Goal: Information Seeking & Learning: Learn about a topic

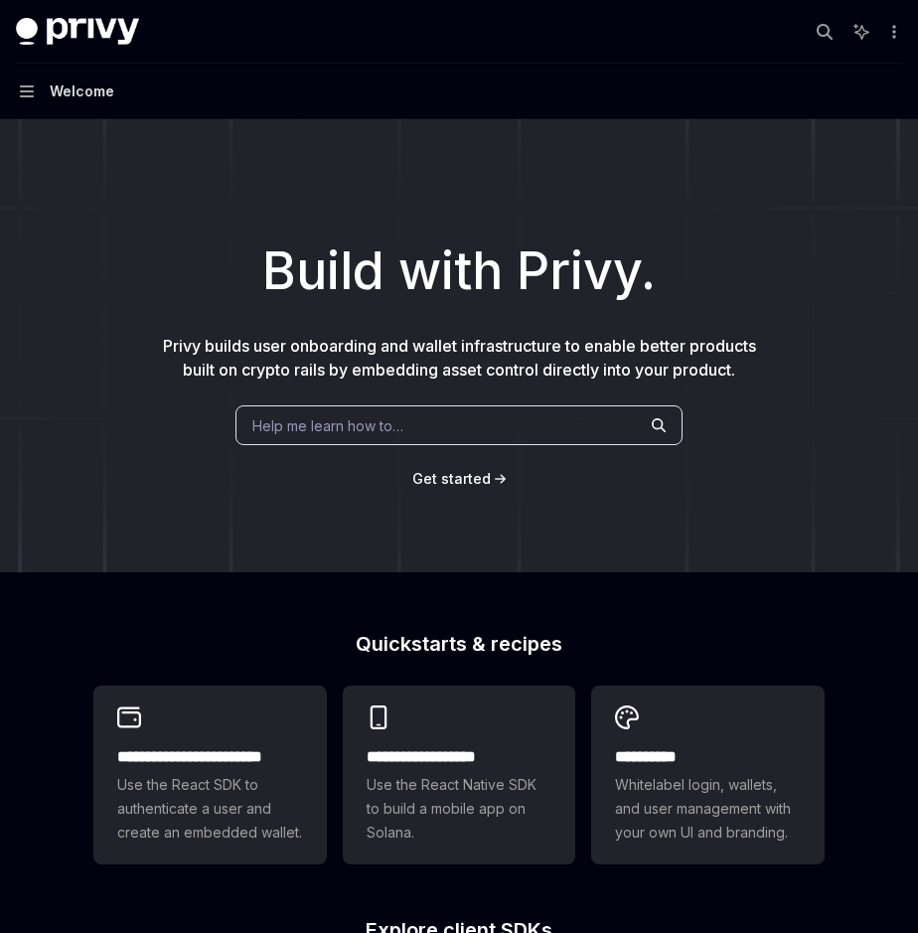
type textarea "*"
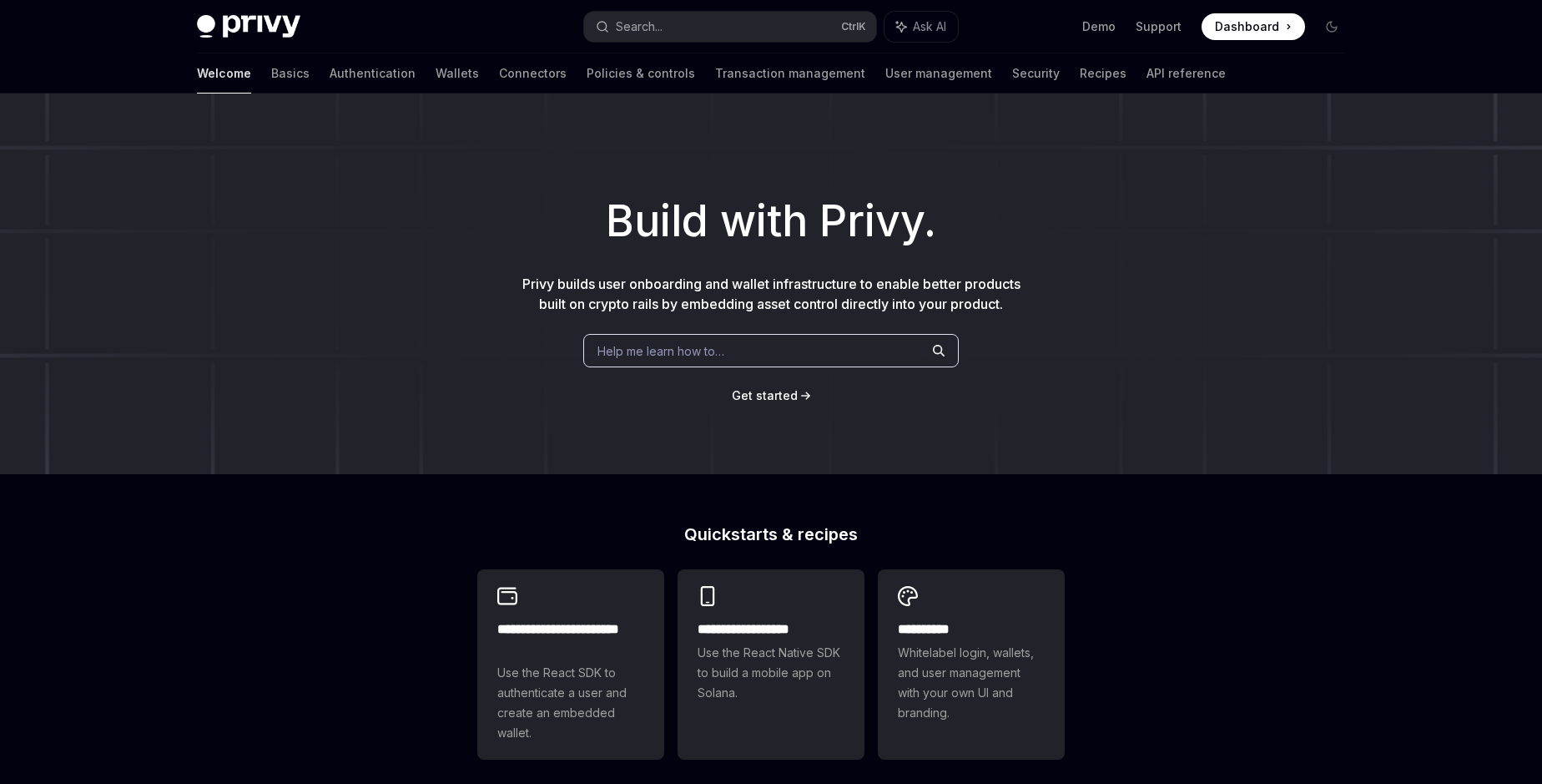
click at [676, 288] on span "Privy builds user onboarding and wallet infrastructure to enable better product…" at bounding box center [771, 294] width 498 height 37
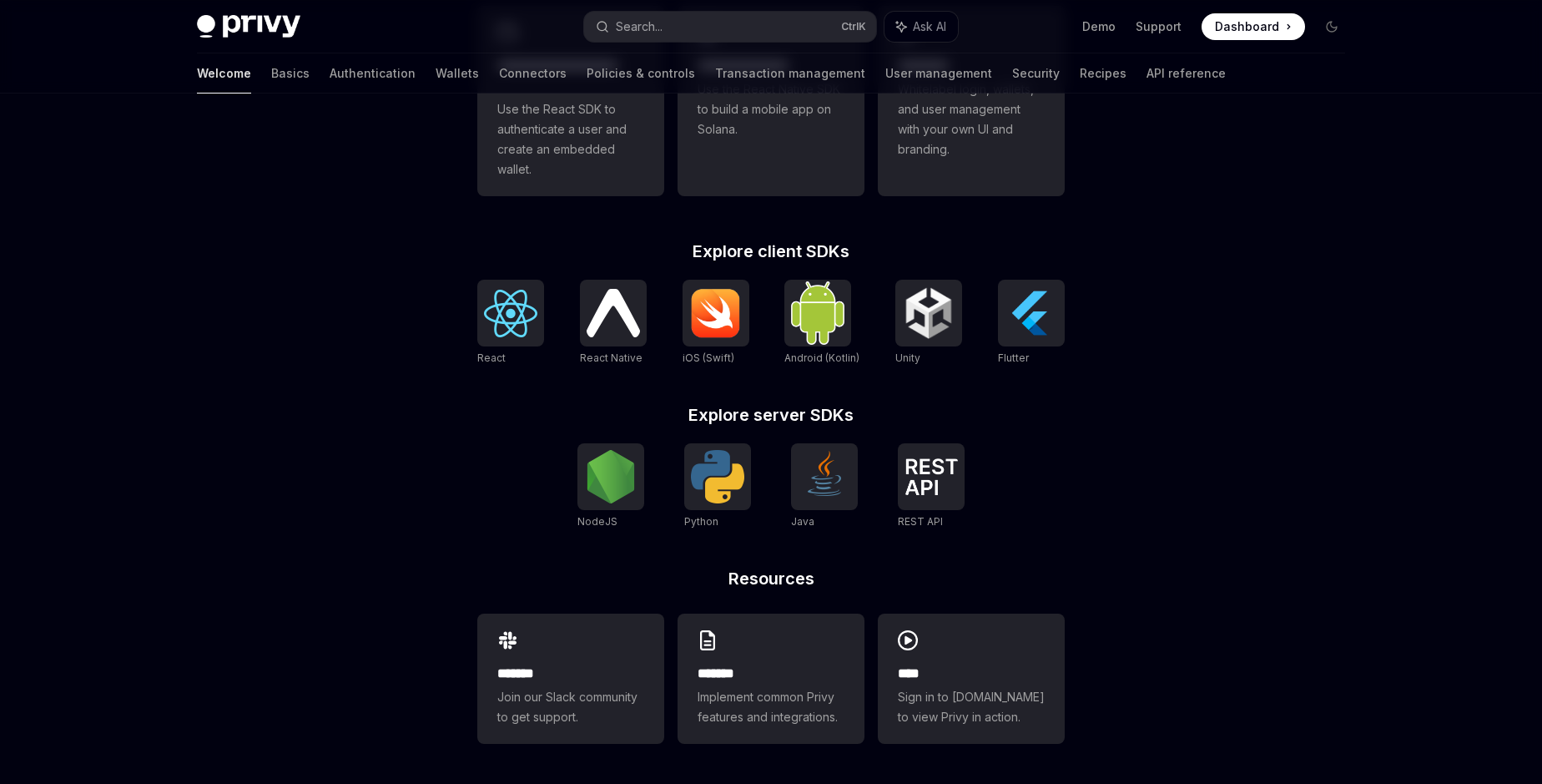
scroll to position [583, 0]
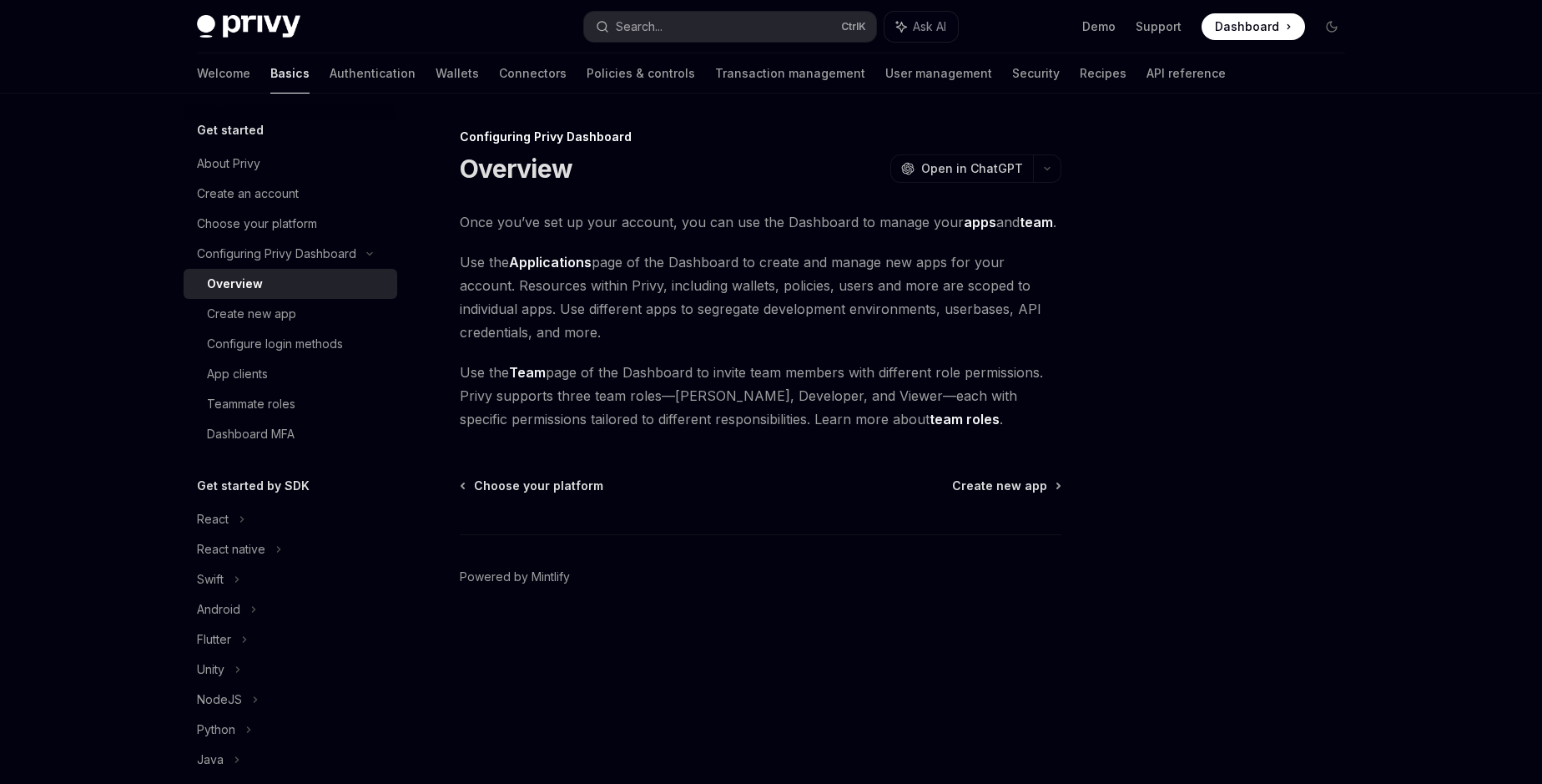
click at [618, 220] on span "Once you’ve set up your account, you can use the Dashboard to manage your apps …" at bounding box center [760, 222] width 602 height 24
click at [506, 268] on span "Use the Applications page of the Dashboard to create and manage new apps for yo…" at bounding box center [760, 297] width 602 height 93
click at [687, 266] on span "Use the Applications page of the Dashboard to create and manage new apps for yo…" at bounding box center [760, 297] width 602 height 93
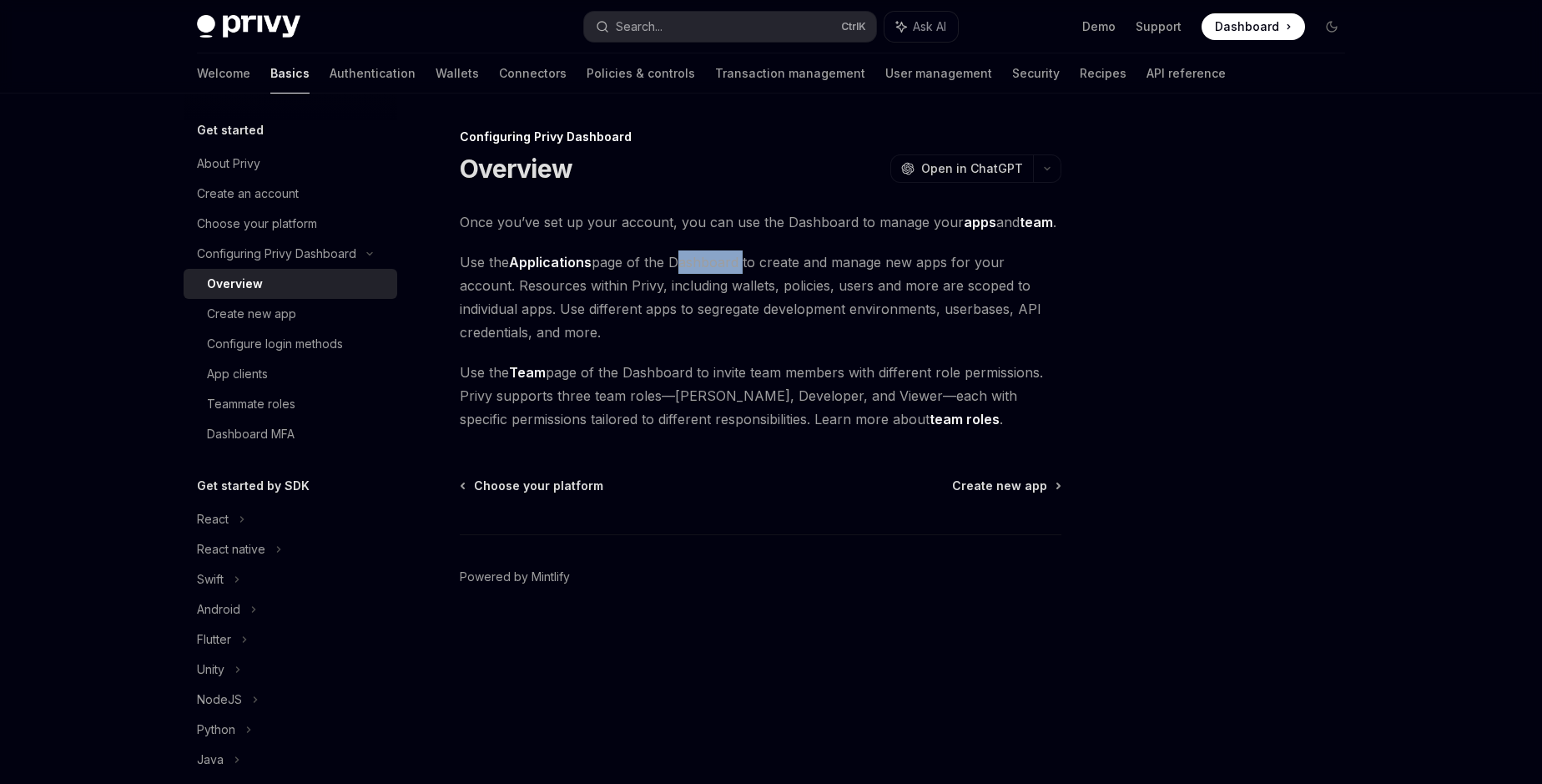
click at [687, 266] on span "Use the Applications page of the Dashboard to create and manage new apps for yo…" at bounding box center [760, 297] width 602 height 93
click at [220, 173] on div "About Privy" at bounding box center [228, 164] width 63 height 20
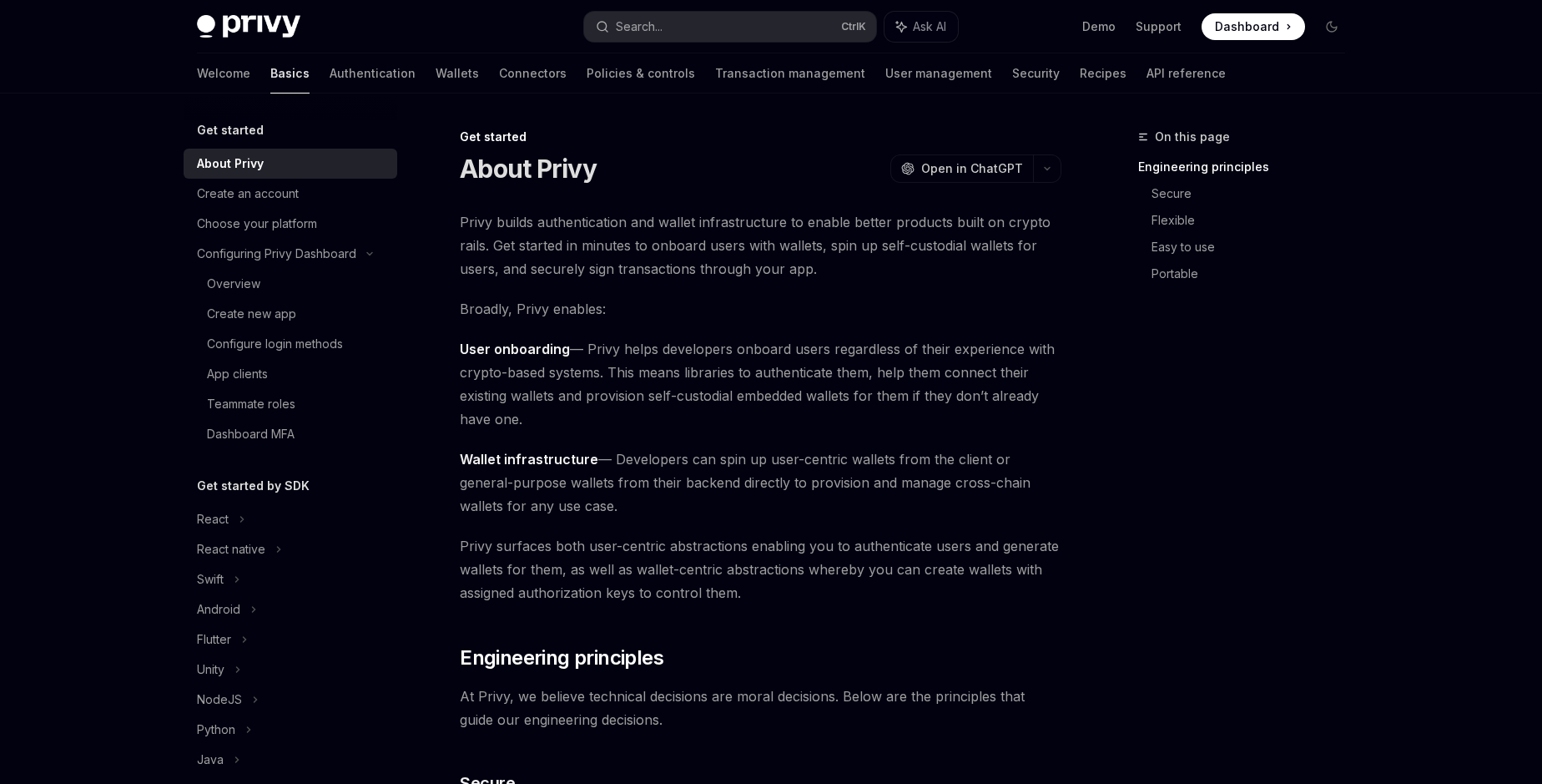
click at [736, 221] on span "Privy builds authentication and wallet infrastructure to enable better products…" at bounding box center [760, 245] width 602 height 70
click at [597, 241] on span "Privy builds authentication and wallet infrastructure to enable better products…" at bounding box center [760, 245] width 602 height 70
click at [293, 193] on div "Create an account" at bounding box center [247, 193] width 102 height 20
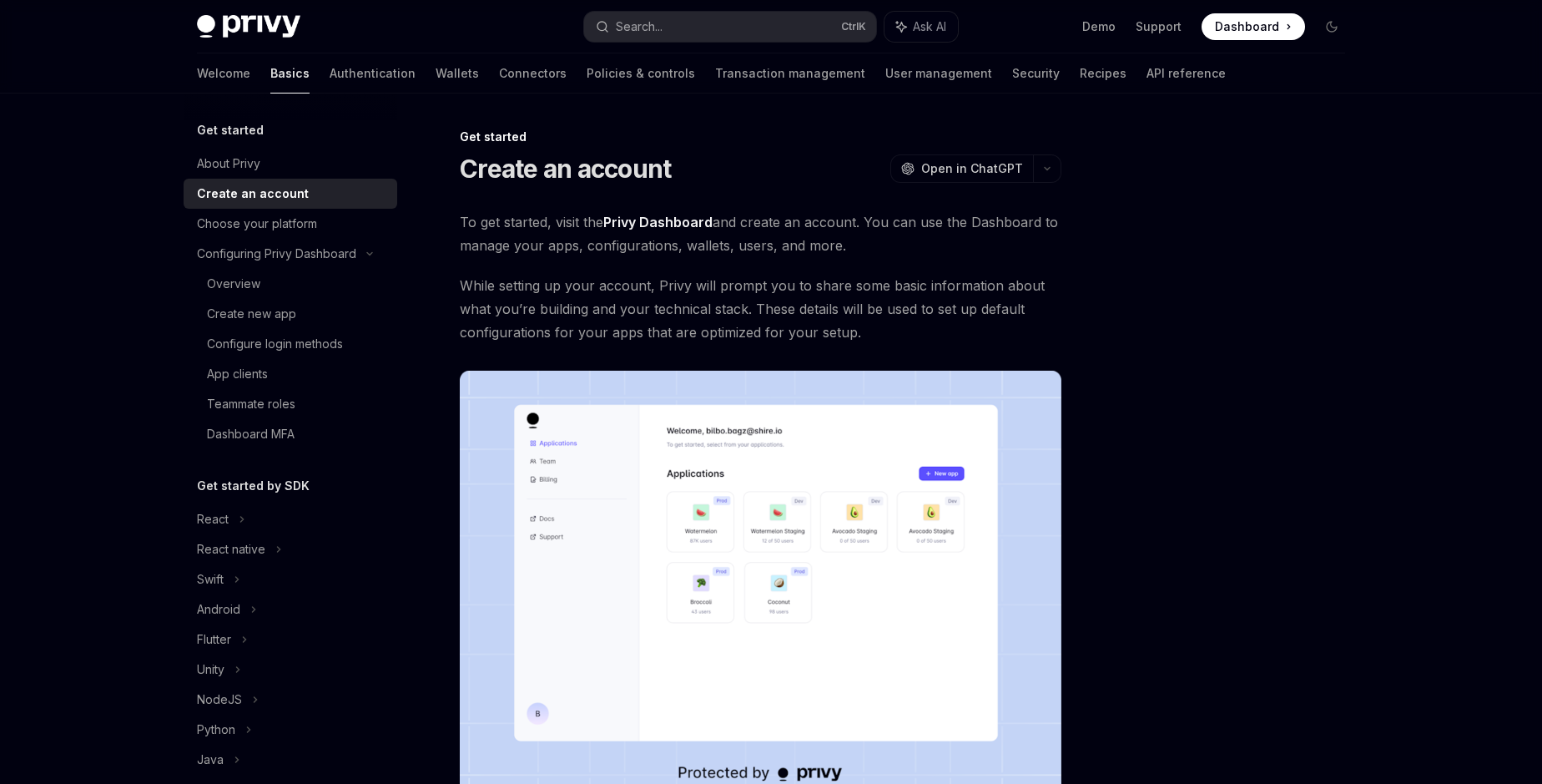
click at [663, 247] on span "To get started, visit the Privy Dashboard and create an account. You can use th…" at bounding box center [760, 234] width 602 height 47
click at [524, 285] on span "While setting up your account, Privy will prompt you to share some basic inform…" at bounding box center [760, 308] width 602 height 70
click at [627, 308] on span "While setting up your account, Privy will prompt you to share some basic inform…" at bounding box center [760, 308] width 602 height 70
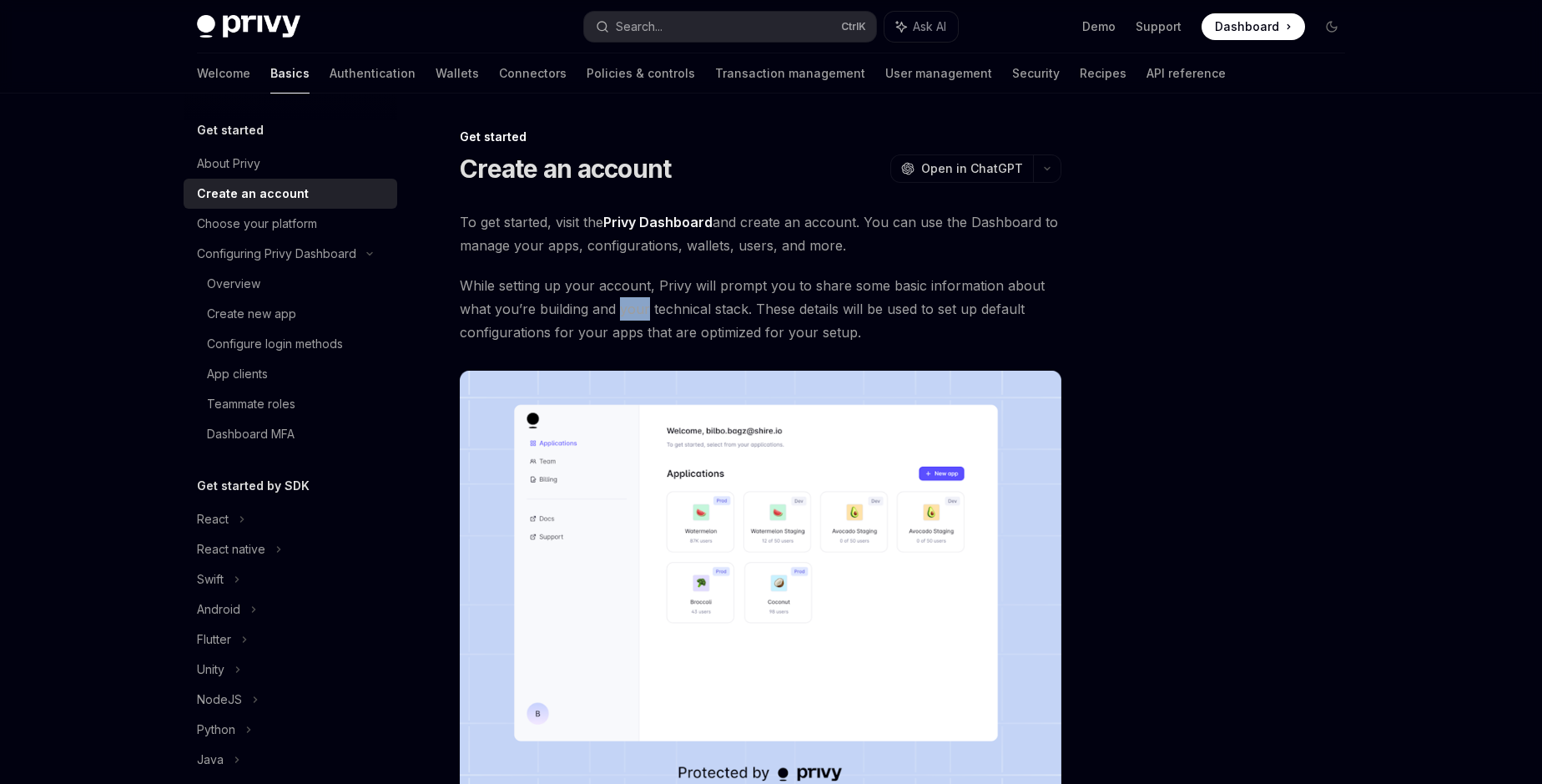
click at [627, 308] on span "While setting up your account, Privy will prompt you to share some basic inform…" at bounding box center [760, 308] width 602 height 70
click at [771, 304] on span "While setting up your account, Privy will prompt you to share some basic inform…" at bounding box center [760, 308] width 602 height 70
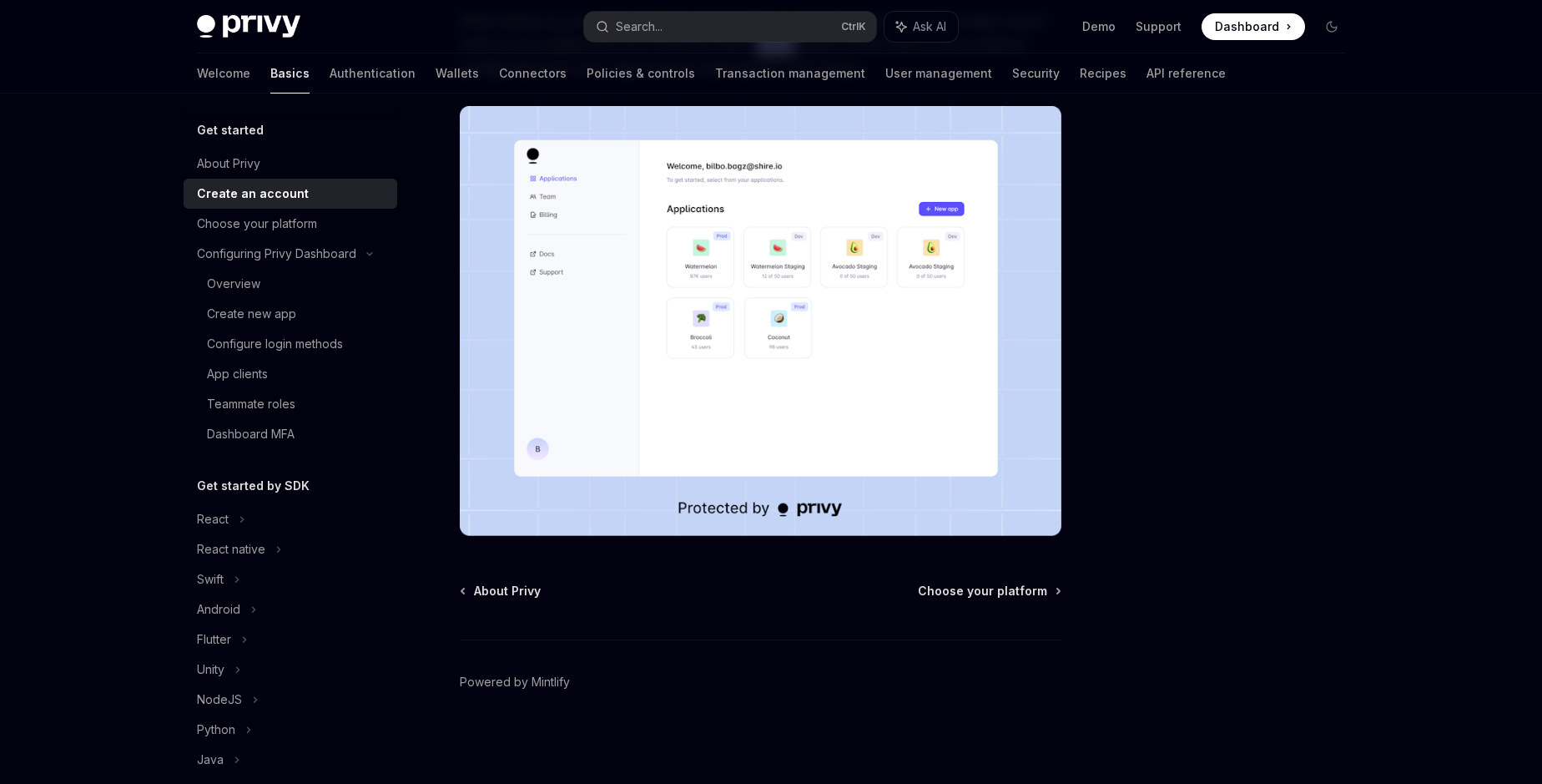
scroll to position [381, 0]
click at [771, 582] on span "Choose your platform" at bounding box center [982, 591] width 129 height 17
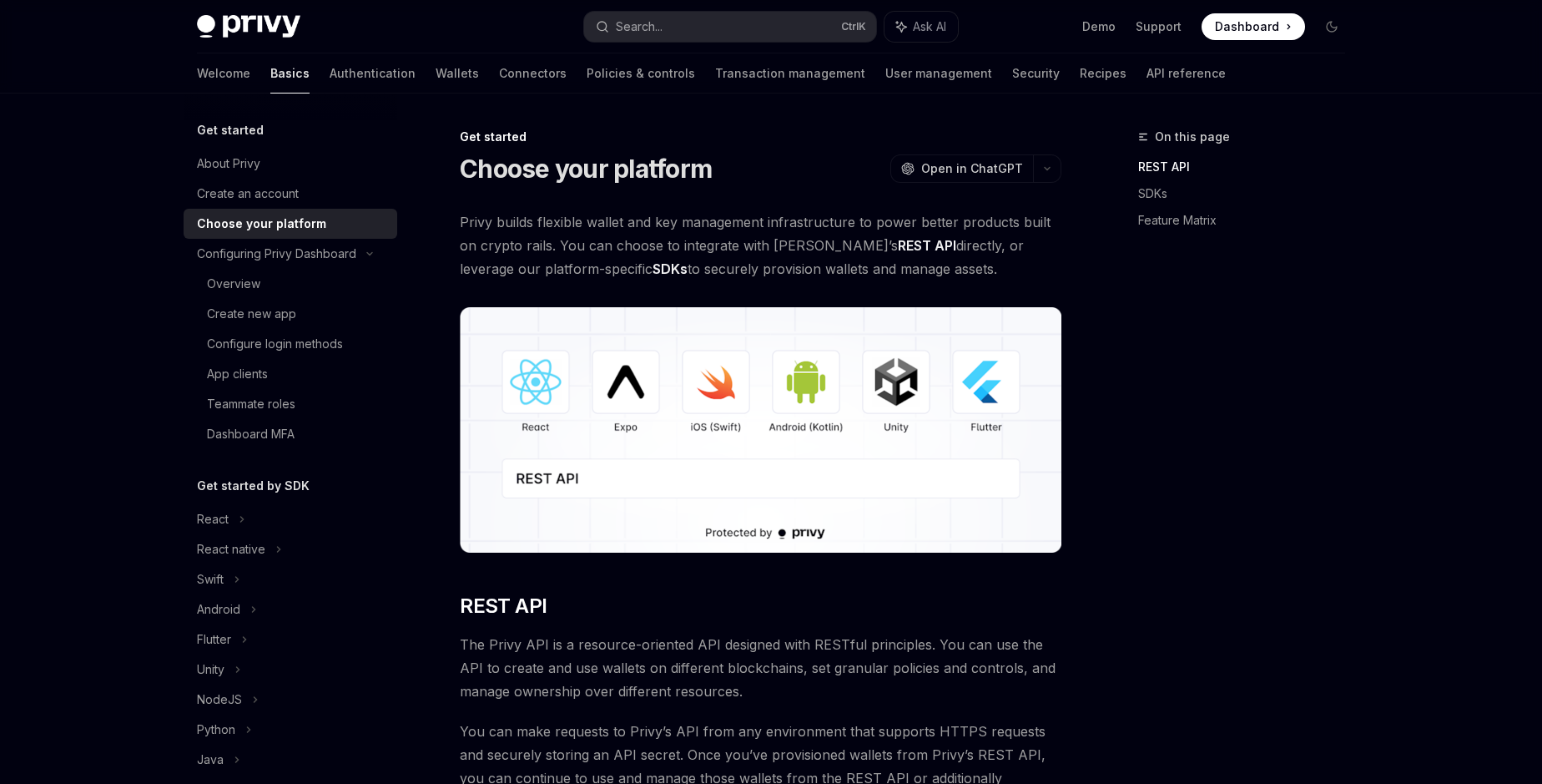
click at [545, 224] on span "Privy builds flexible wallet and key management infrastructure to power better …" at bounding box center [760, 245] width 602 height 70
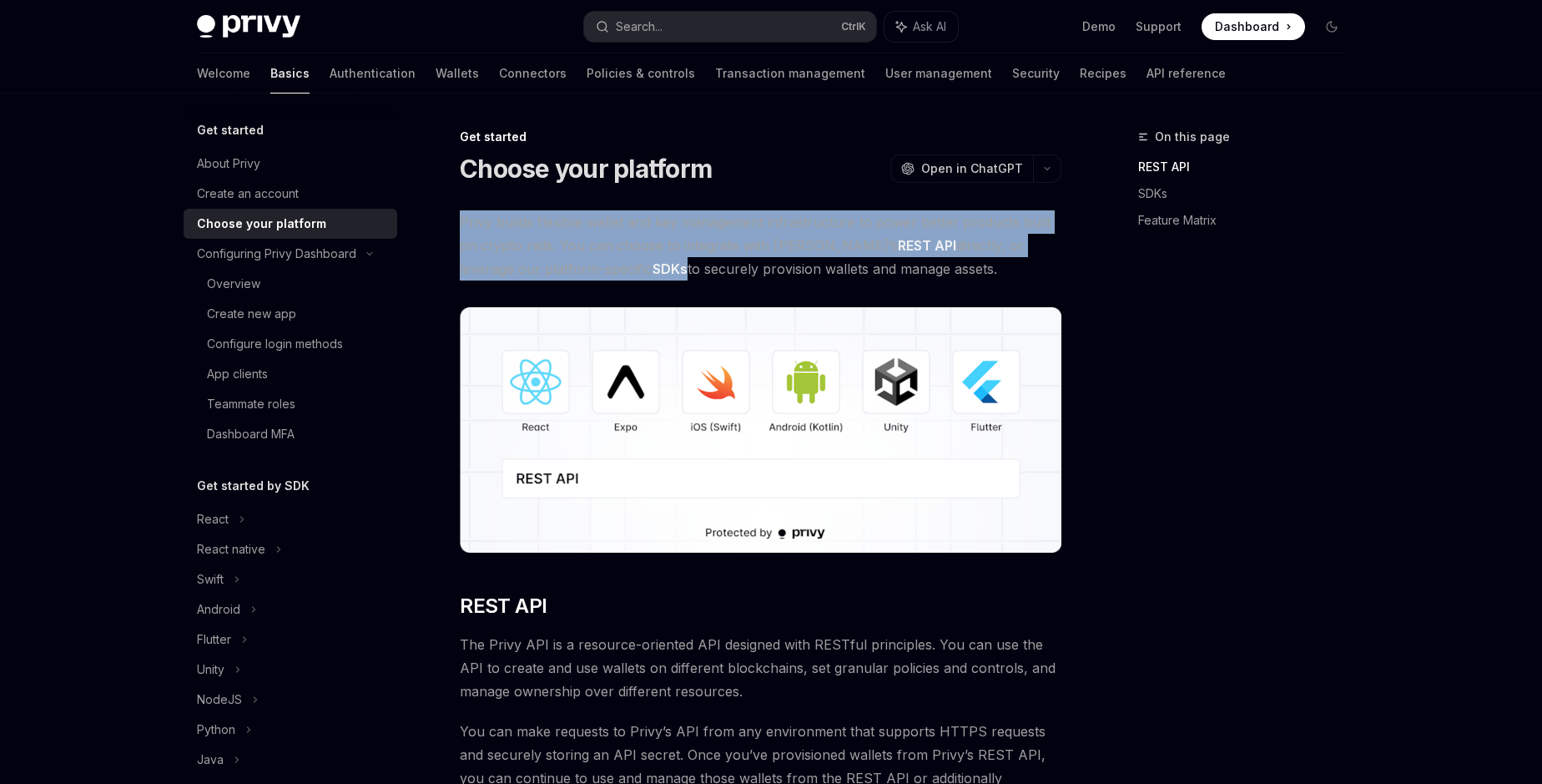
click at [545, 224] on span "Privy builds flexible wallet and key management infrastructure to power better …" at bounding box center [760, 245] width 602 height 70
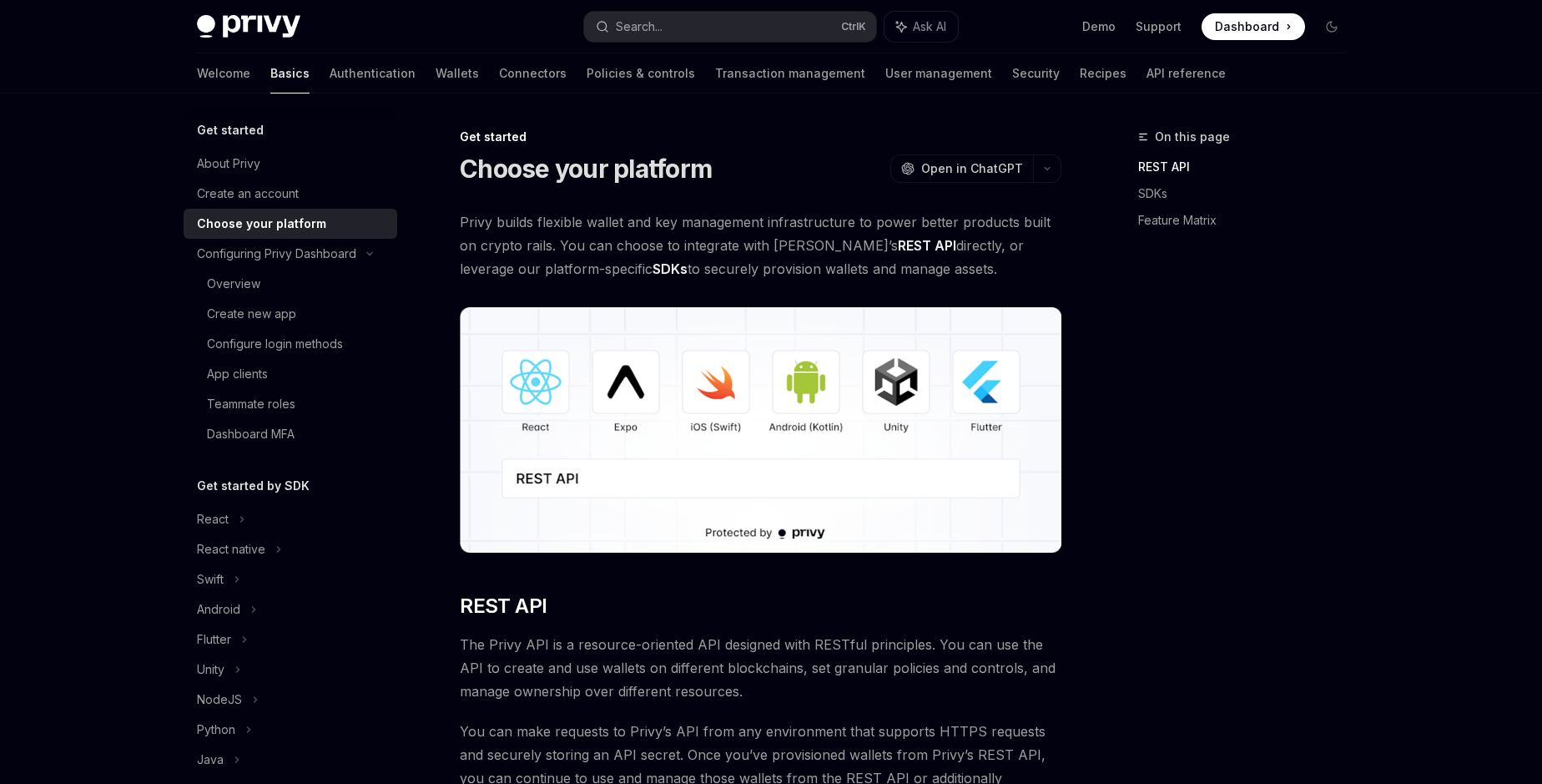
click at [615, 252] on span "Privy builds flexible wallet and key management infrastructure to power better …" at bounding box center [760, 245] width 602 height 70
click at [316, 253] on div "Configuring Privy Dashboard" at bounding box center [276, 254] width 160 height 20
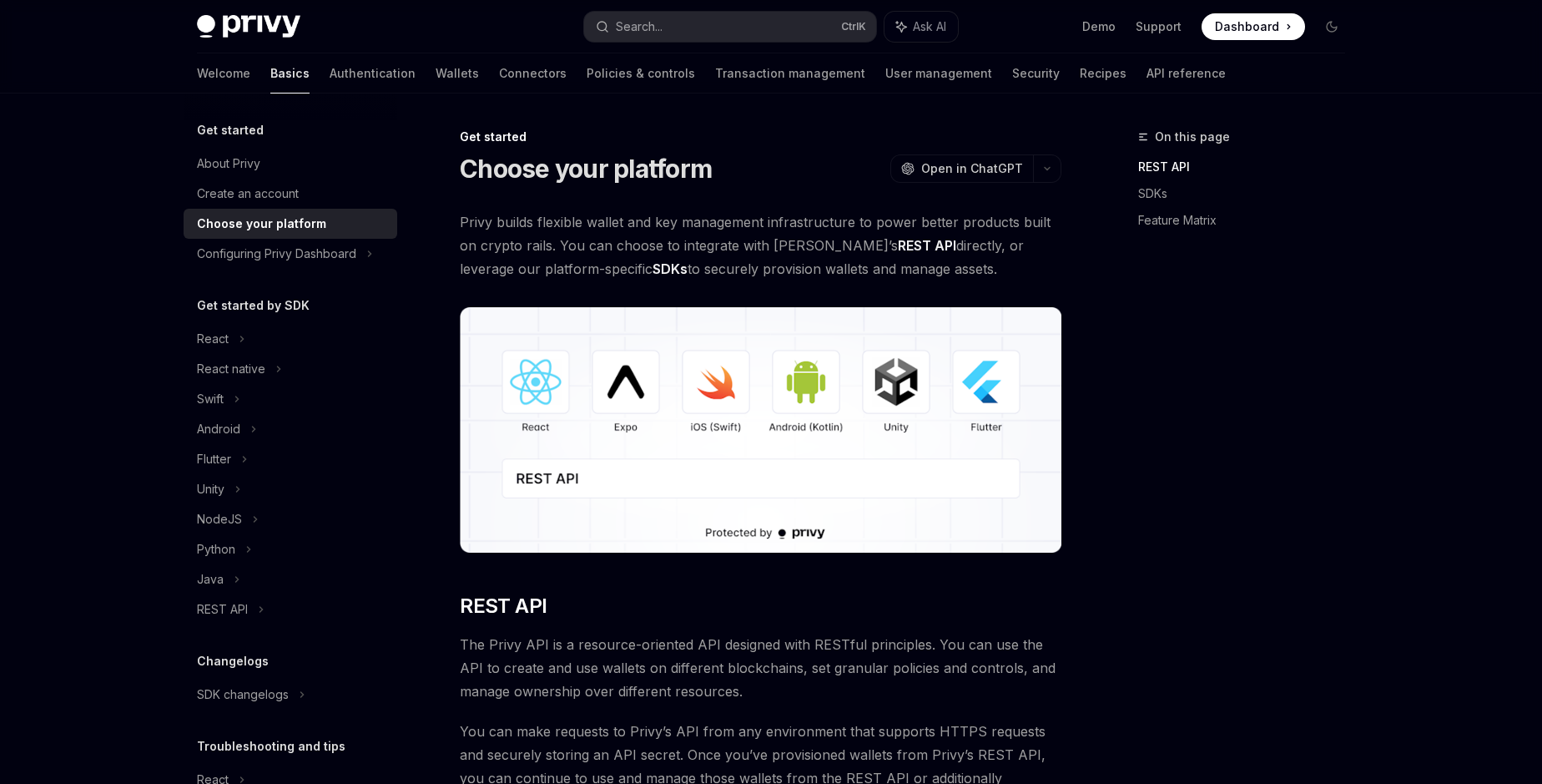
click at [293, 224] on div "Choose your platform" at bounding box center [261, 224] width 129 height 20
click at [546, 219] on span "Privy builds flexible wallet and key management infrastructure to power better …" at bounding box center [760, 245] width 602 height 70
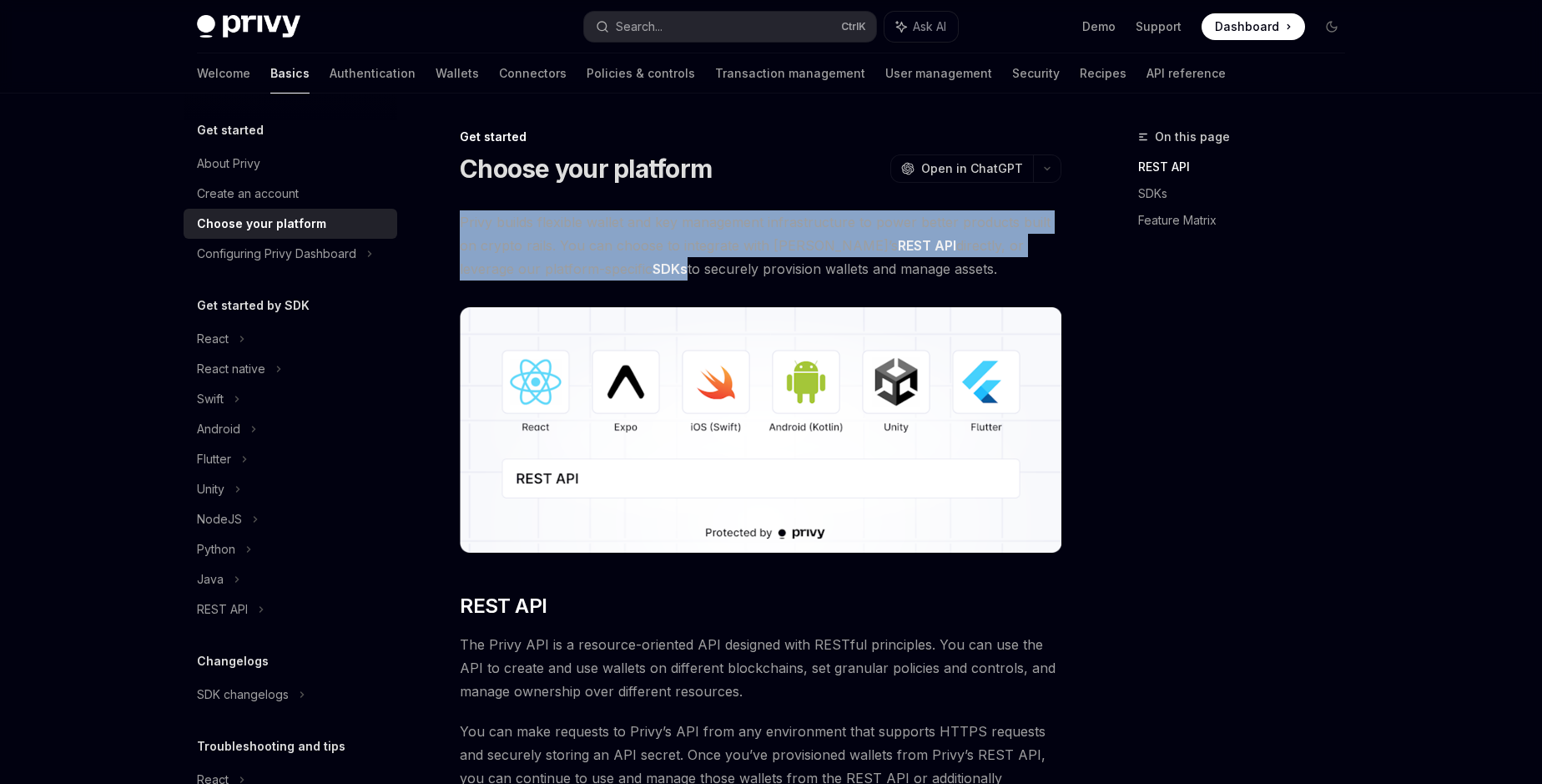
click at [546, 219] on span "Privy builds flexible wallet and key management infrastructure to power better …" at bounding box center [760, 245] width 602 height 70
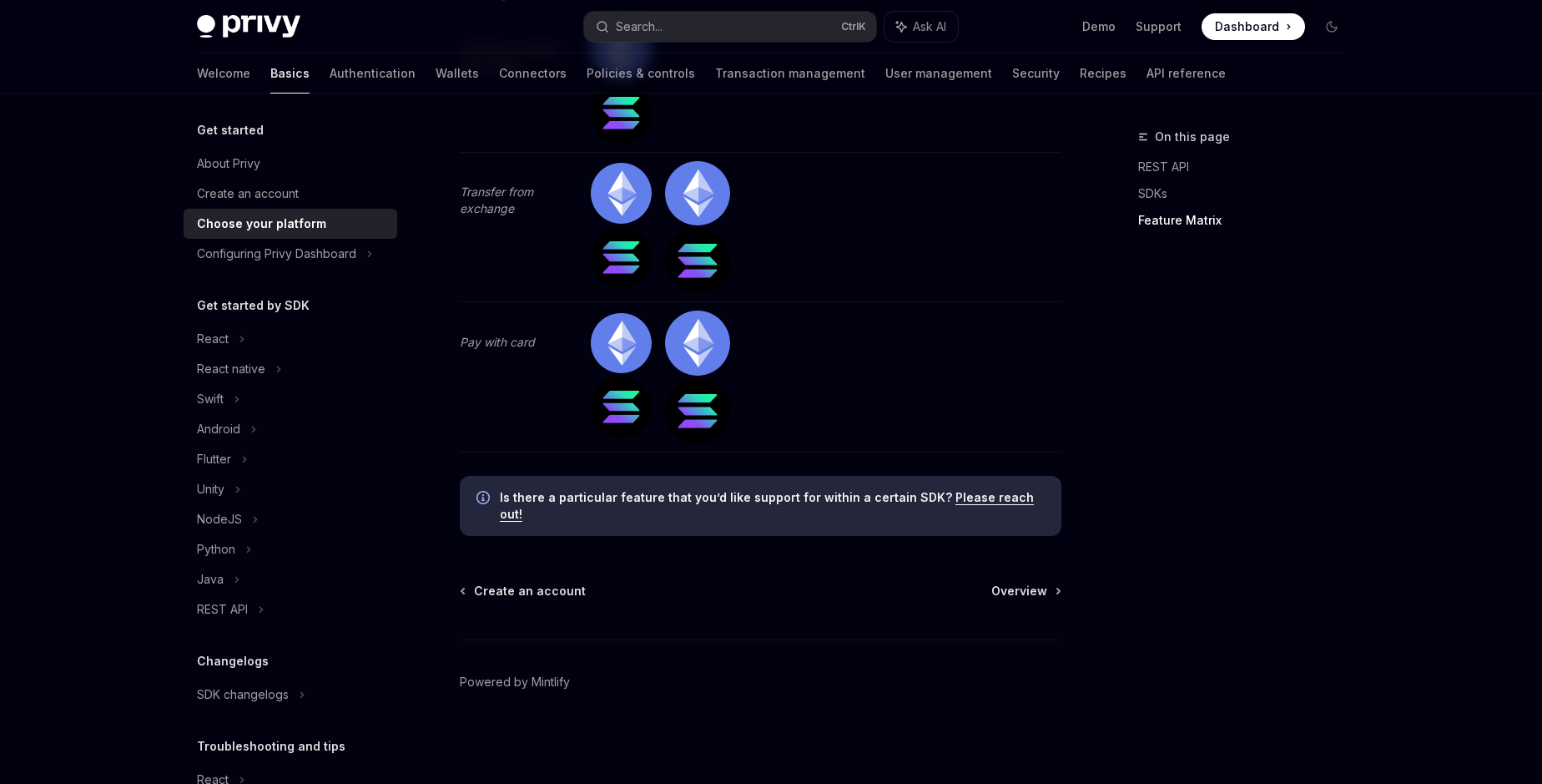
scroll to position [5475, 0]
click at [305, 255] on div "Configuring Privy Dashboard" at bounding box center [276, 254] width 160 height 20
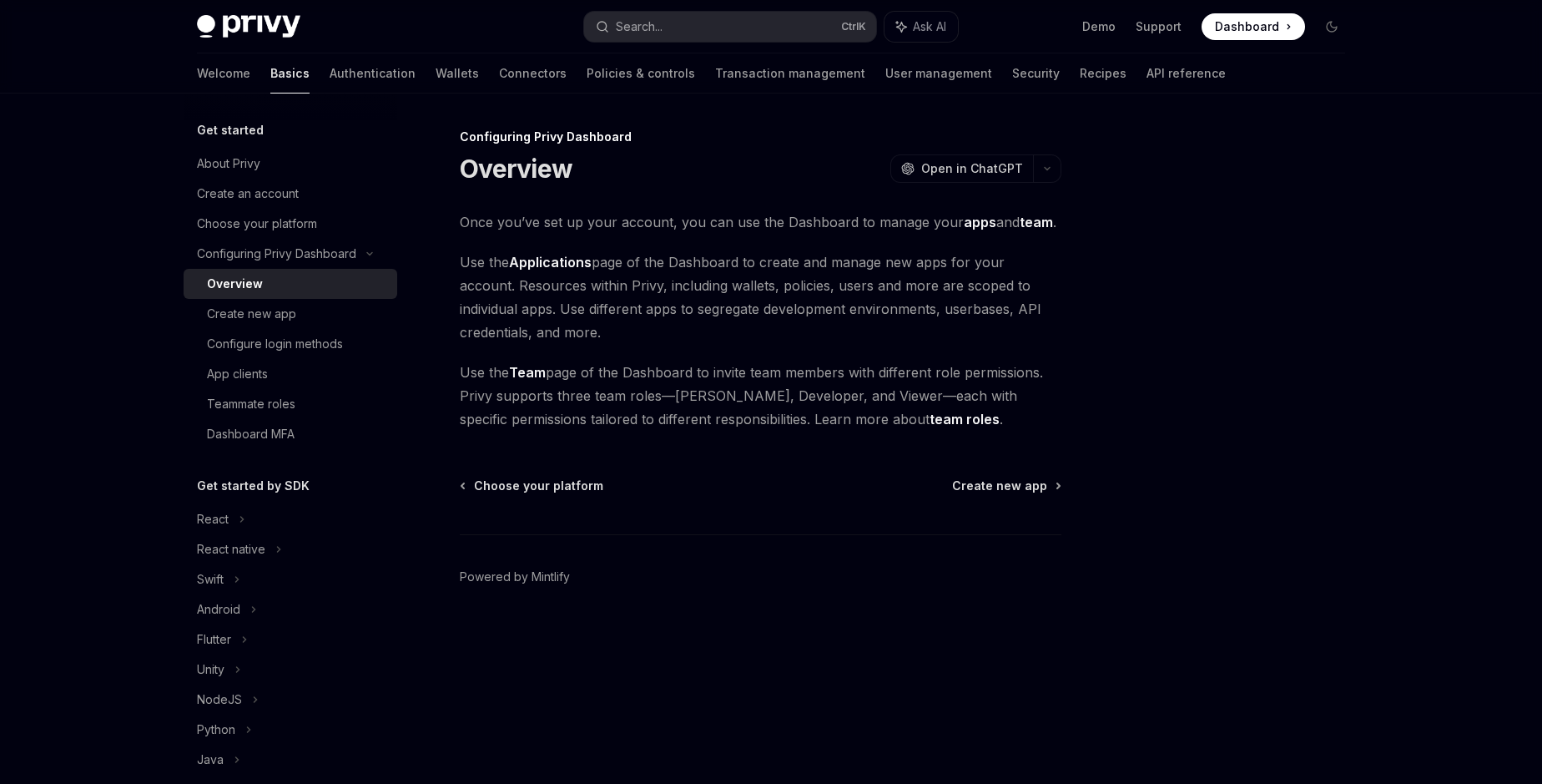
click at [673, 287] on span "Use the Applications page of the Dashboard to create and manage new apps for yo…" at bounding box center [760, 297] width 602 height 93
click at [561, 400] on span "Use the Team page of the Dashboard to invite team members with different role p…" at bounding box center [760, 395] width 602 height 70
click at [242, 313] on div "Create new app" at bounding box center [251, 313] width 89 height 20
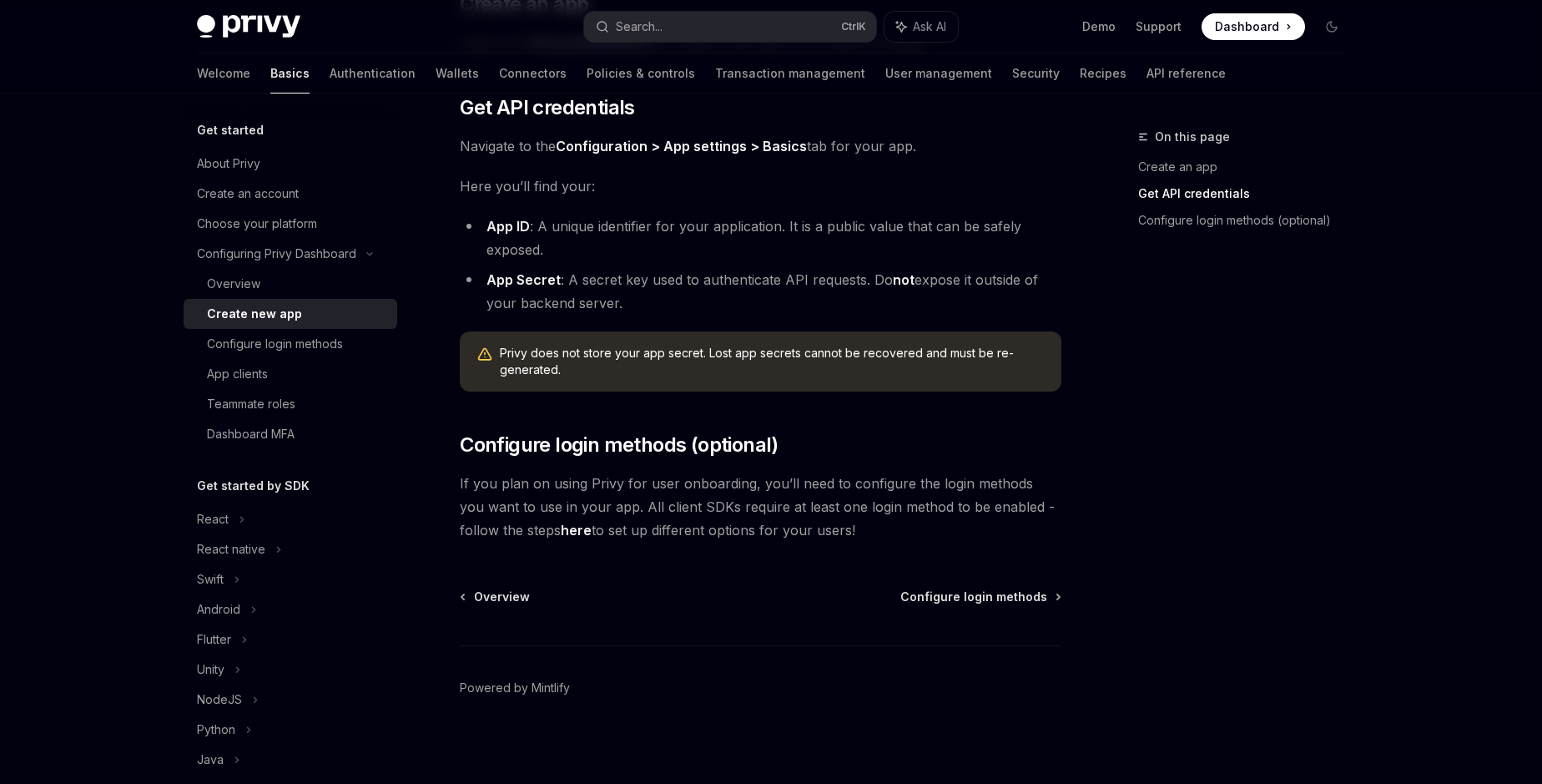
scroll to position [389, 0]
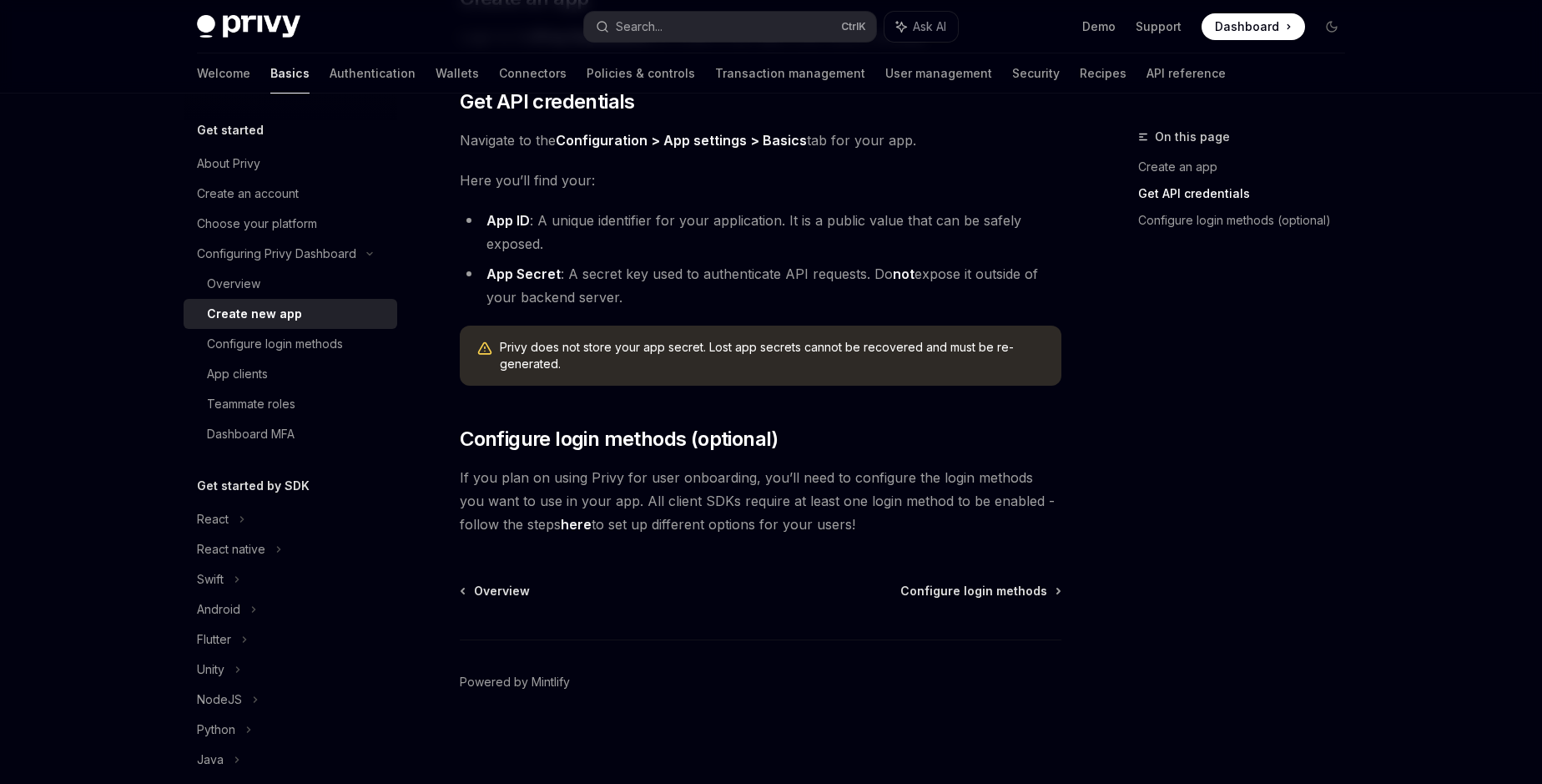
click at [501, 480] on span "If you plan on using Privy for user onboarding, you’ll need to configure the lo…" at bounding box center [760, 500] width 602 height 70
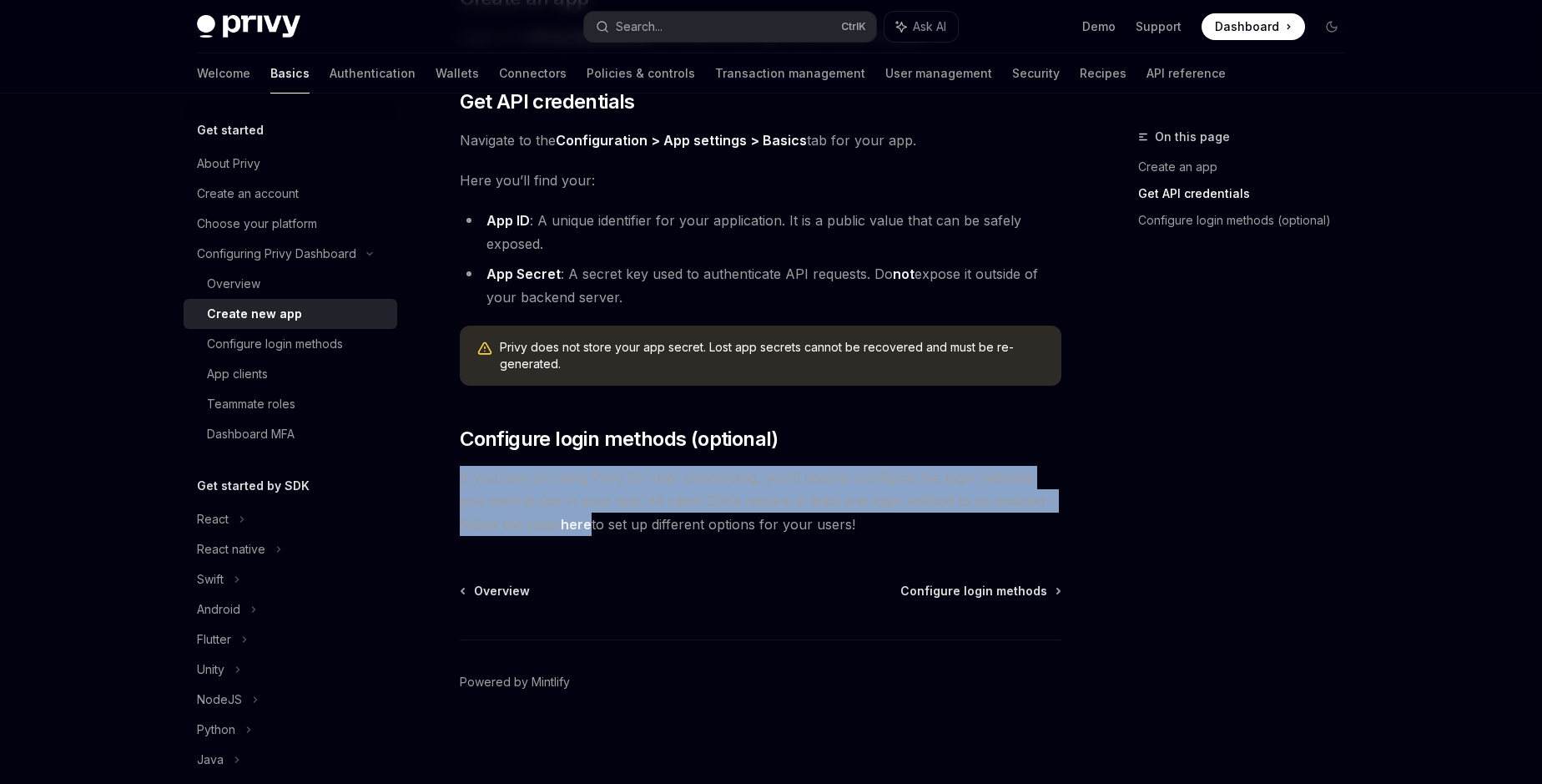
click at [501, 480] on span "If you plan on using Privy for user onboarding, you’ll need to configure the lo…" at bounding box center [760, 500] width 602 height 70
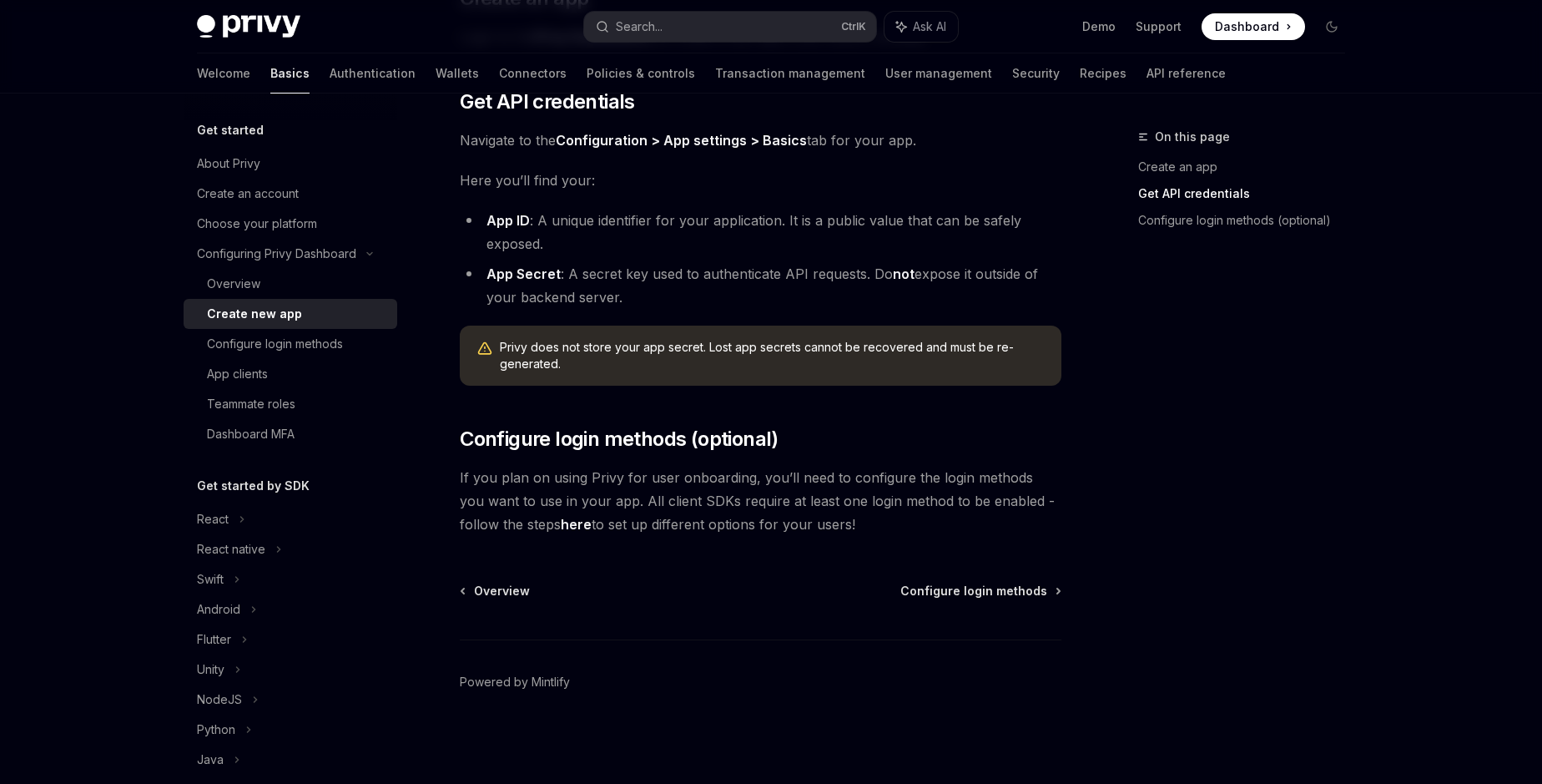
click at [771, 455] on div "Before using any Privy SDK, you’ll need to create a new app in the Privy Dashbo…" at bounding box center [760, 178] width 602 height 714
click at [616, 498] on span "If you plan on using Privy for user onboarding, you’ll need to configure the lo…" at bounding box center [760, 500] width 602 height 70
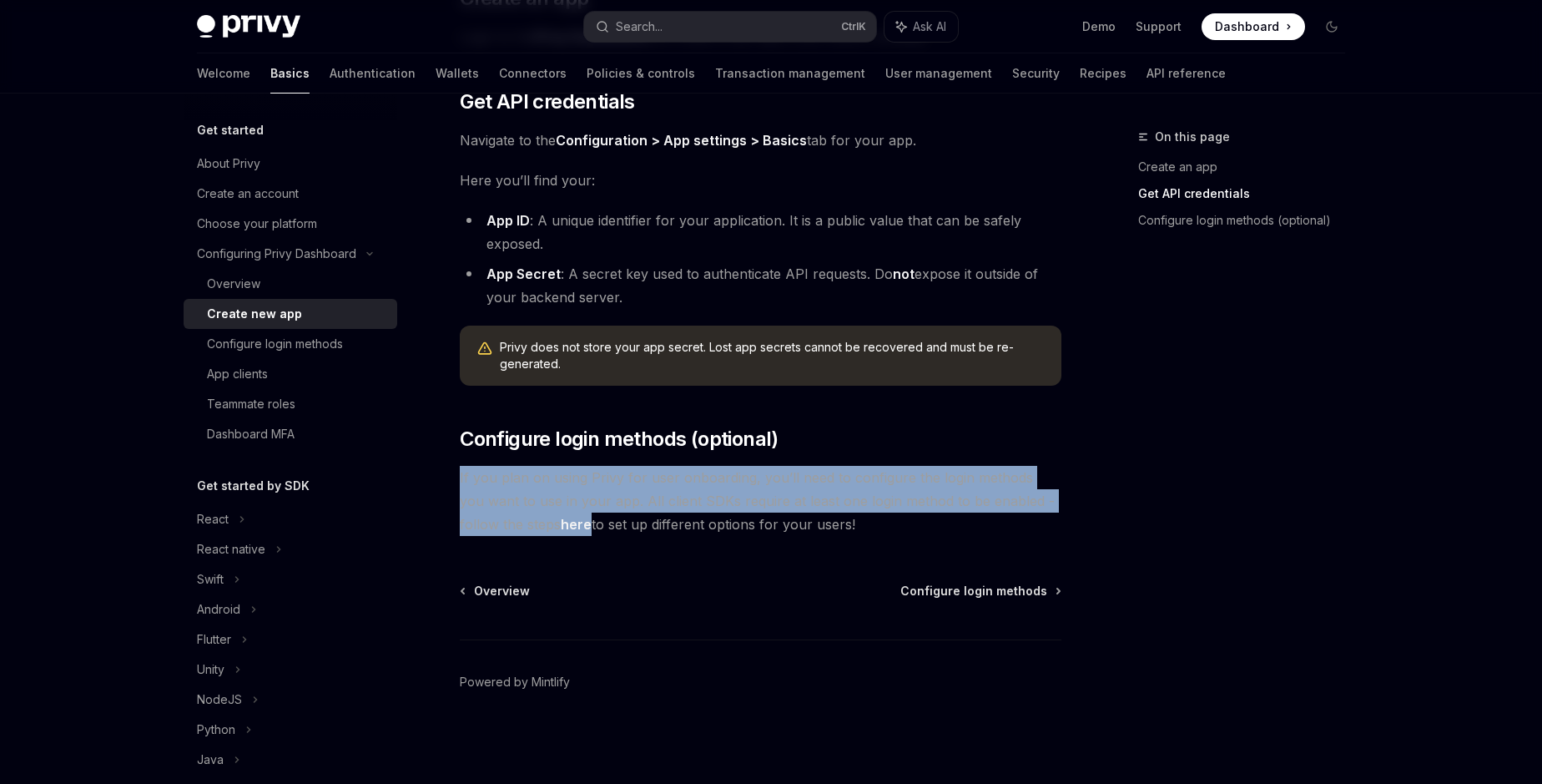
click at [616, 498] on span "If you plan on using Privy for user onboarding, you’ll need to configure the lo…" at bounding box center [760, 500] width 602 height 70
click at [301, 346] on div "Configure login methods" at bounding box center [275, 344] width 136 height 20
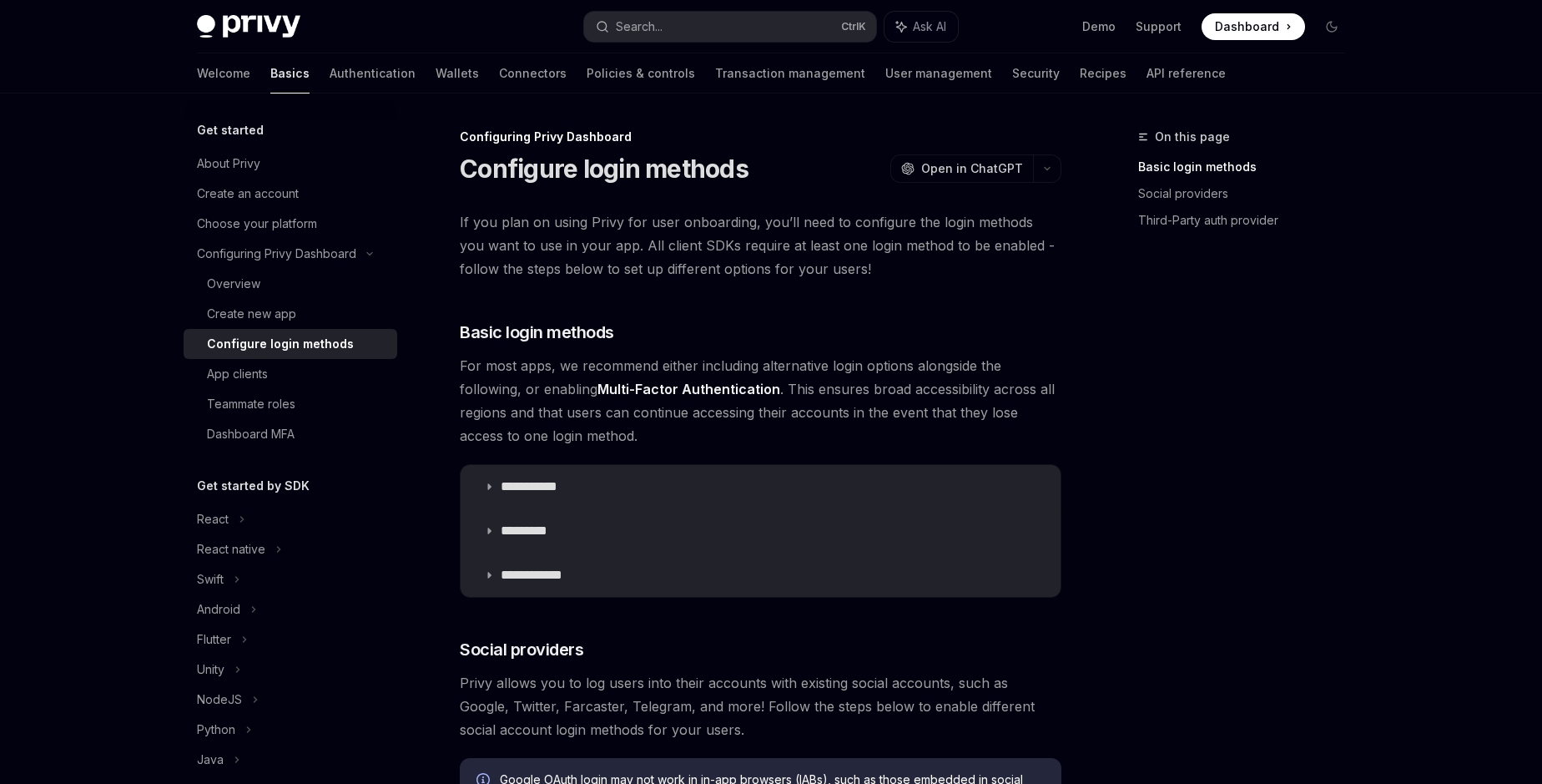
click at [615, 267] on span "If you plan on using Privy for user onboarding, you’ll need to configure the lo…" at bounding box center [760, 245] width 602 height 70
click at [743, 292] on div "**********" at bounding box center [760, 779] width 602 height 1139
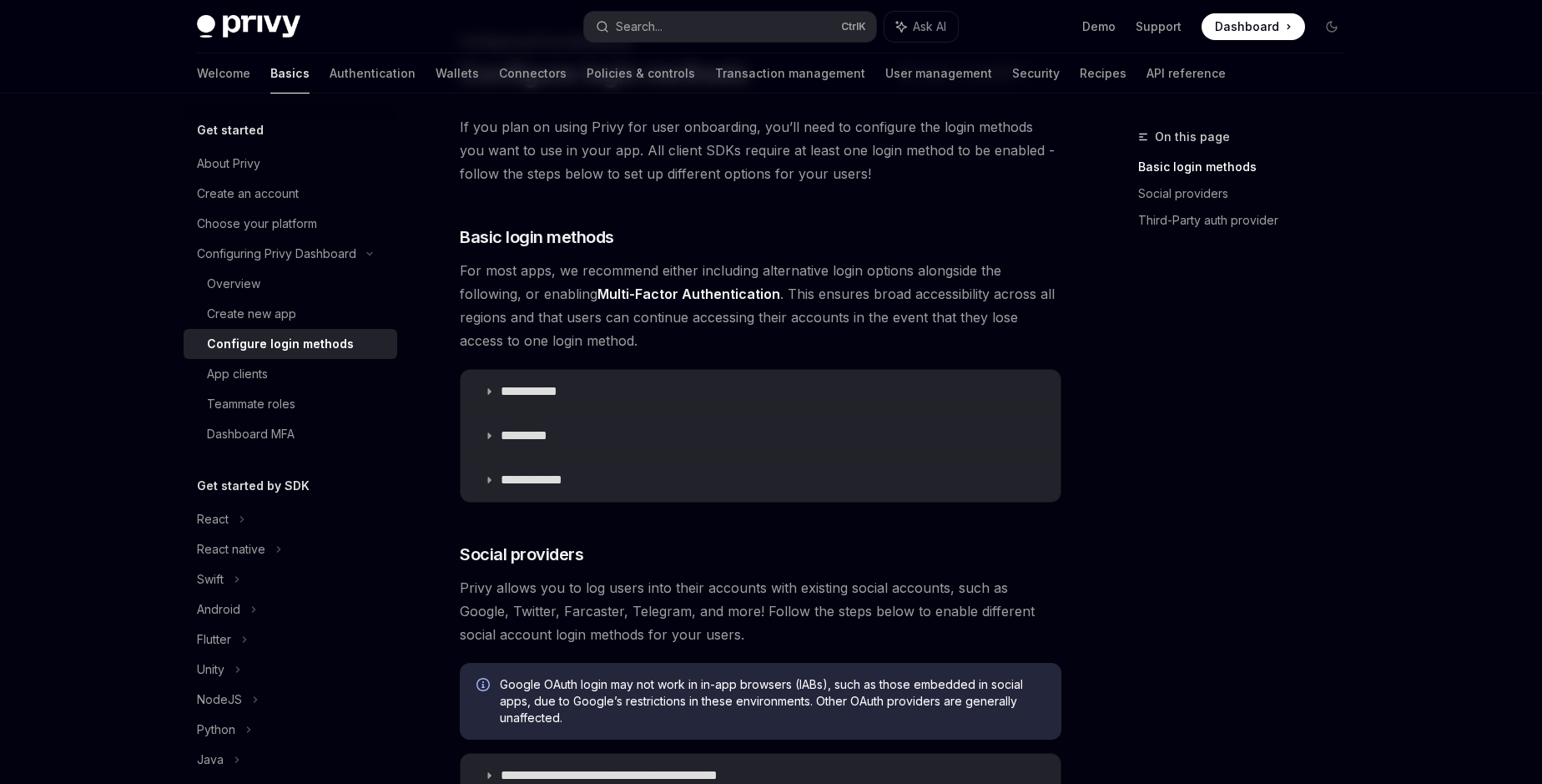
click at [692, 268] on span "For most apps, we recommend either including alternative login options alongsid…" at bounding box center [760, 305] width 602 height 93
click at [746, 269] on span "For most apps, we recommend either including alternative login options alongsid…" at bounding box center [760, 305] width 602 height 93
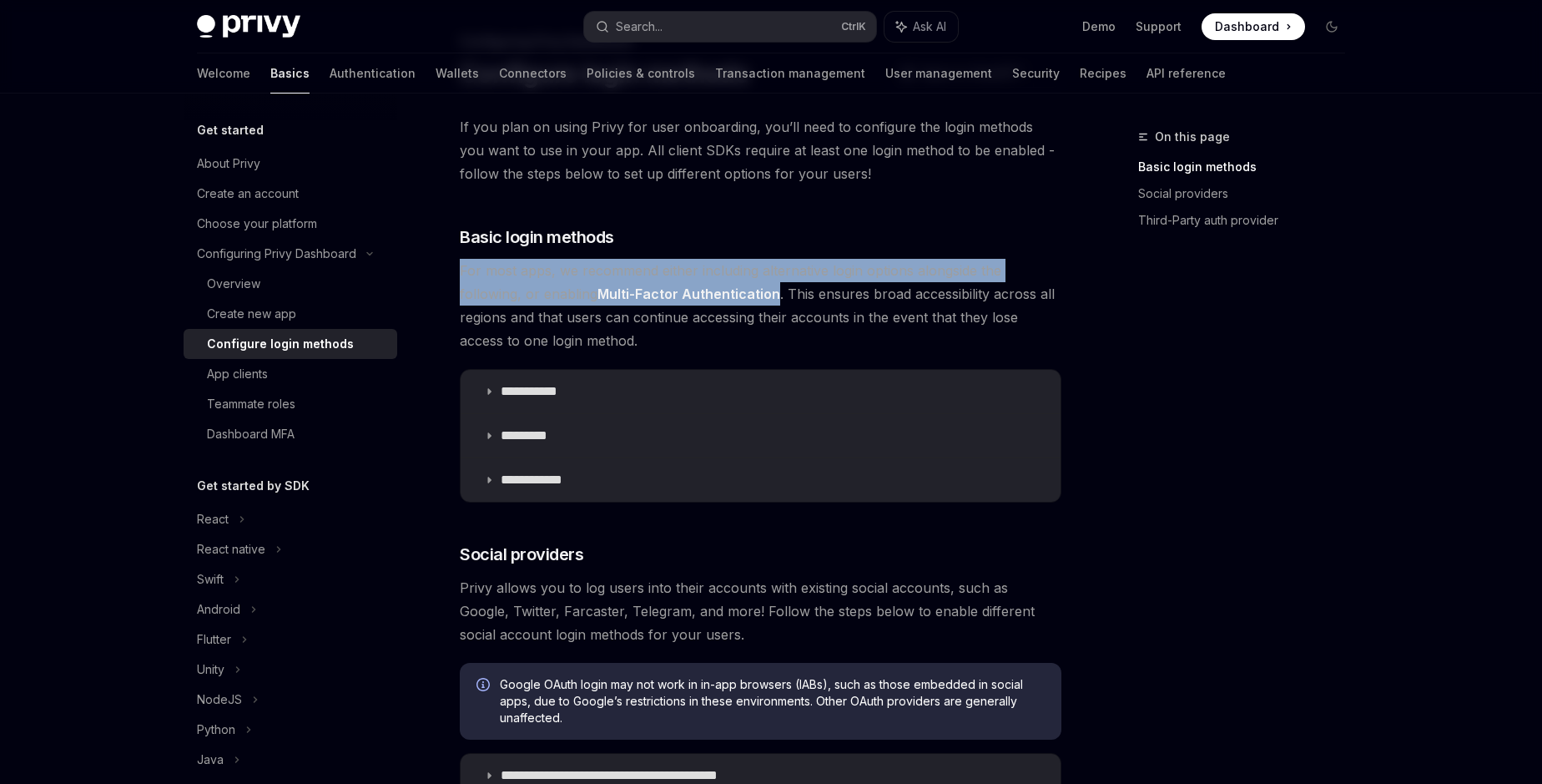
click at [746, 269] on span "For most apps, we recommend either including alternative login options alongsid…" at bounding box center [760, 305] width 602 height 93
click at [556, 300] on span "For most apps, we recommend either including alternative login options alongsid…" at bounding box center [760, 305] width 602 height 93
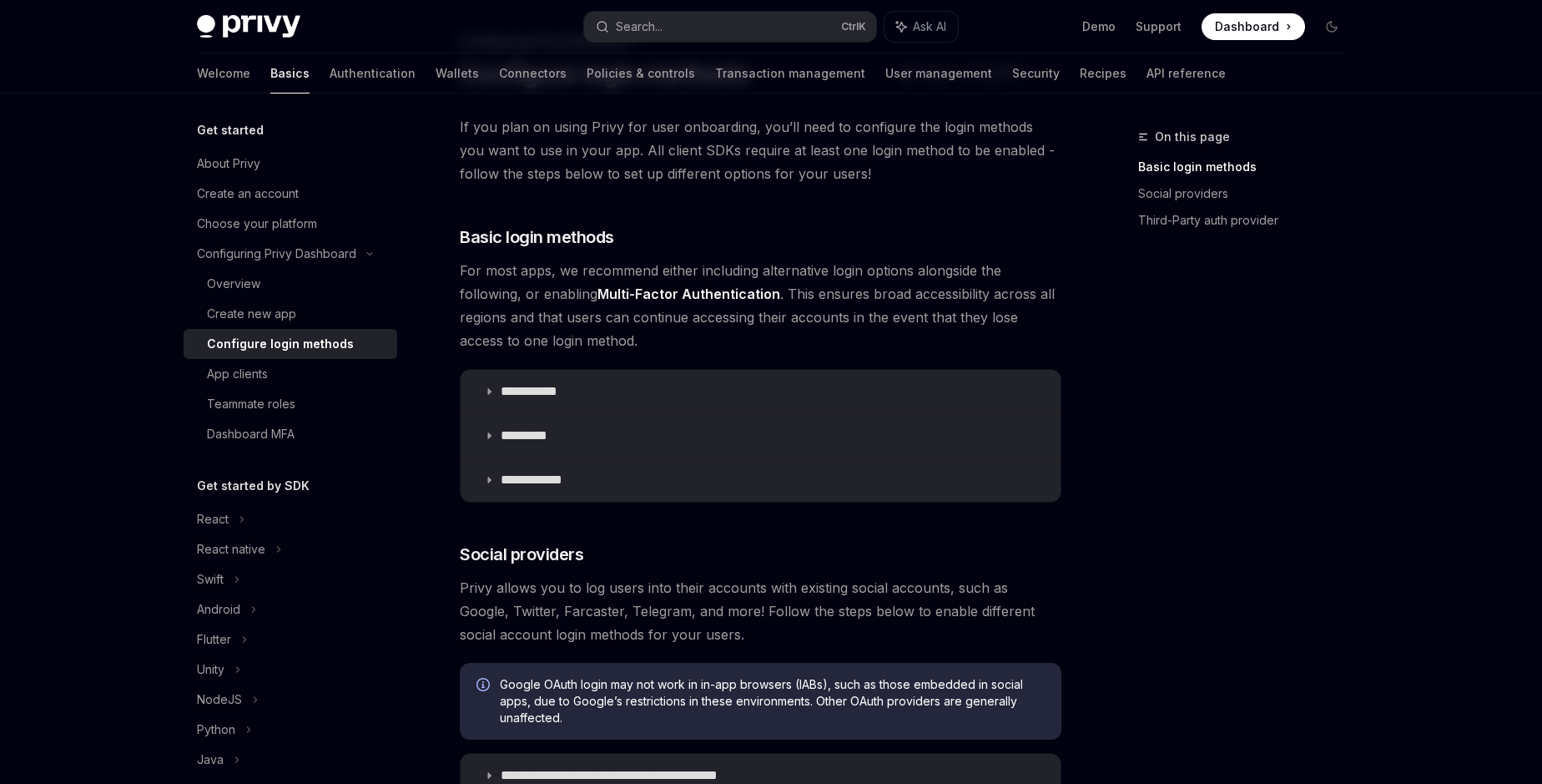
click at [555, 318] on span "For most apps, we recommend either including alternative login options alongsid…" at bounding box center [760, 305] width 602 height 93
click at [633, 316] on span "For most apps, we recommend either including alternative login options alongsid…" at bounding box center [760, 305] width 602 height 93
click at [584, 339] on span "For most apps, we recommend either including alternative login options alongsid…" at bounding box center [760, 305] width 602 height 93
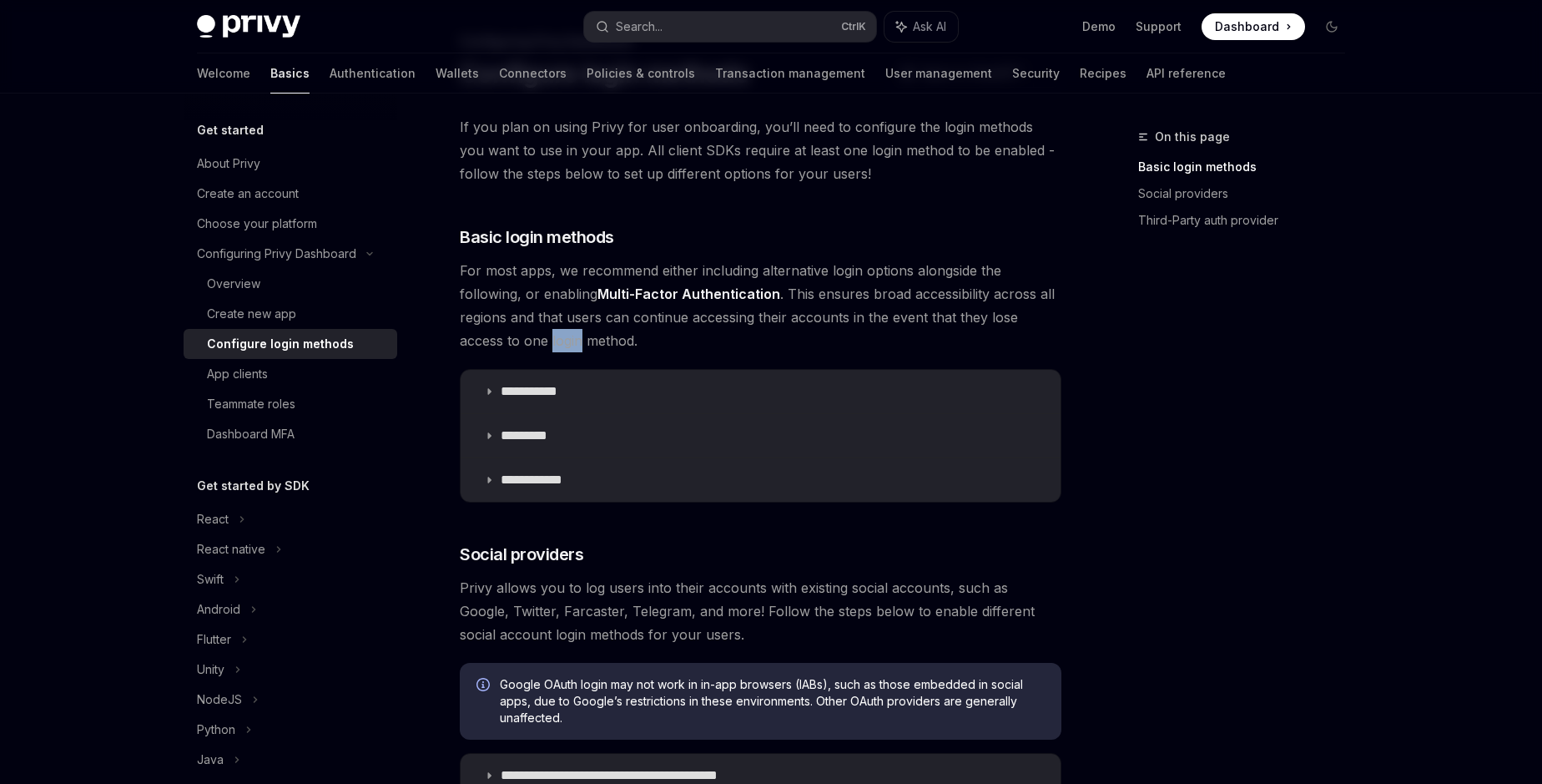
click at [584, 339] on span "For most apps, we recommend either including alternative login options alongsid…" at bounding box center [760, 305] width 602 height 93
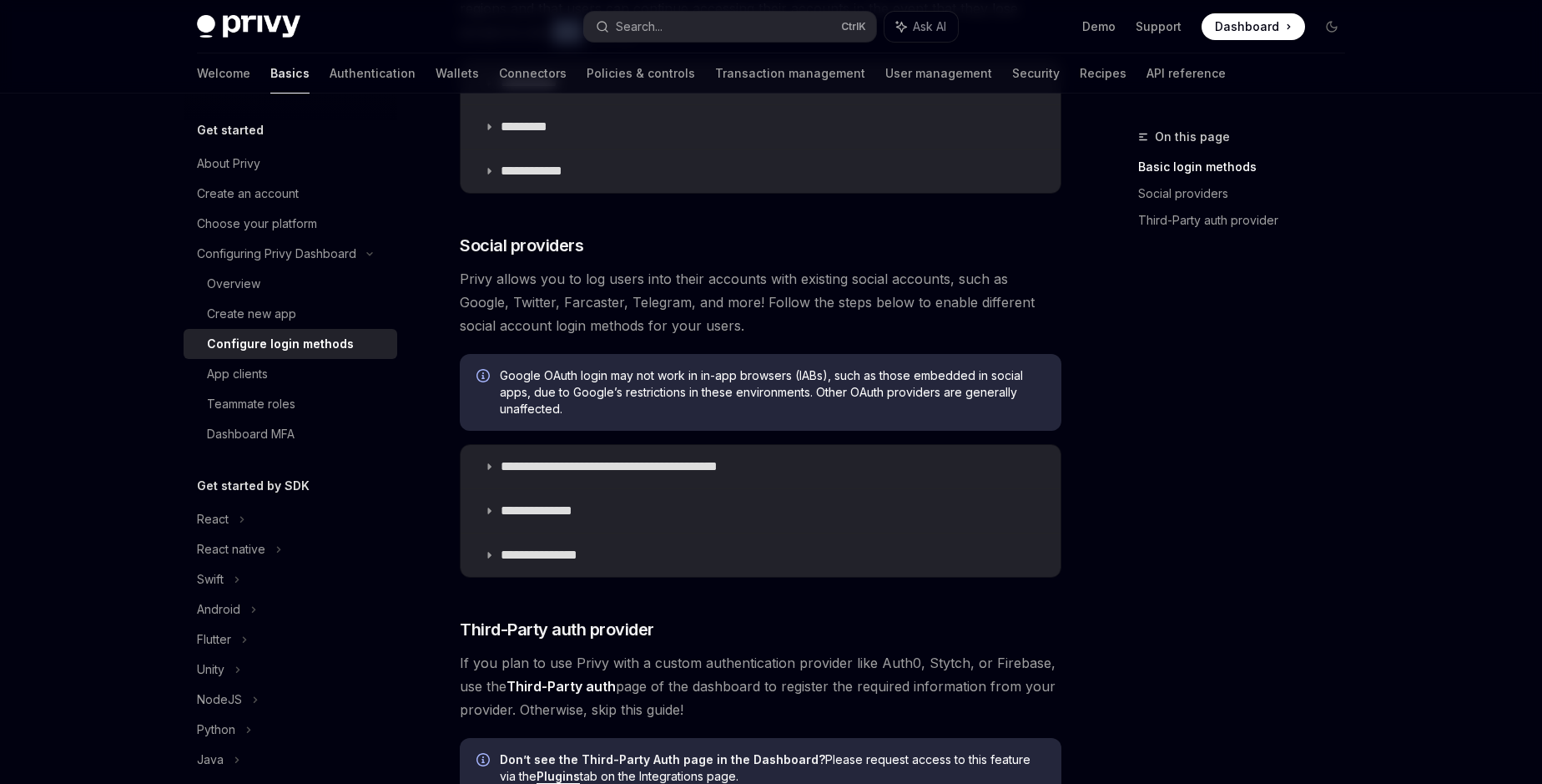
scroll to position [381, 0]
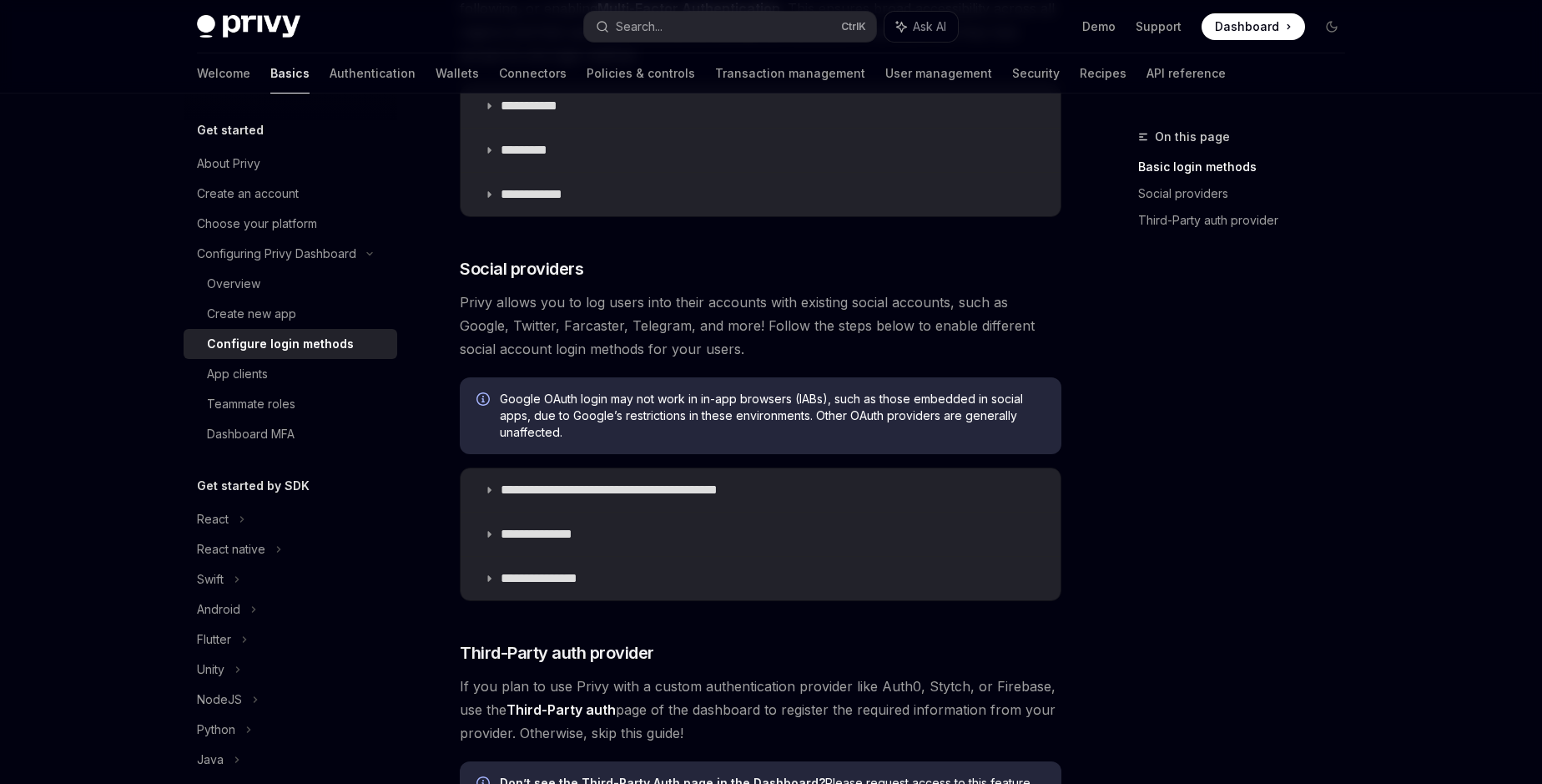
click at [595, 348] on span "Privy allows you to log users into their accounts with existing social accounts…" at bounding box center [760, 325] width 602 height 70
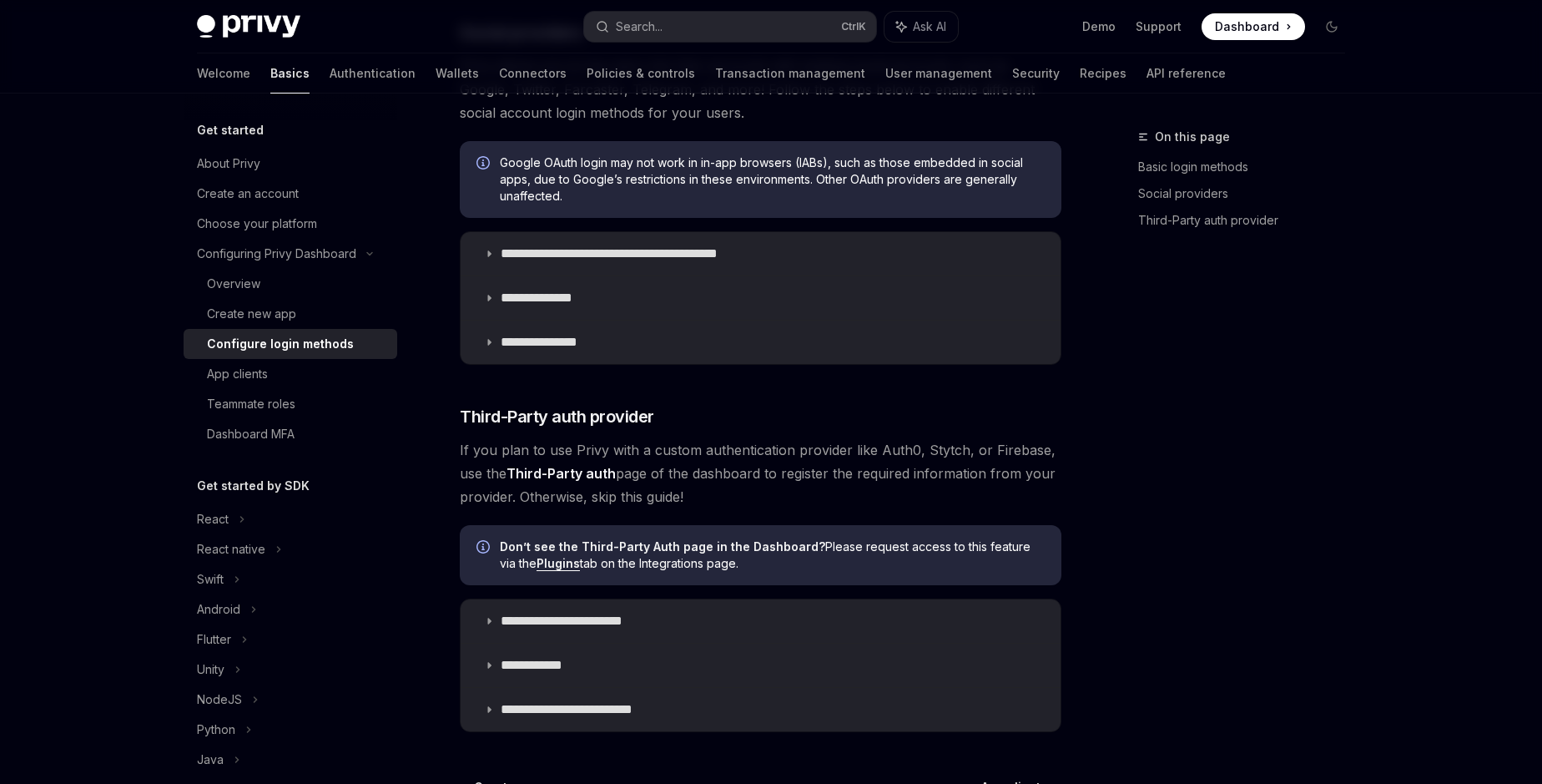
scroll to position [666, 0]
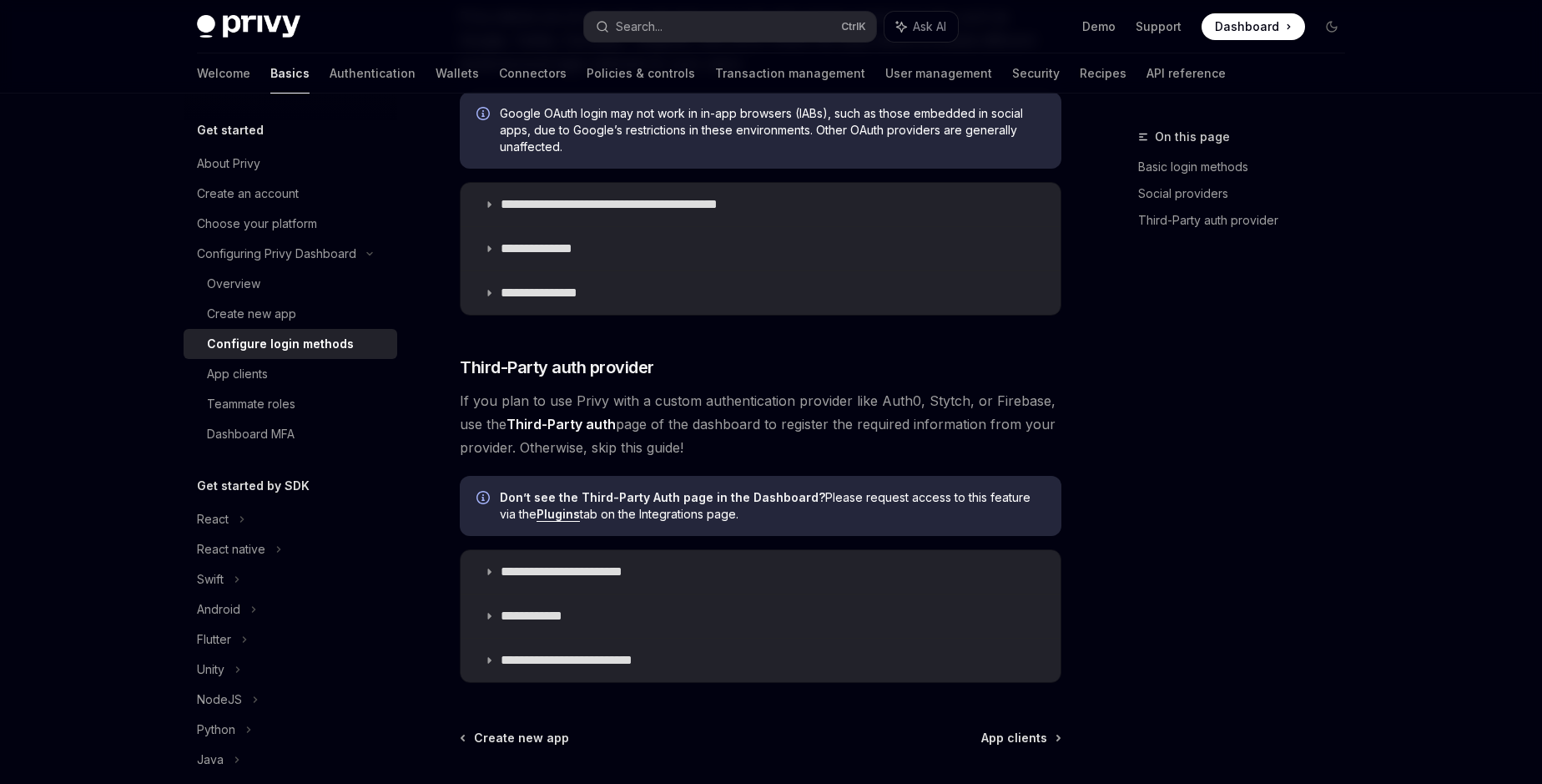
click at [529, 400] on span "If you plan to use Privy with a custom authentication provider like Auth0, Styt…" at bounding box center [760, 424] width 602 height 70
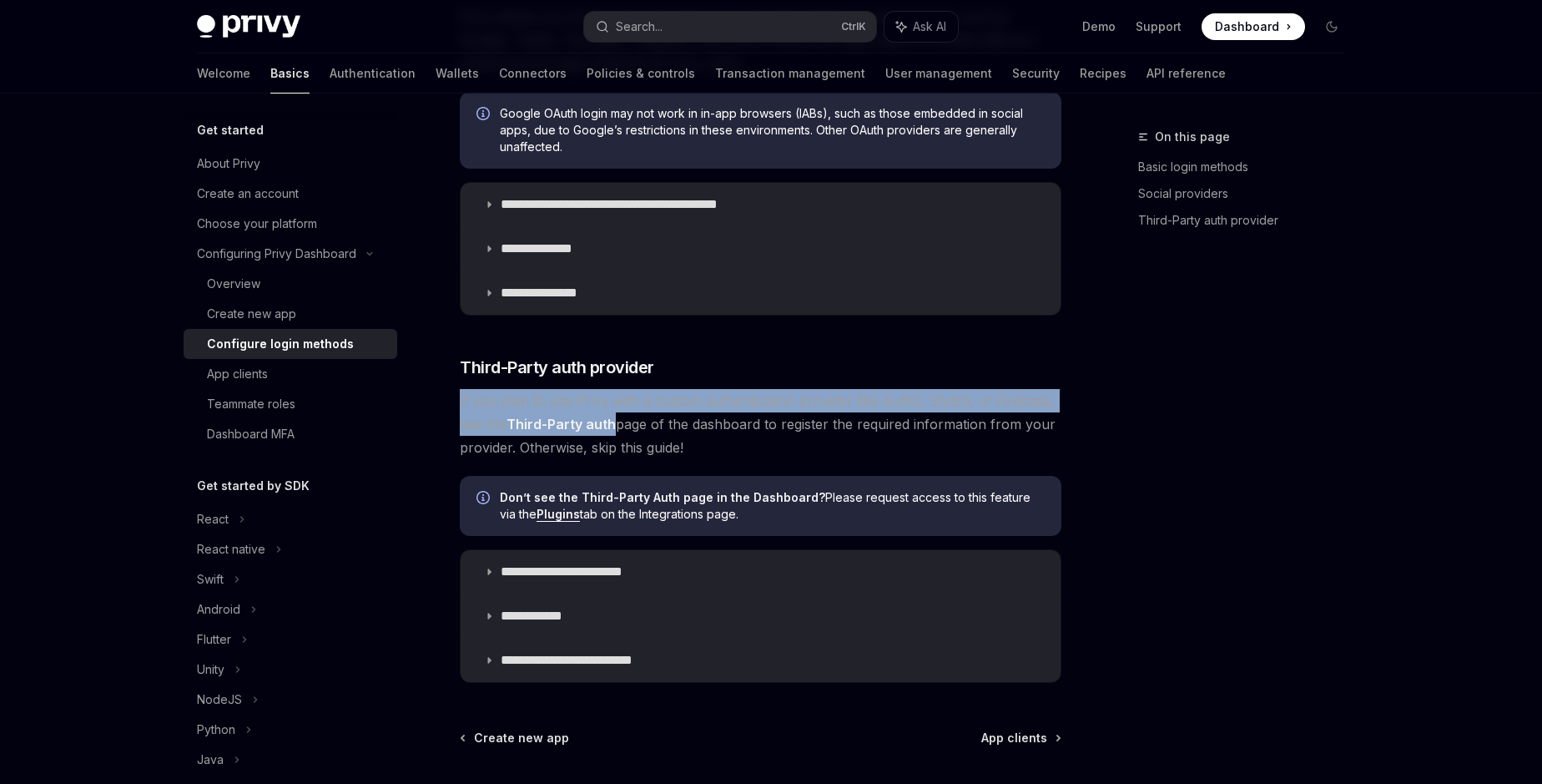
click at [529, 400] on span "If you plan to use Privy with a custom authentication provider like Auth0, Styt…" at bounding box center [760, 424] width 602 height 70
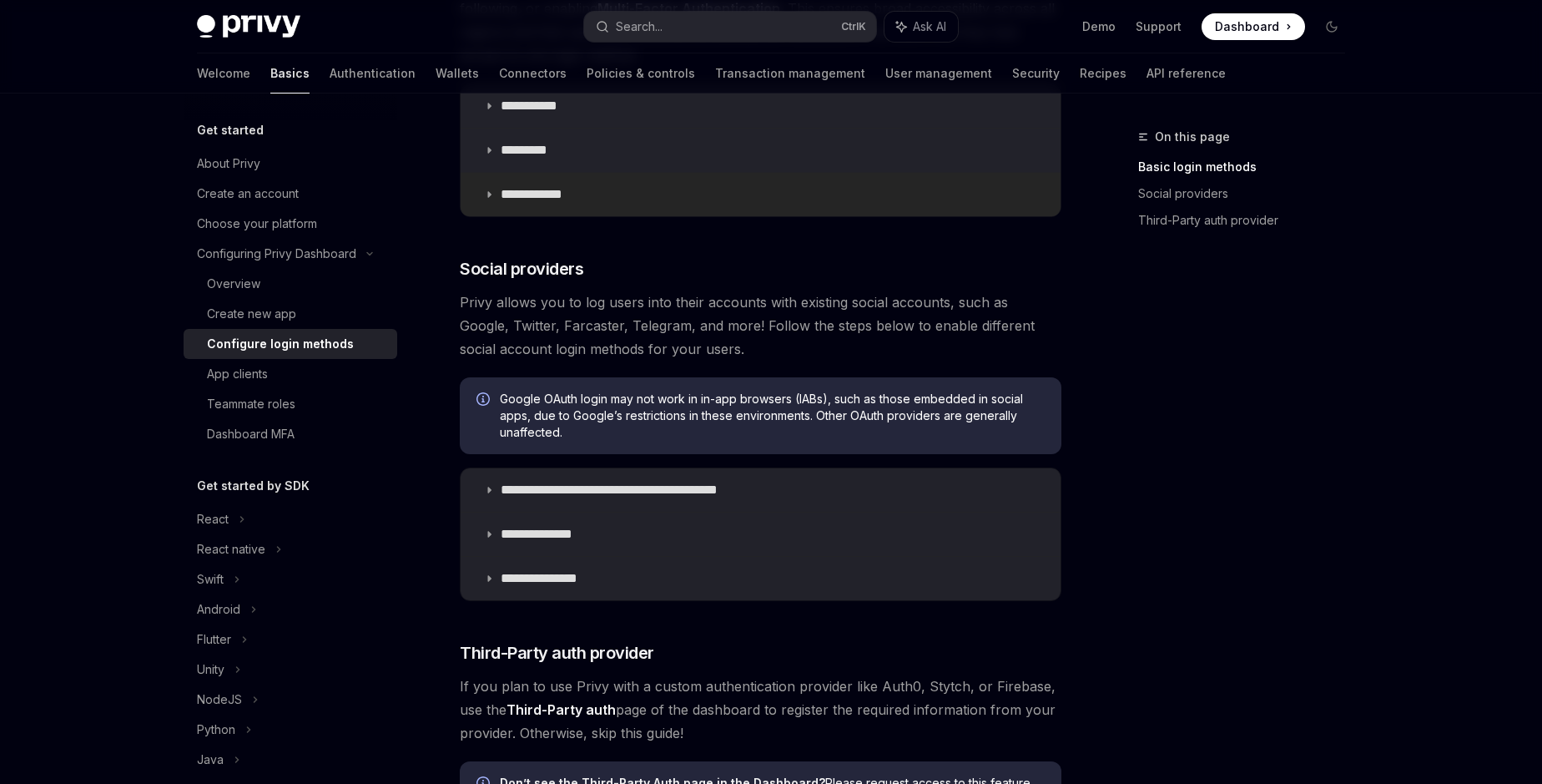
scroll to position [0, 0]
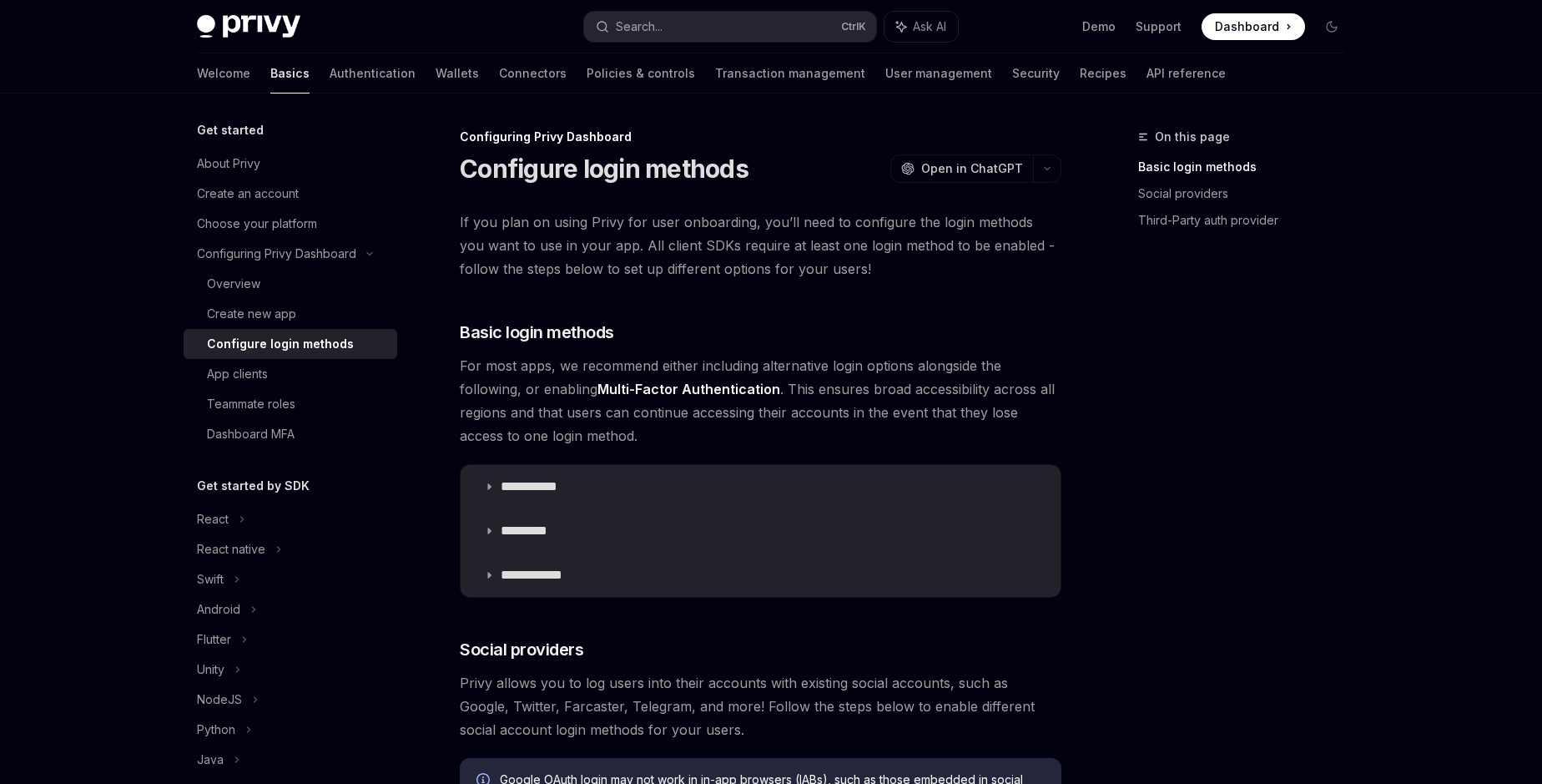
click at [638, 245] on span "If you plan on using Privy for user onboarding, you’ll need to configure the lo…" at bounding box center [760, 245] width 602 height 70
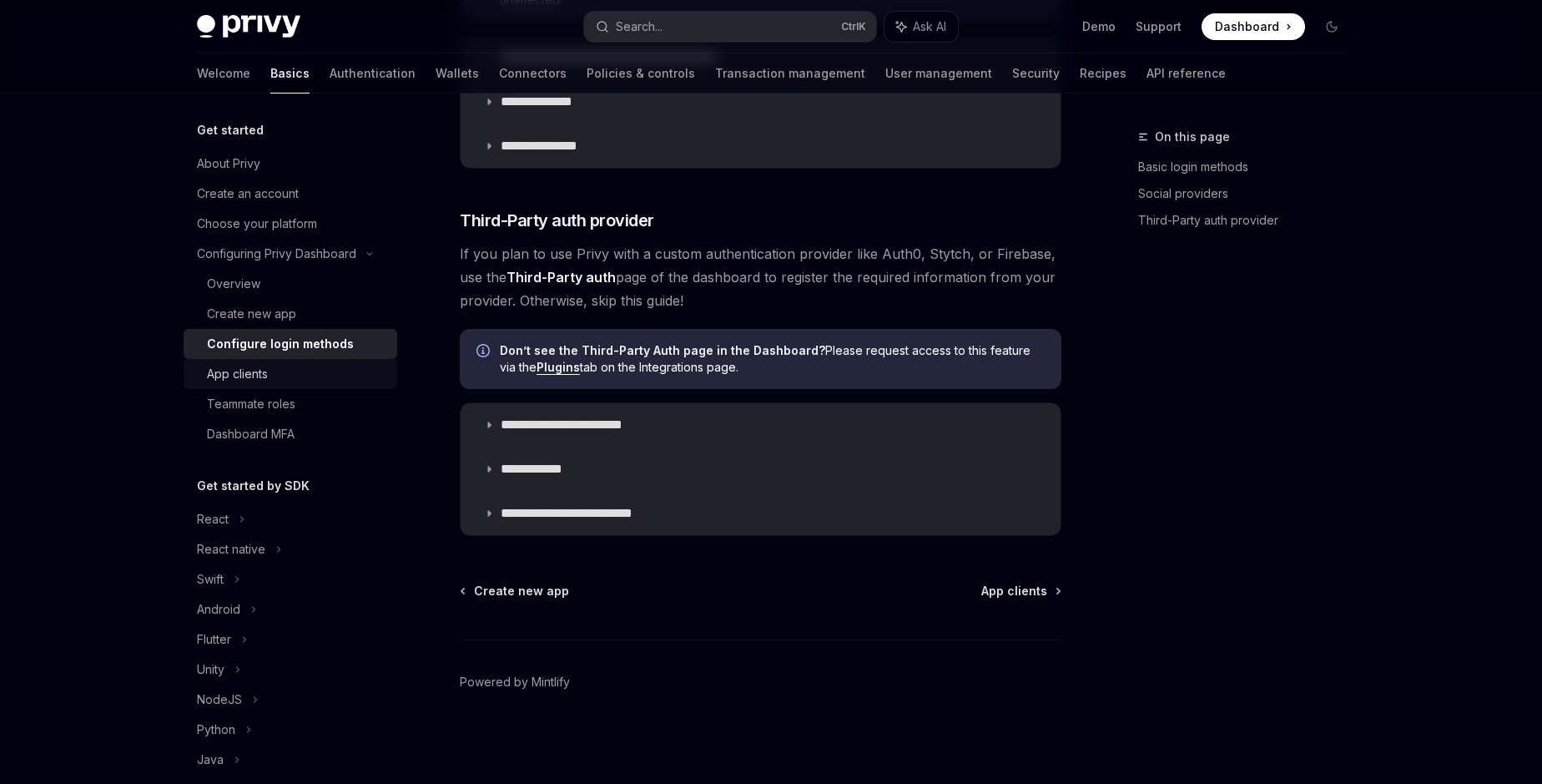
click at [246, 369] on div "App clients" at bounding box center [237, 374] width 61 height 20
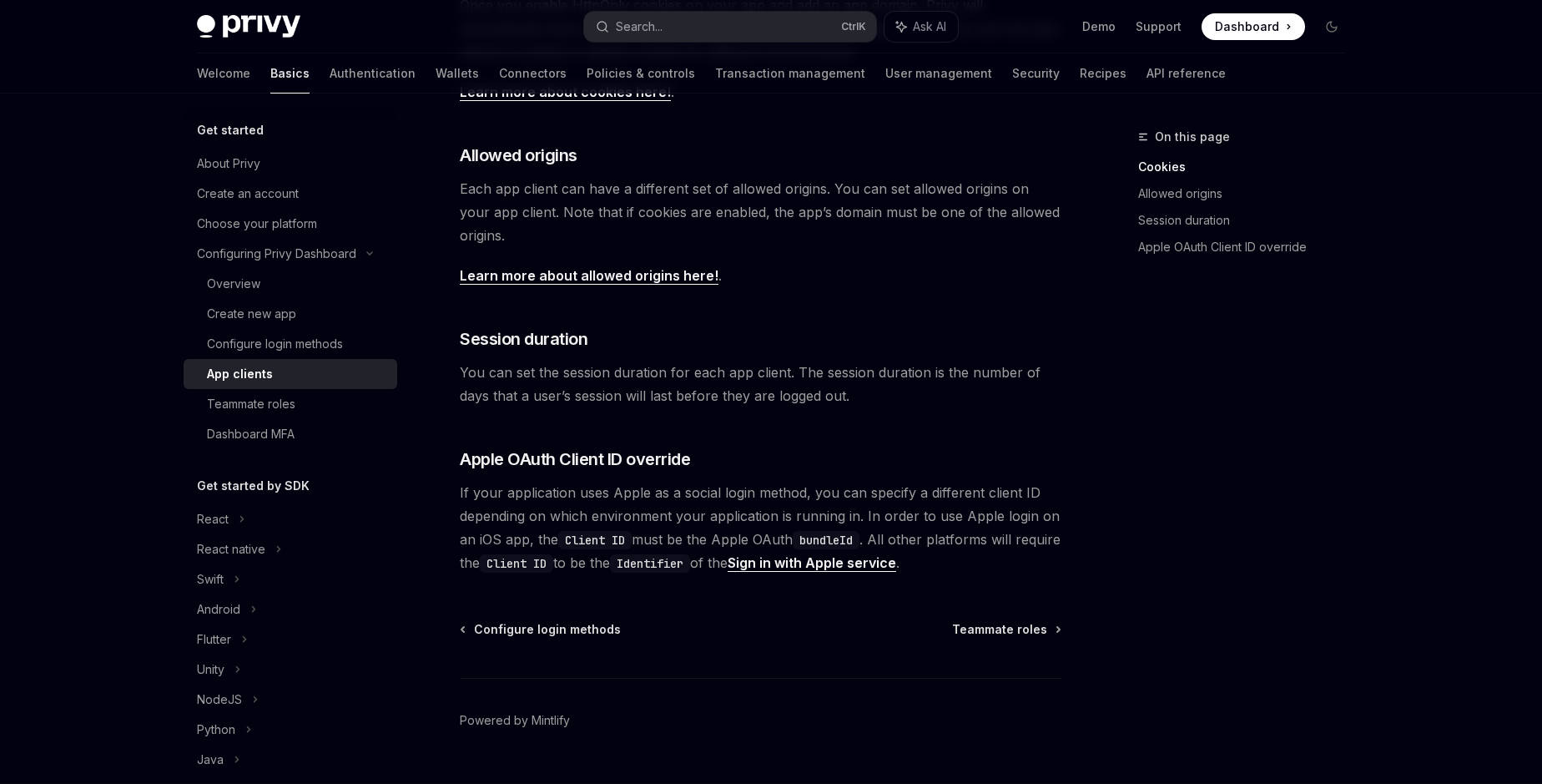
scroll to position [549, 0]
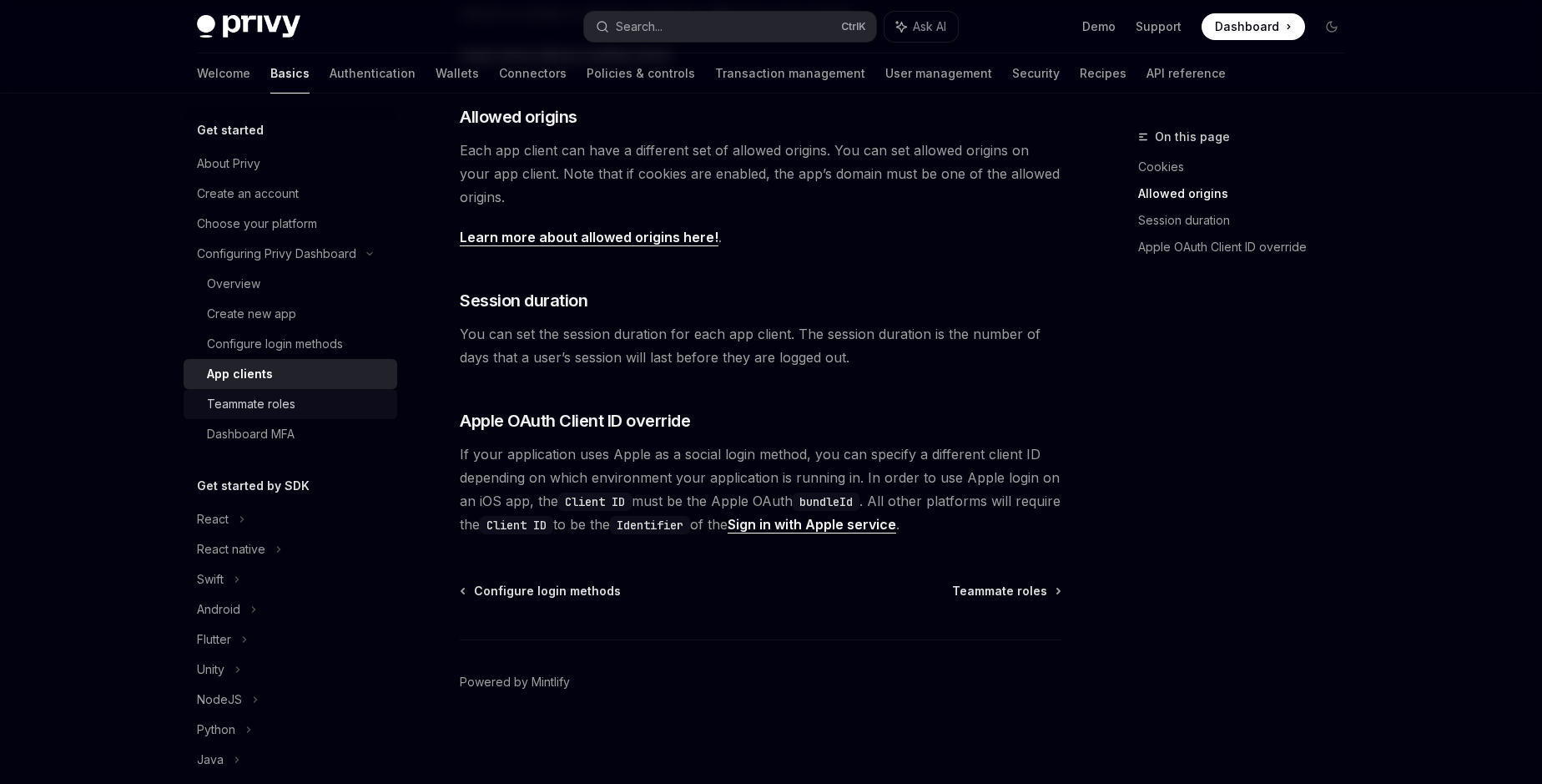
click at [273, 404] on div "Teammate roles" at bounding box center [250, 404] width 88 height 20
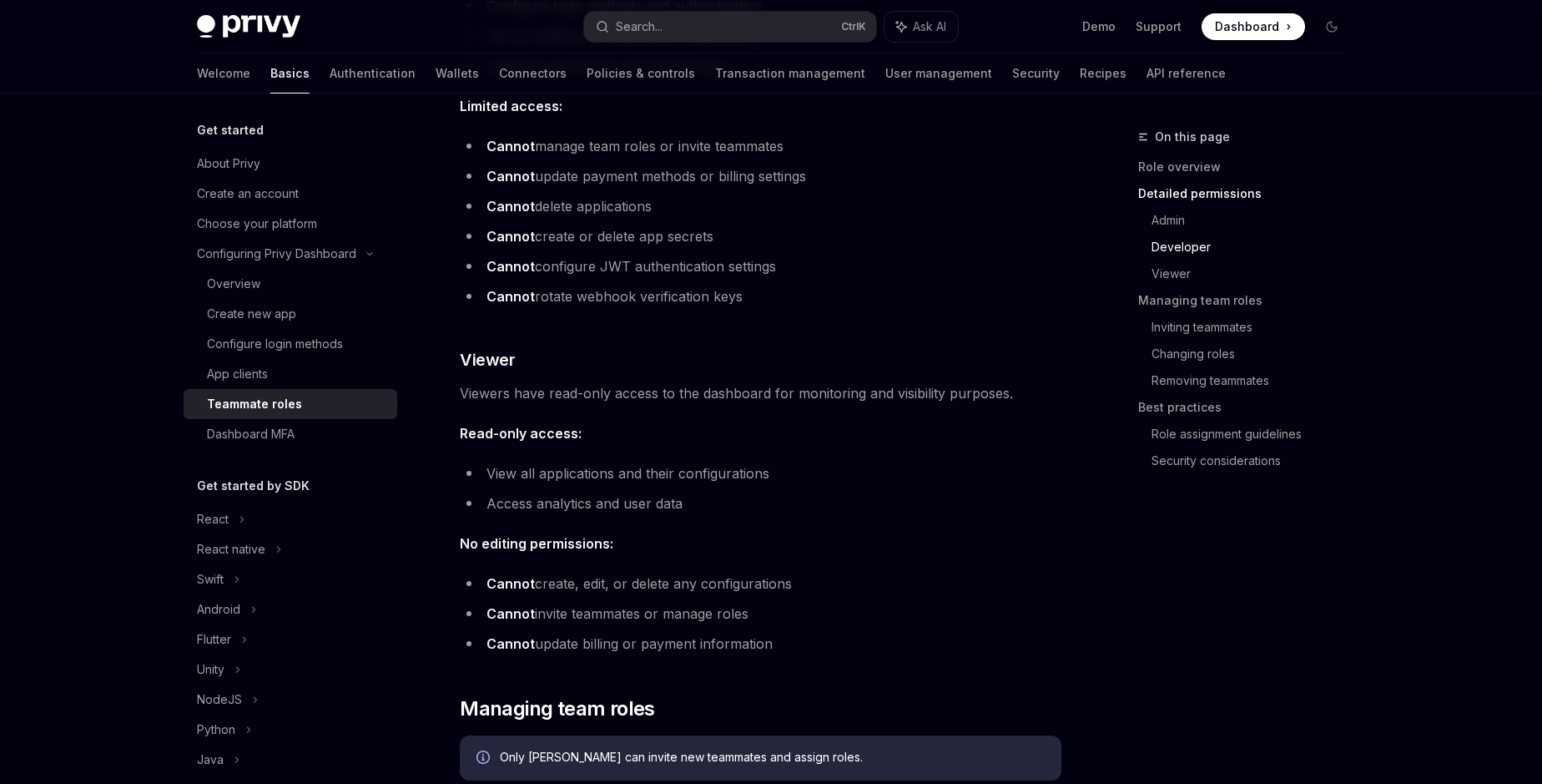
scroll to position [1332, 0]
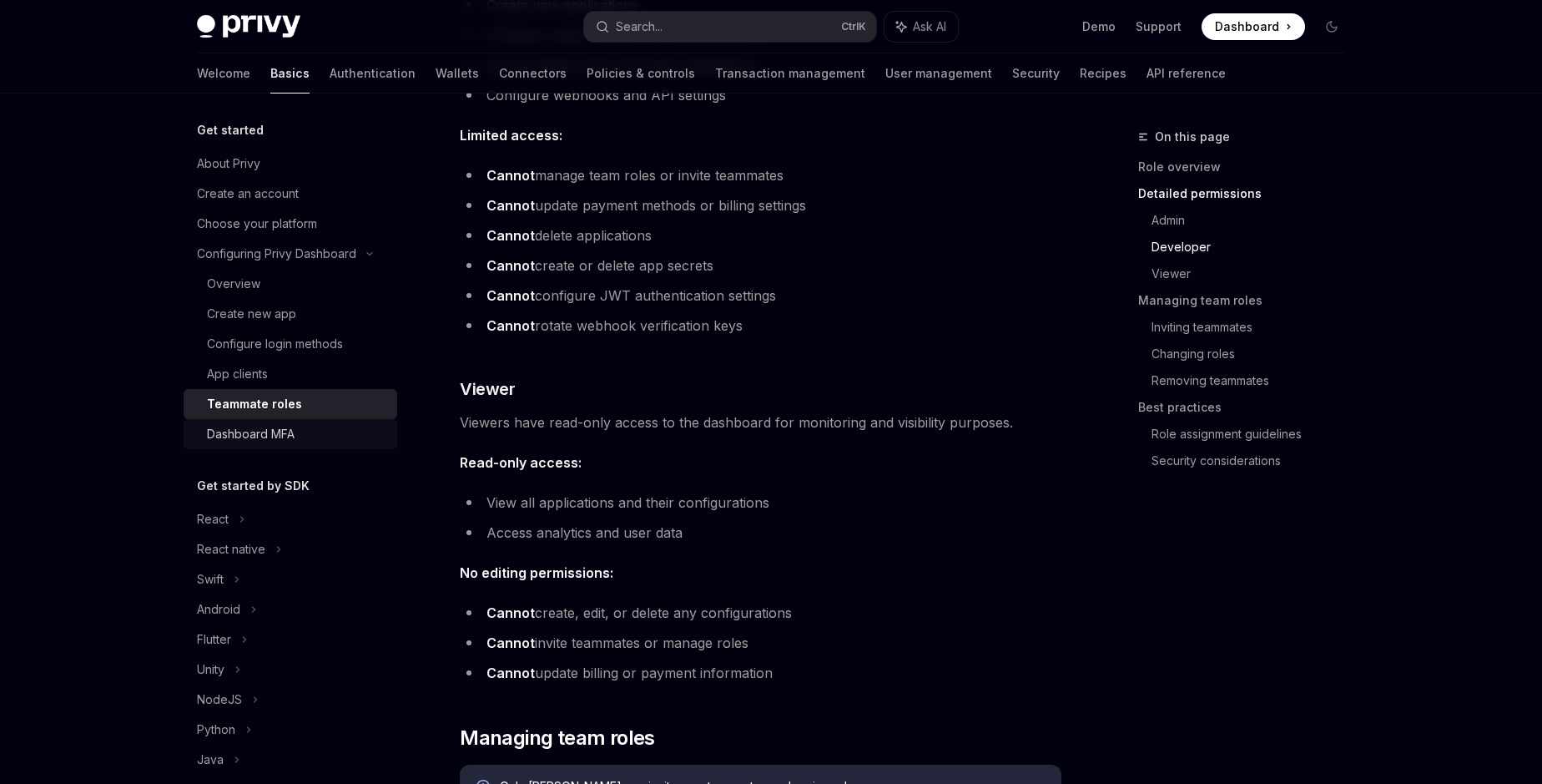
click at [256, 446] on link "Dashboard MFA" at bounding box center [290, 434] width 213 height 30
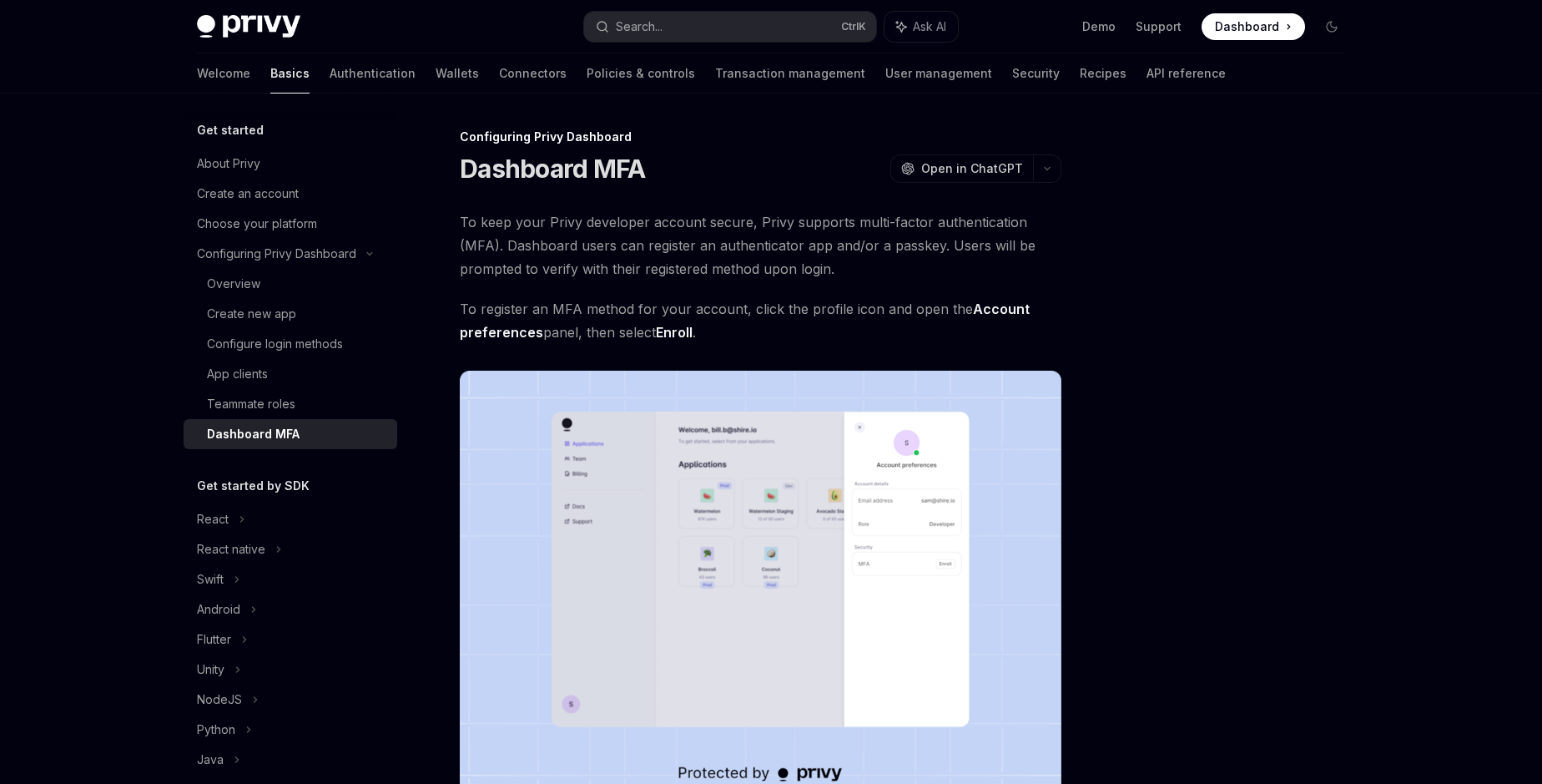
click at [545, 265] on span "To keep your Privy developer account secure, Privy supports multi-factor authen…" at bounding box center [760, 245] width 602 height 70
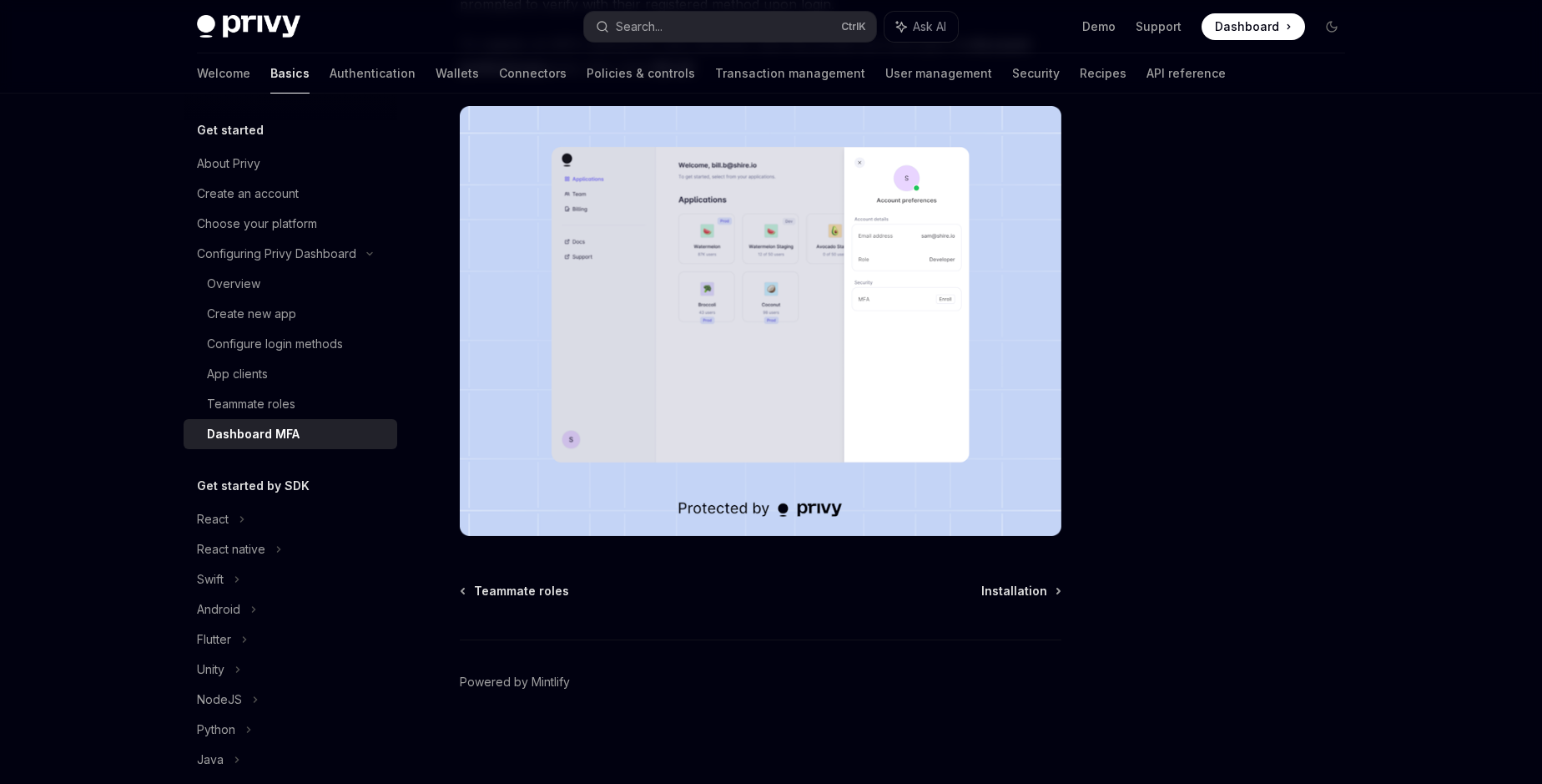
scroll to position [473, 0]
click at [250, 492] on h5 "Get started by SDK" at bounding box center [253, 486] width 113 height 20
click at [224, 521] on div "React" at bounding box center [213, 519] width 32 height 20
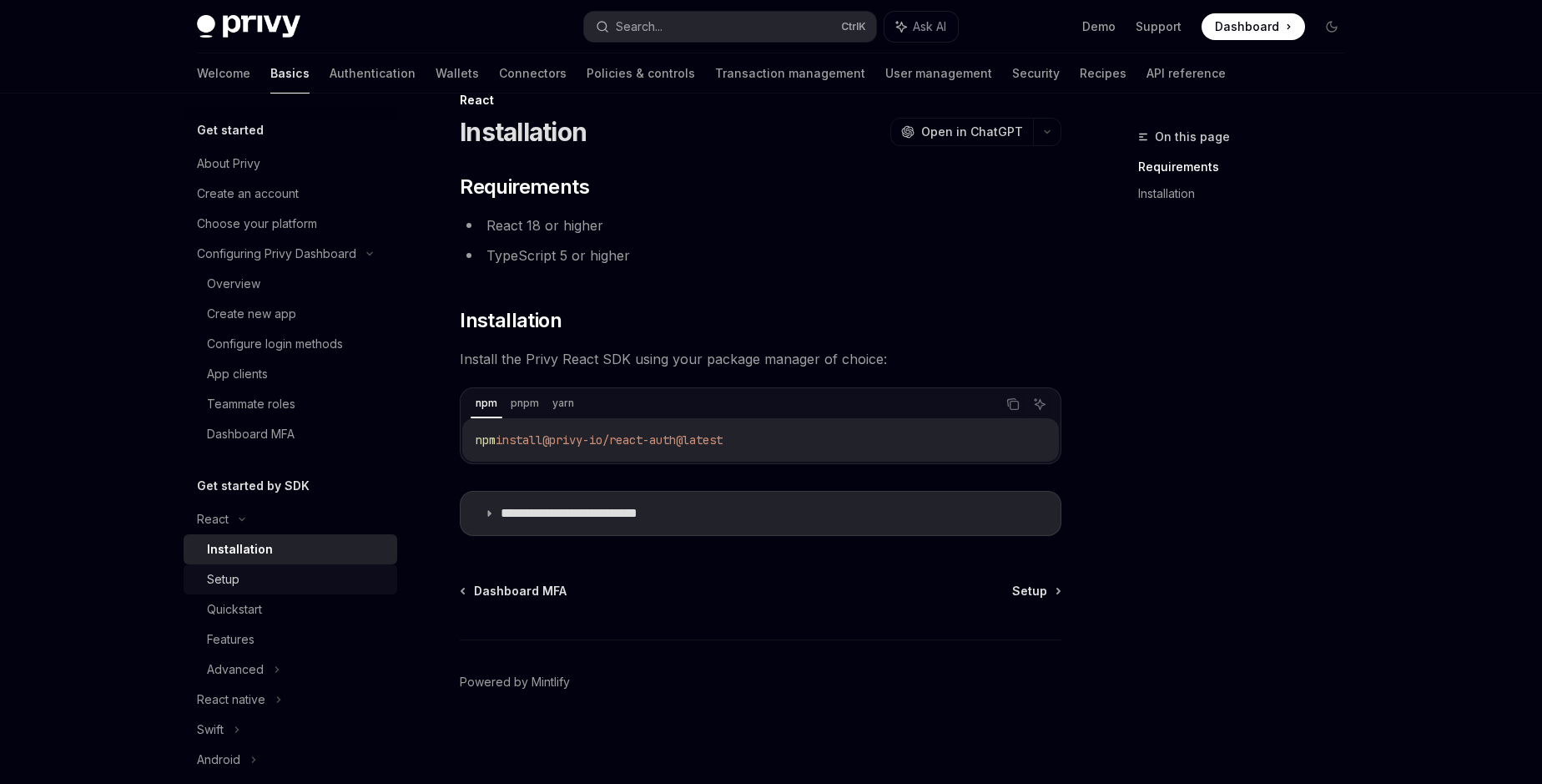
click at [219, 576] on div "Setup" at bounding box center [223, 579] width 33 height 20
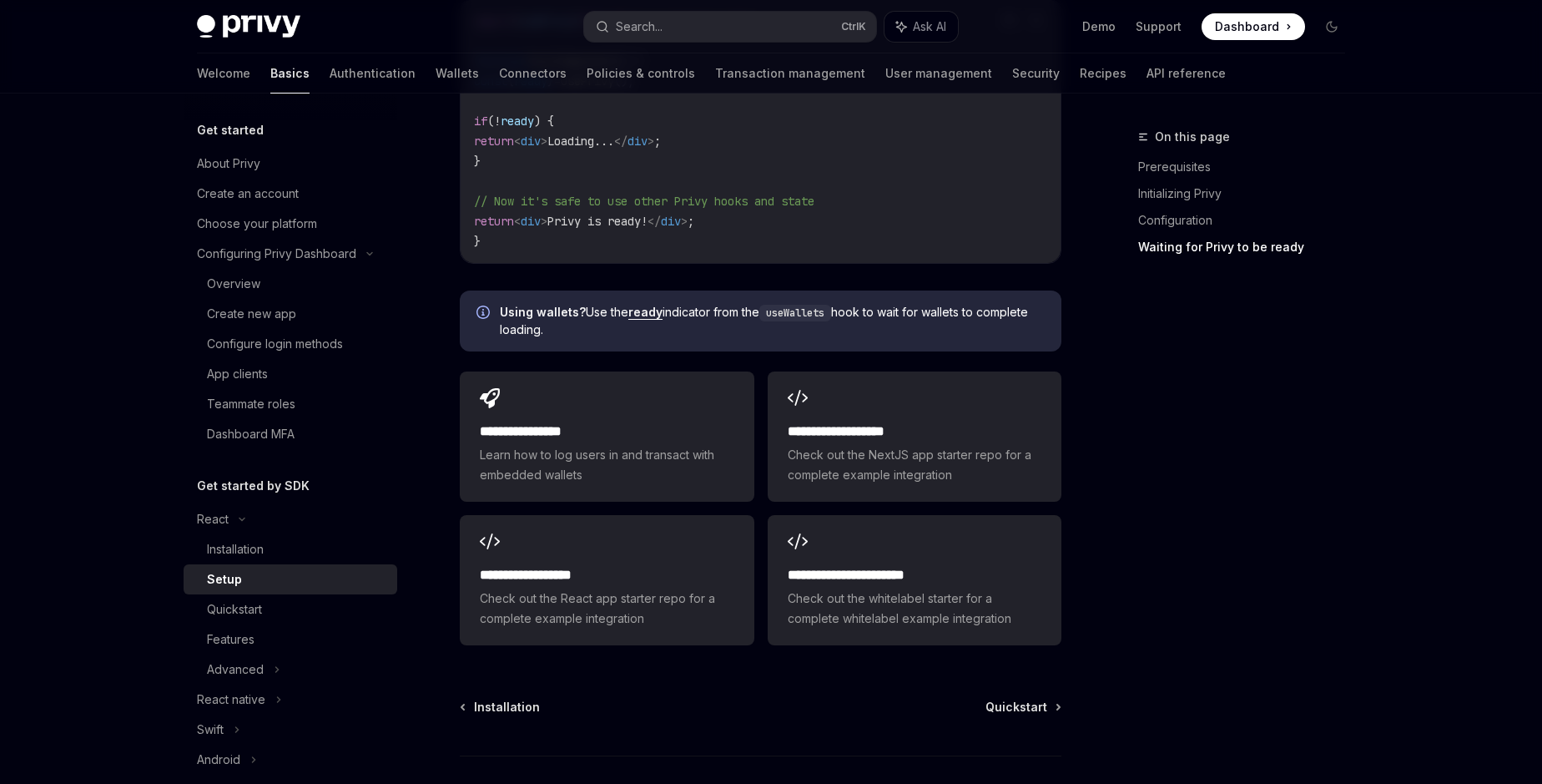
scroll to position [2223, 0]
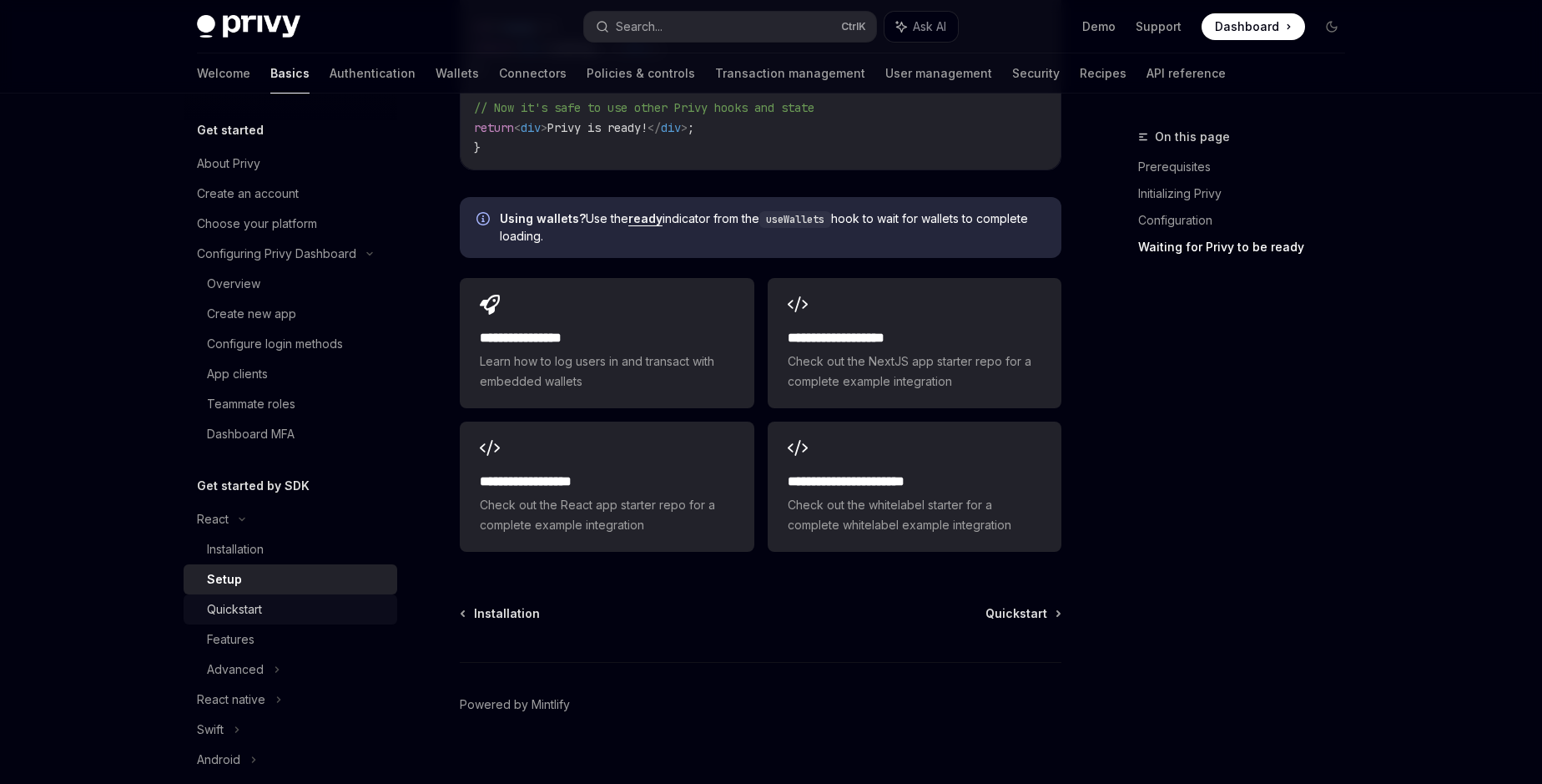
click at [231, 608] on div "Quickstart" at bounding box center [234, 609] width 55 height 20
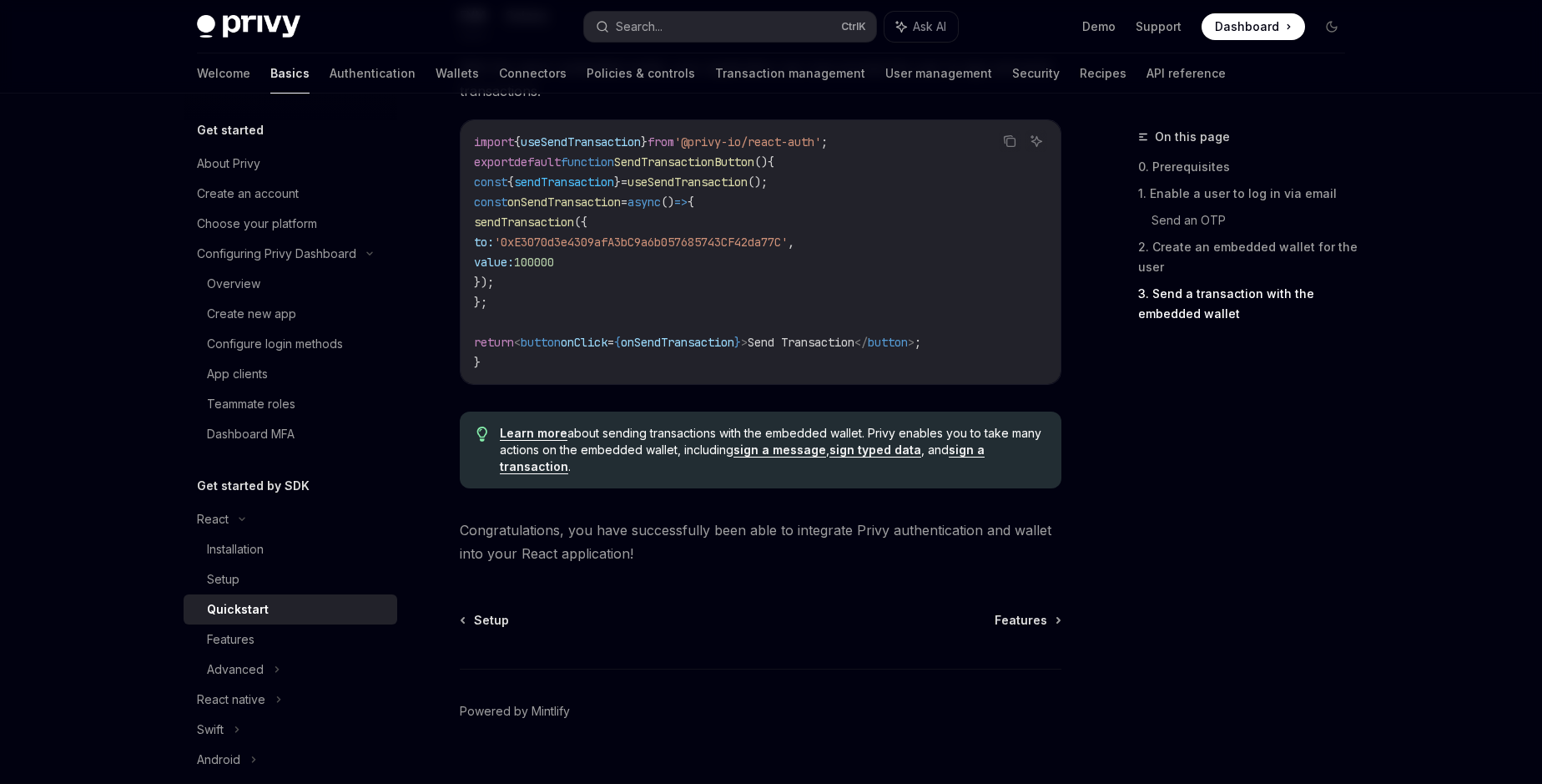
scroll to position [1630, 0]
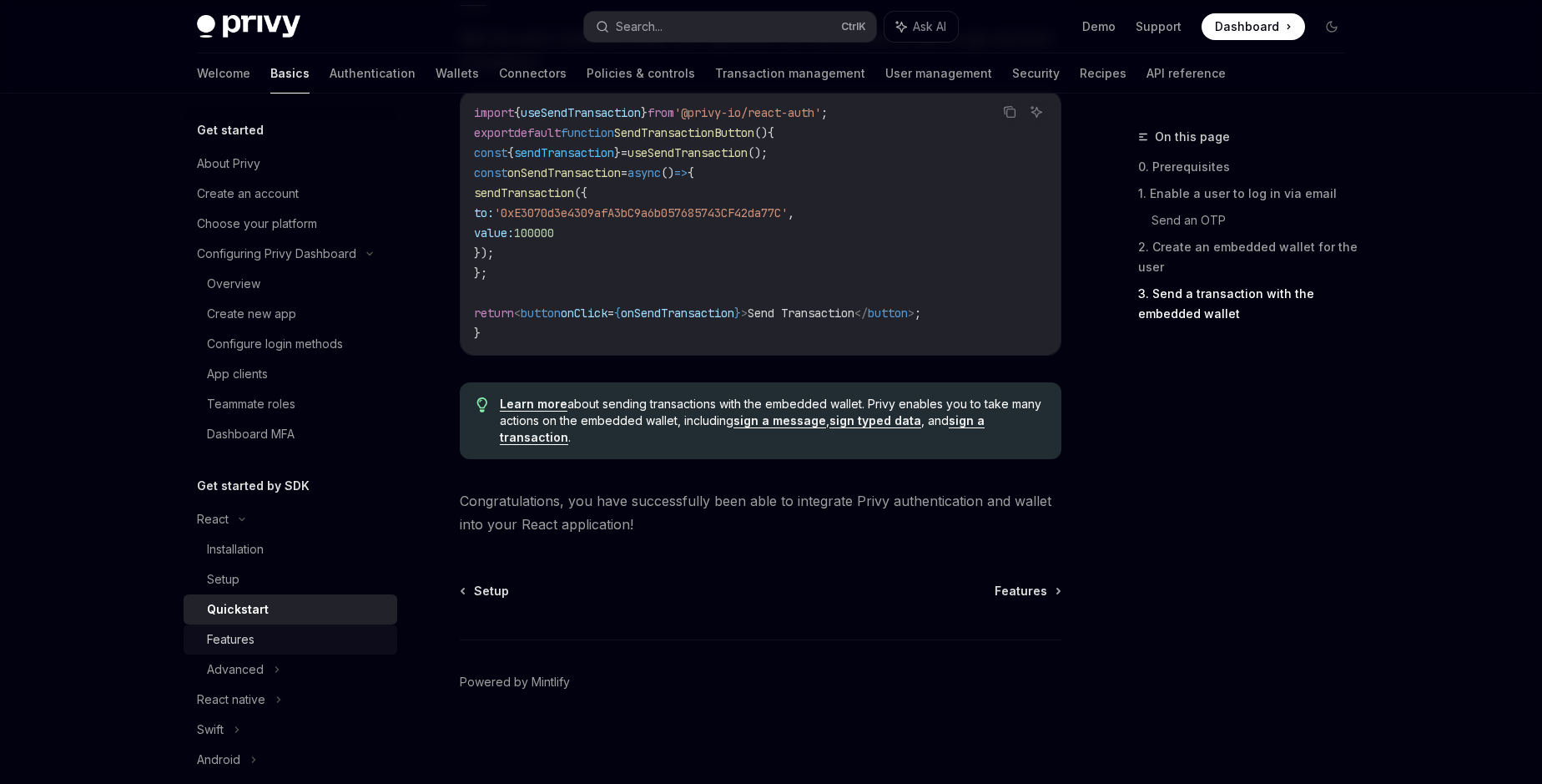
click at [241, 648] on div "Features" at bounding box center [230, 639] width 48 height 20
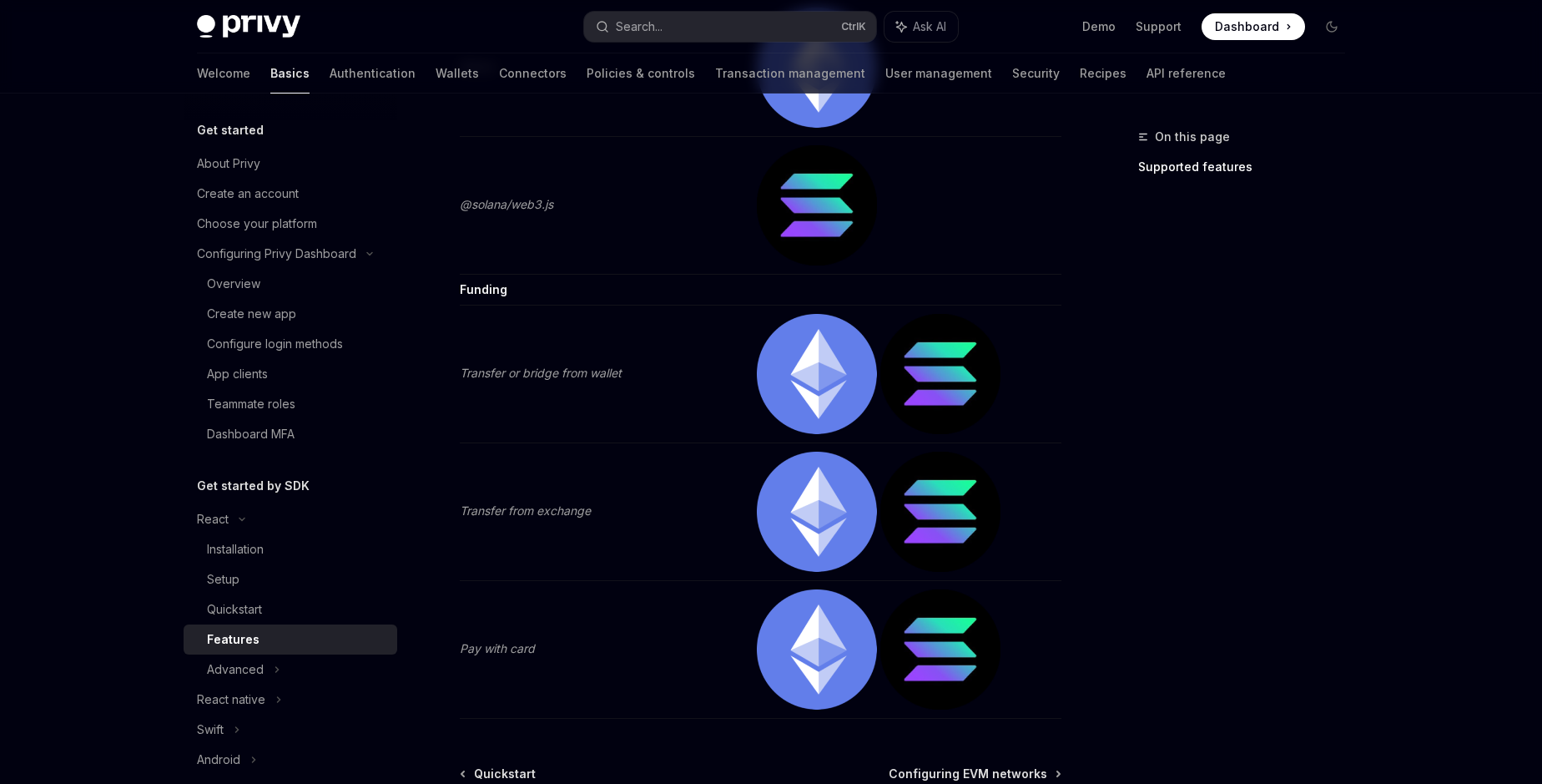
scroll to position [3512, 0]
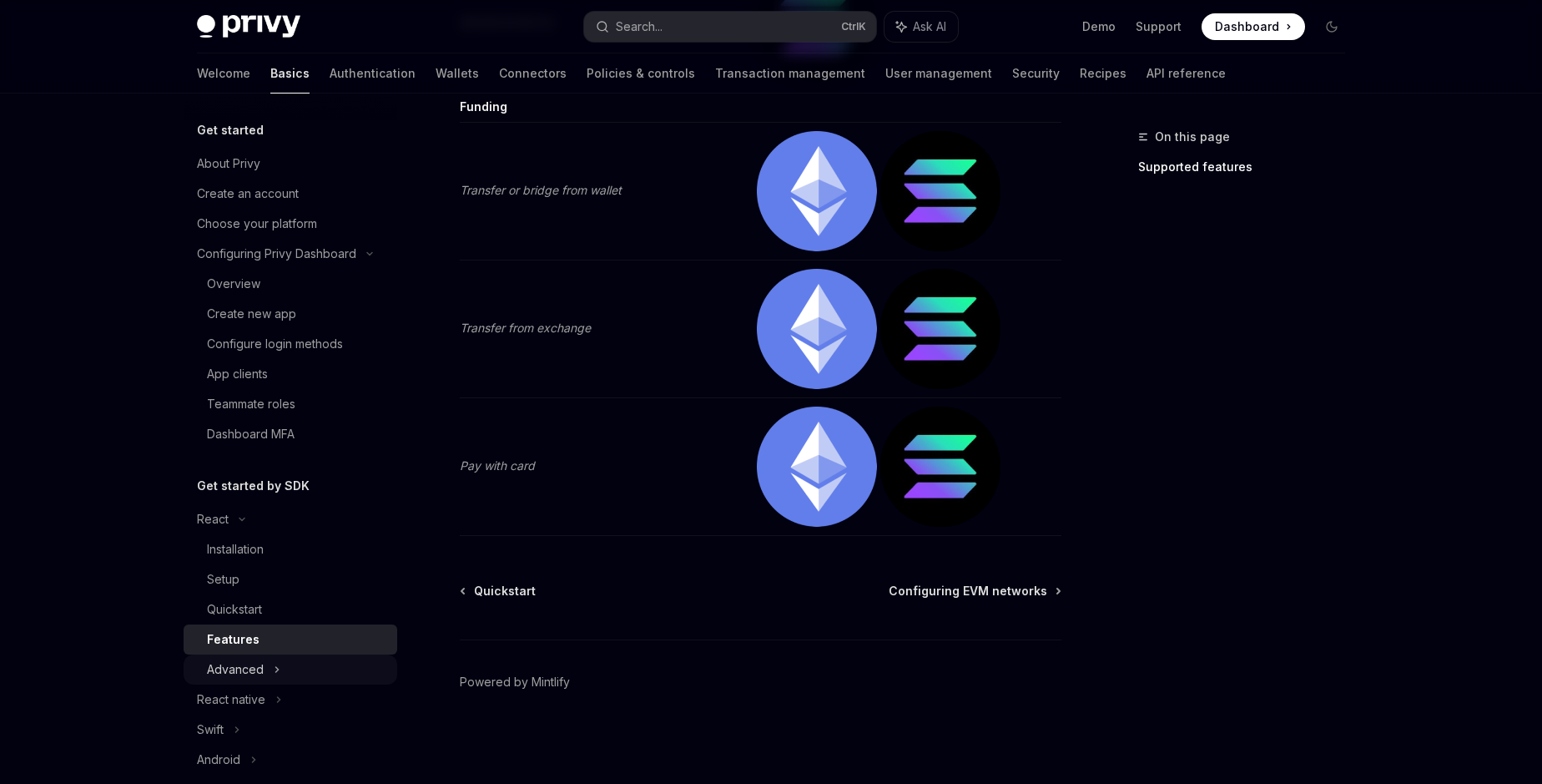
click at [215, 671] on div "Advanced" at bounding box center [235, 670] width 57 height 20
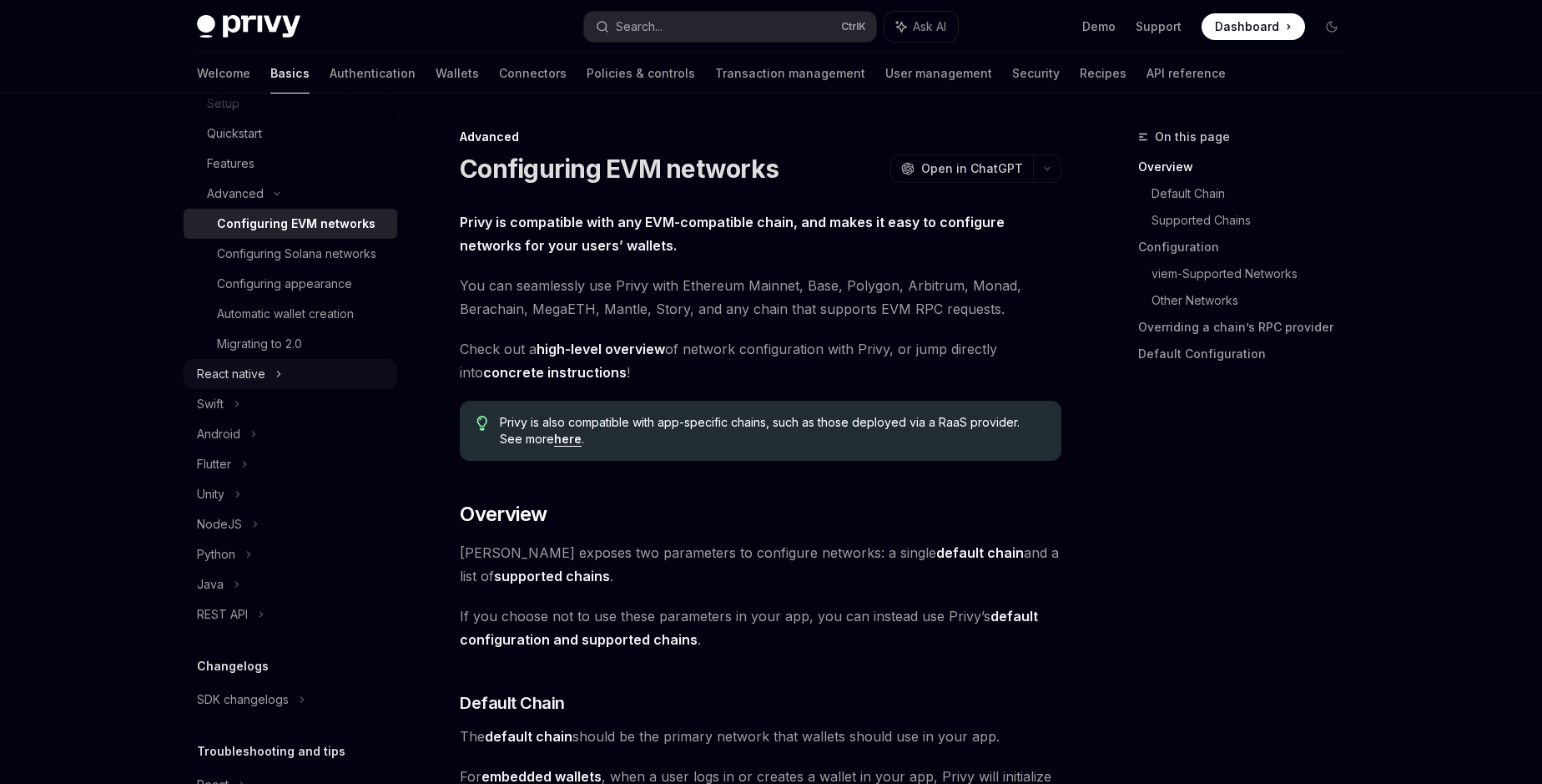
click at [224, 376] on div "React native" at bounding box center [230, 374] width 68 height 20
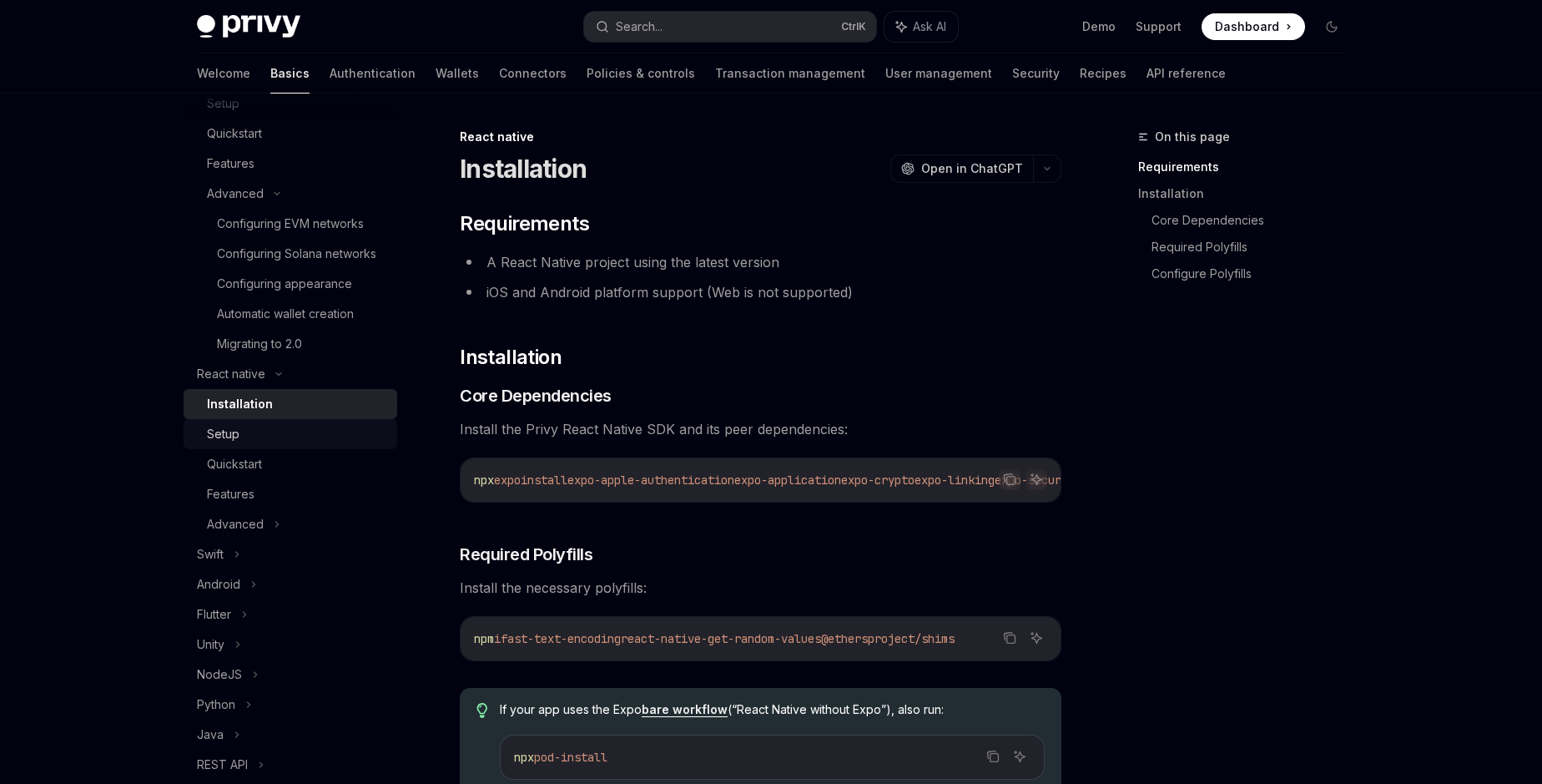
click at [222, 443] on div "Setup" at bounding box center [223, 434] width 33 height 20
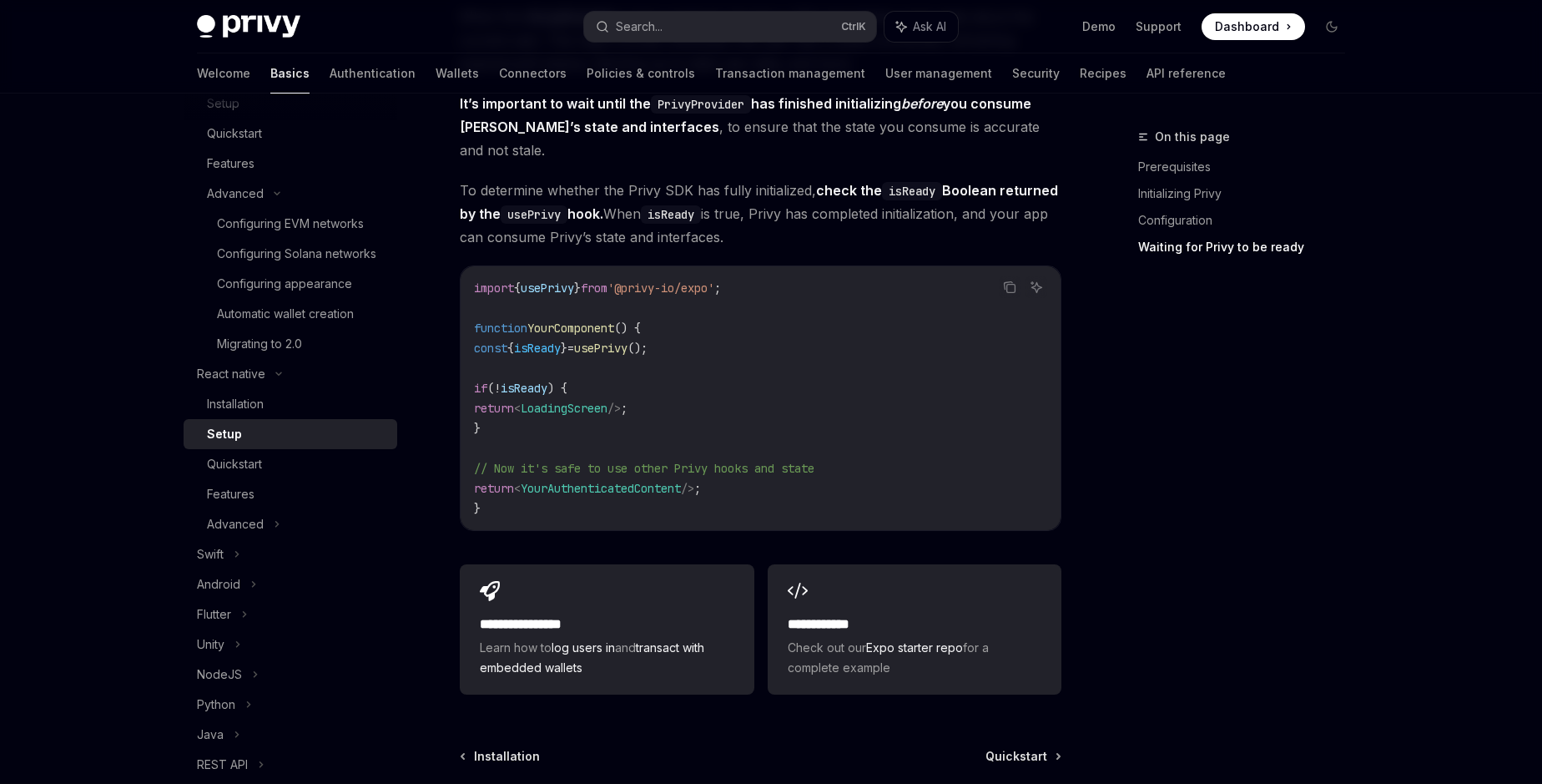
scroll to position [1496, 0]
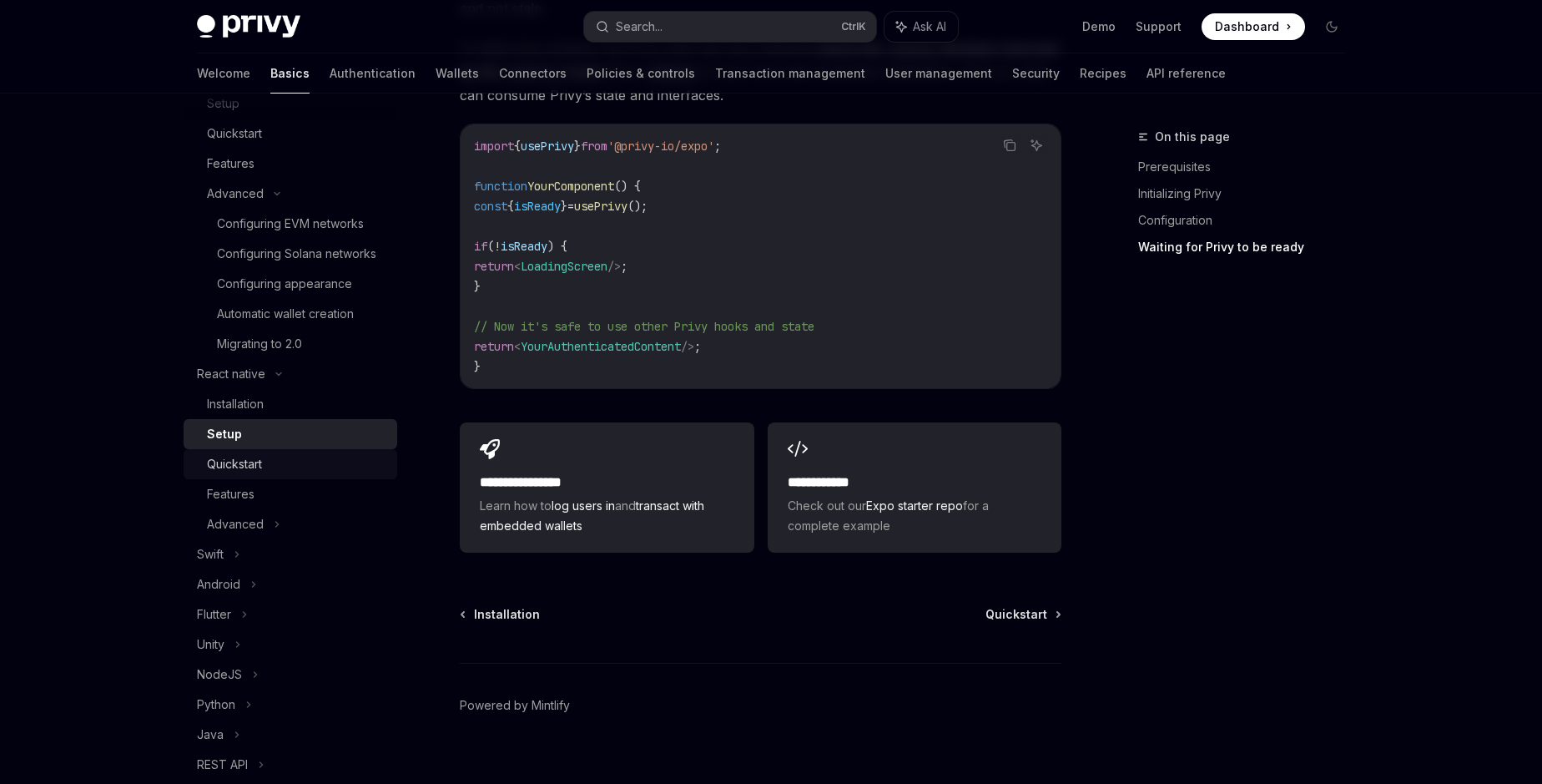
click at [226, 474] on link "Quickstart" at bounding box center [290, 464] width 213 height 30
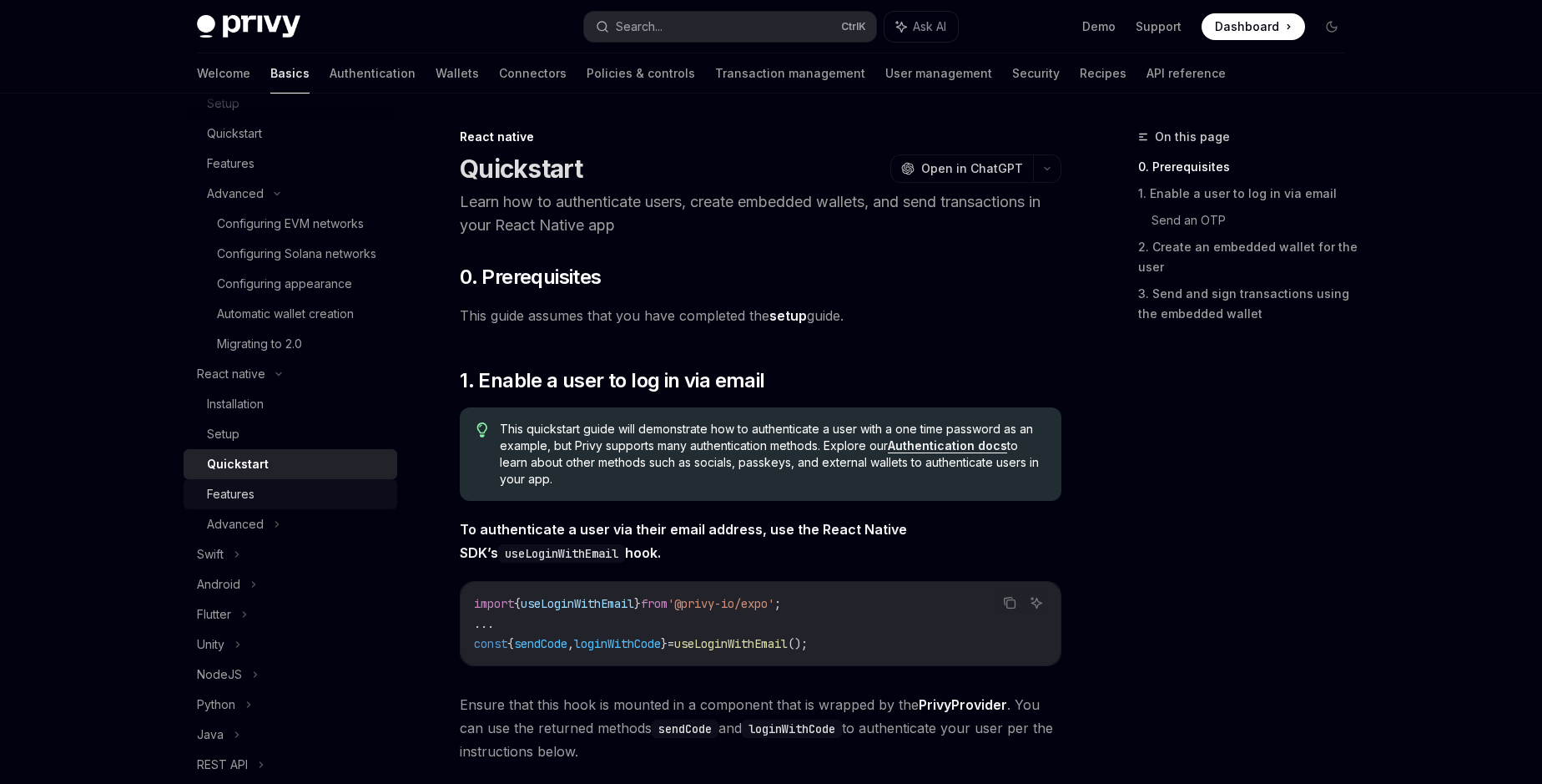
click at [219, 497] on div "Features" at bounding box center [230, 494] width 48 height 20
type textarea "*"
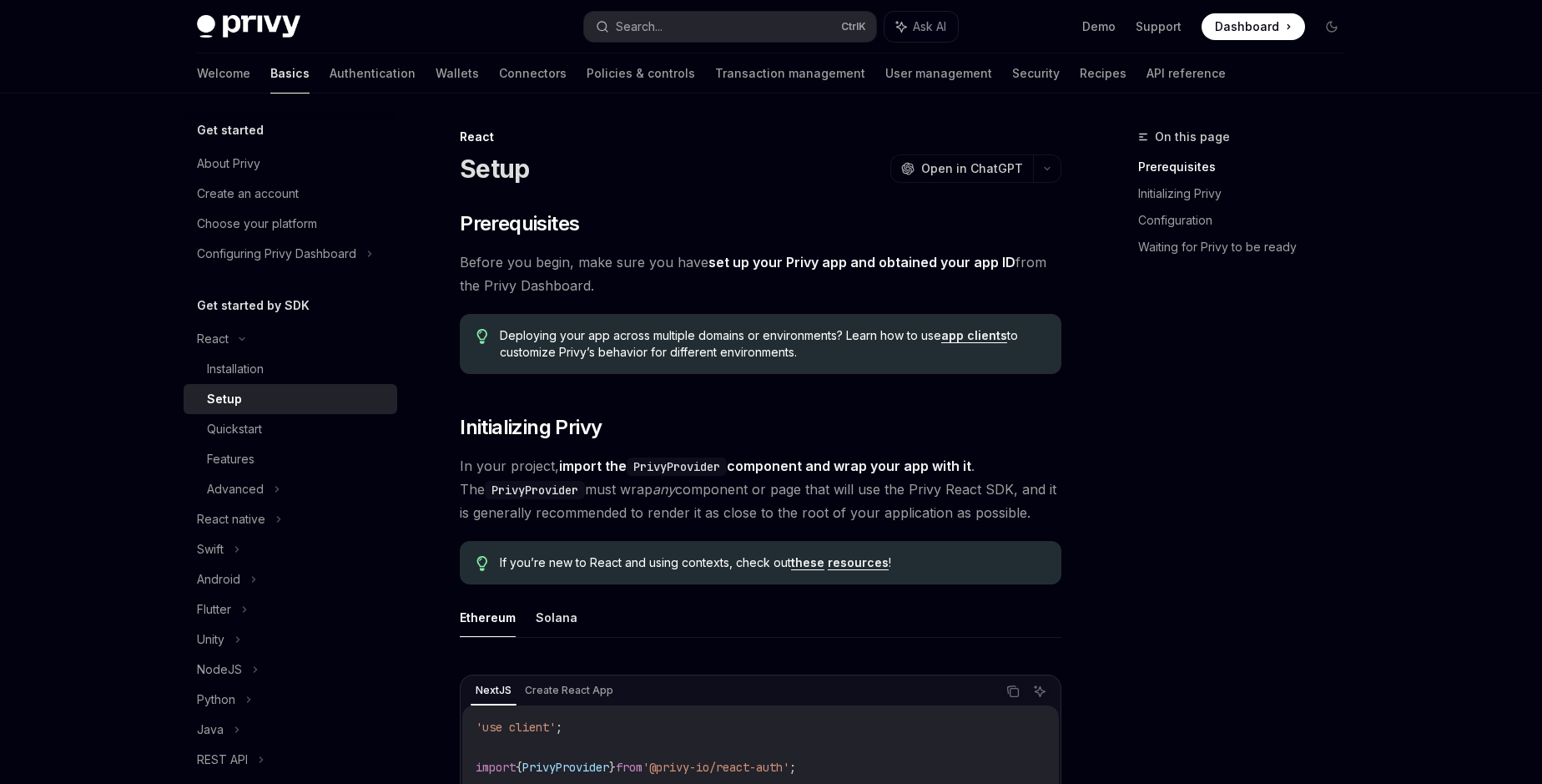
drag, startPoint x: 535, startPoint y: 263, endPoint x: 603, endPoint y: 283, distance: 70.9
click at [603, 283] on span "Before you begin, make sure you have set up your Privy app and obtained your ap…" at bounding box center [760, 274] width 602 height 47
click at [771, 357] on span "Deploying your app across multiple domains or environments? Learn how to use ap…" at bounding box center [772, 344] width 545 height 34
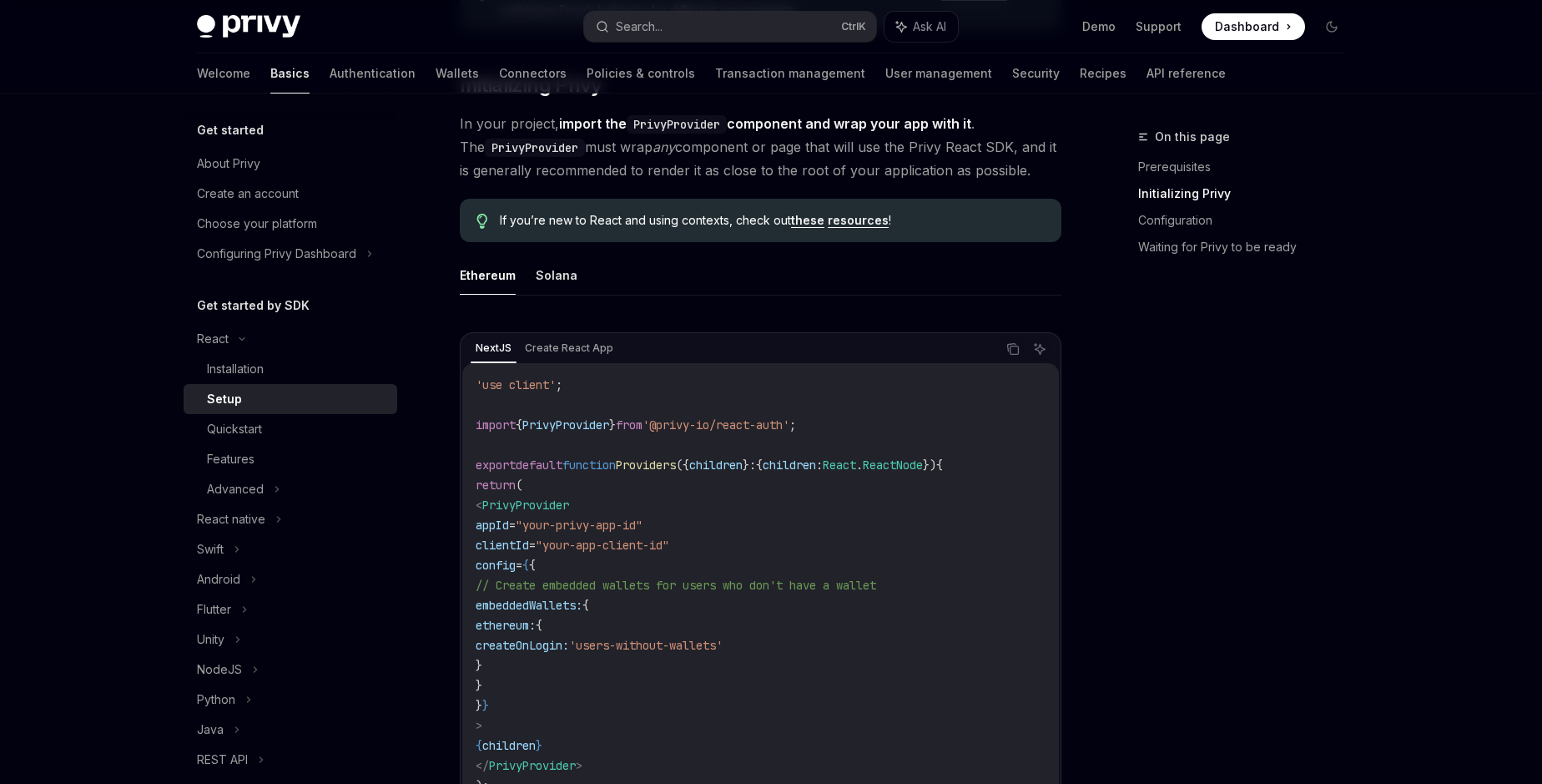
scroll to position [381, 0]
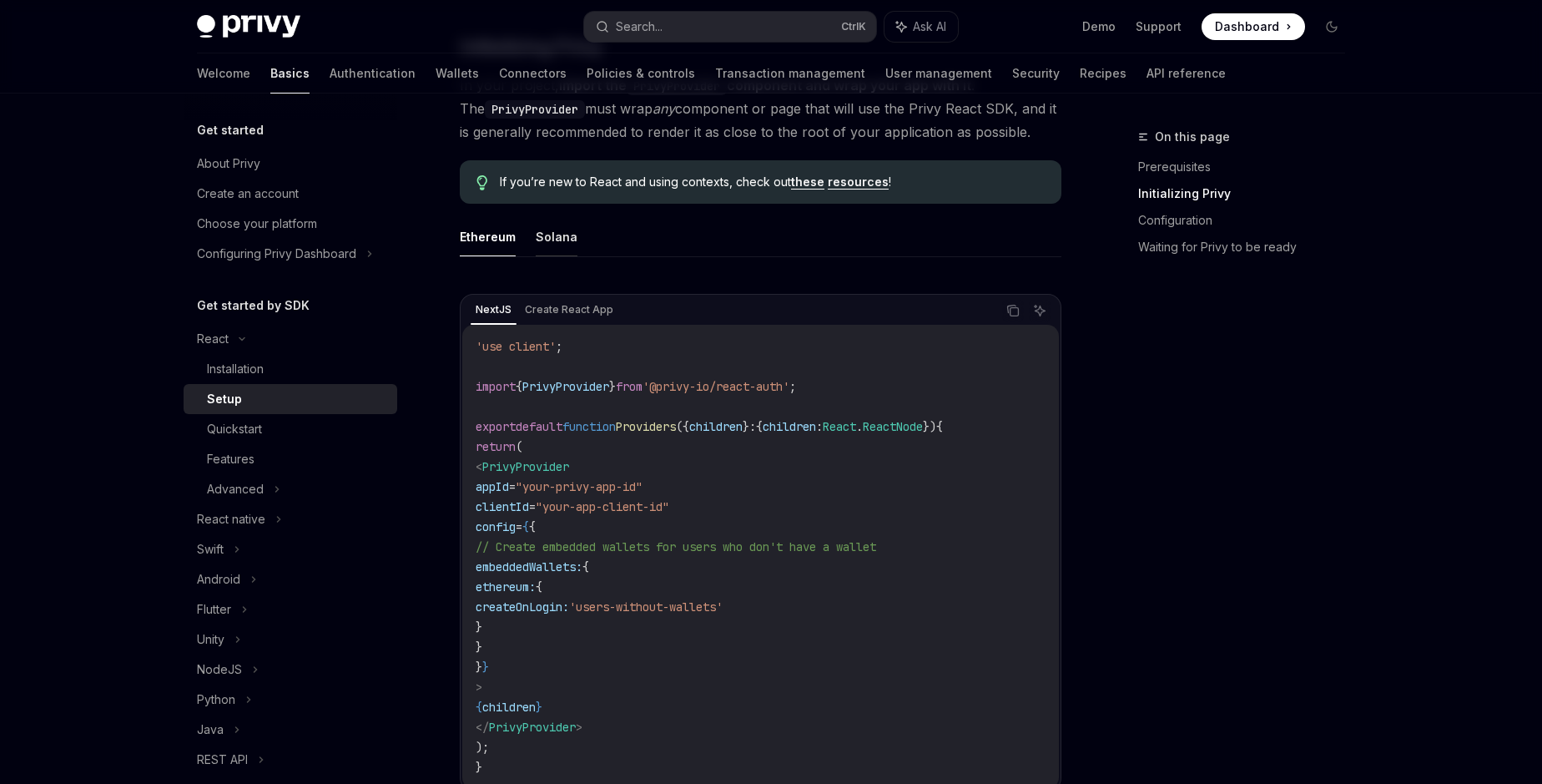
click at [552, 246] on button "Solana" at bounding box center [557, 236] width 42 height 39
click at [517, 245] on ul "Ethereum Solana" at bounding box center [760, 237] width 602 height 40
click at [502, 243] on button "Ethereum" at bounding box center [487, 236] width 56 height 39
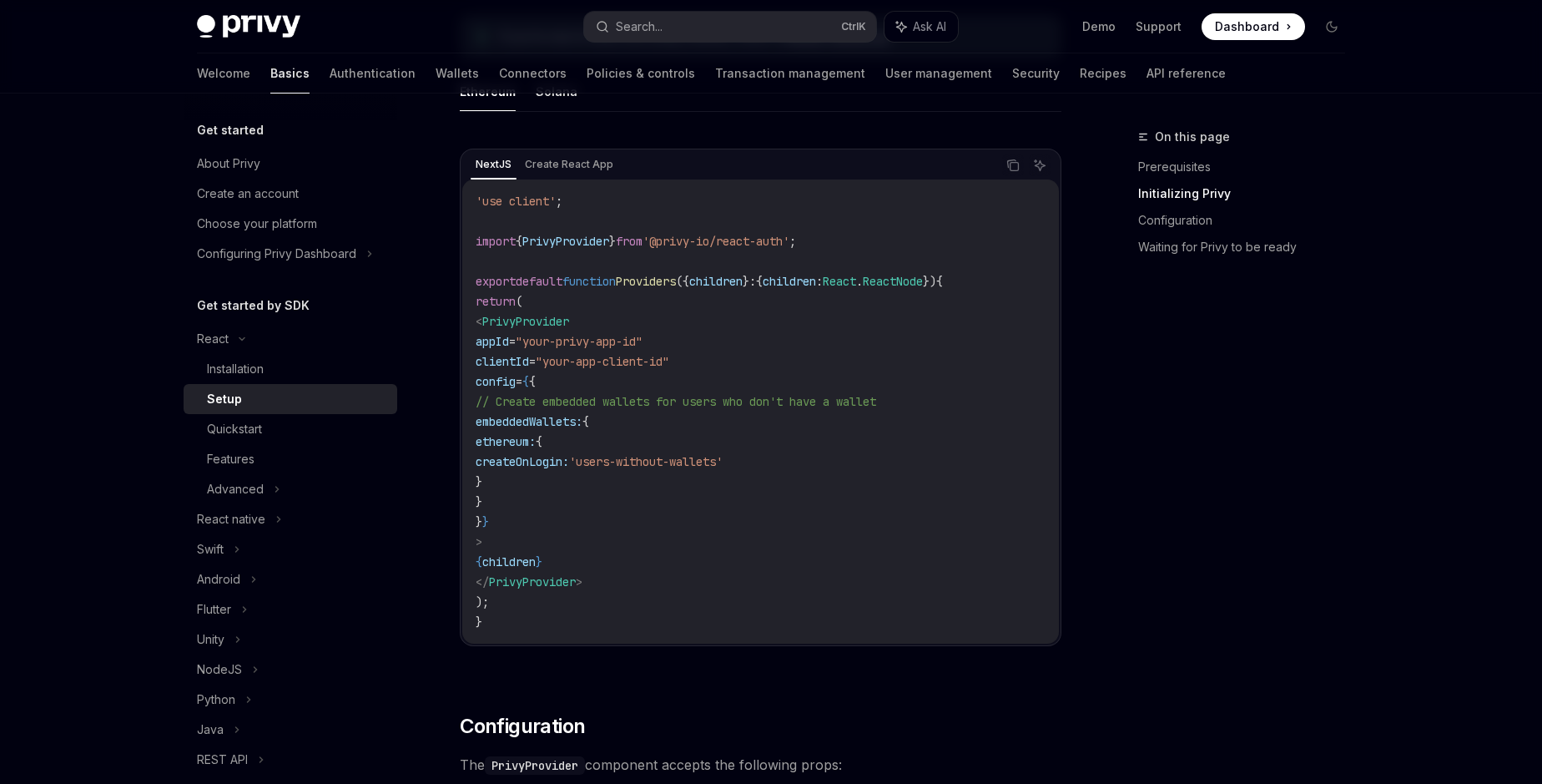
scroll to position [476, 0]
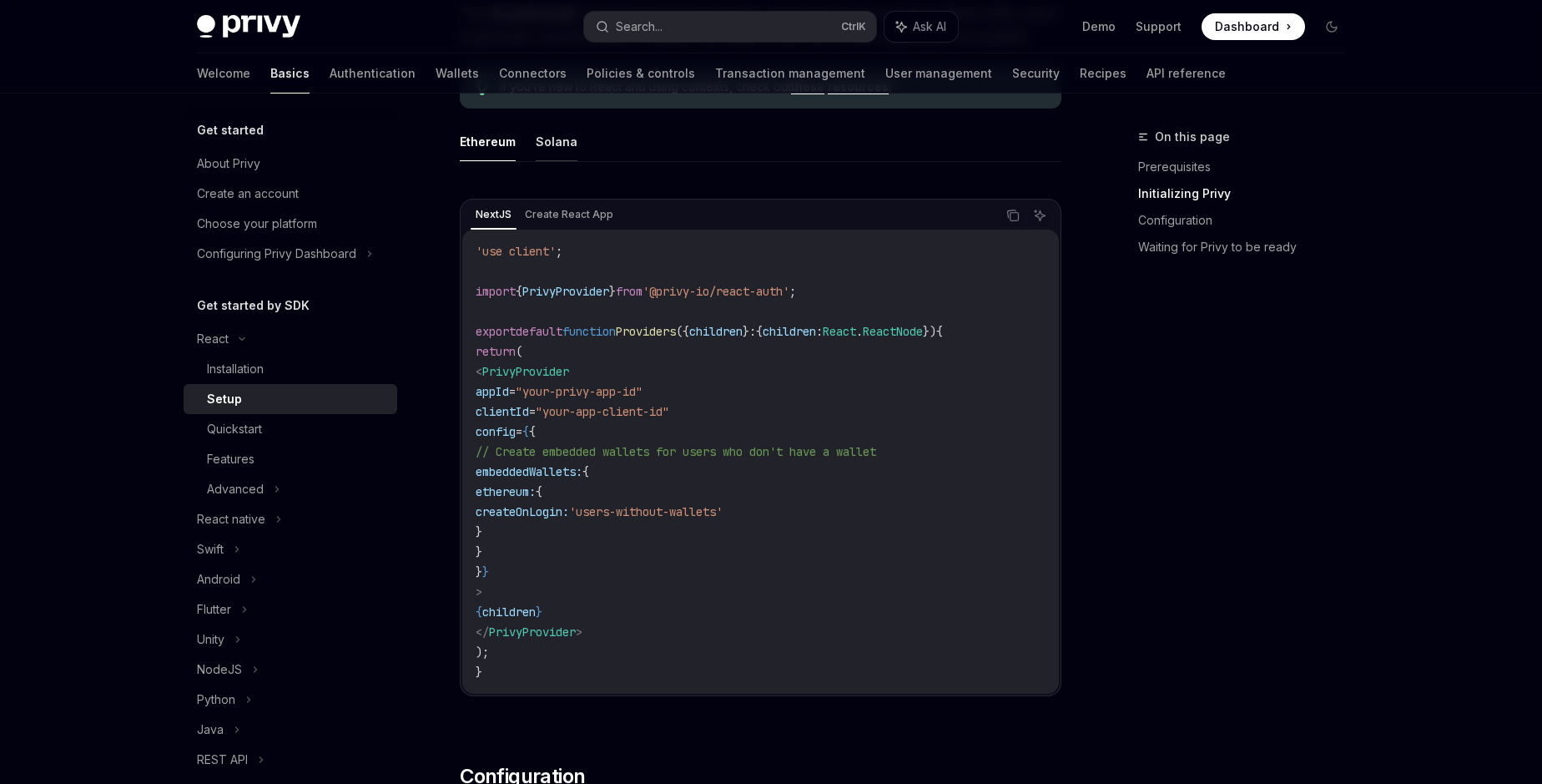
click at [562, 136] on button "Solana" at bounding box center [557, 141] width 42 height 39
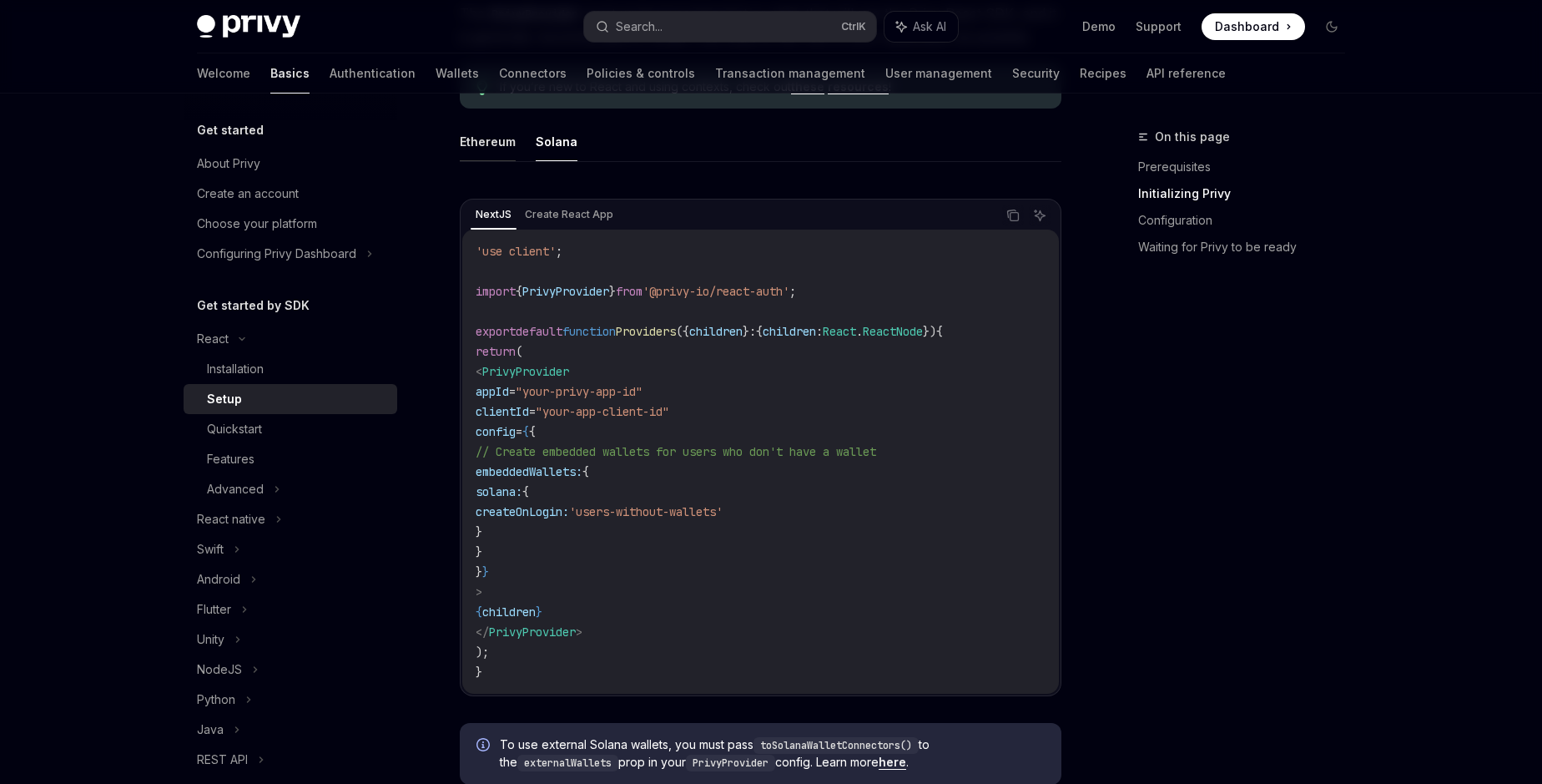
click at [501, 144] on button "Ethereum" at bounding box center [487, 141] width 56 height 39
type textarea "*"
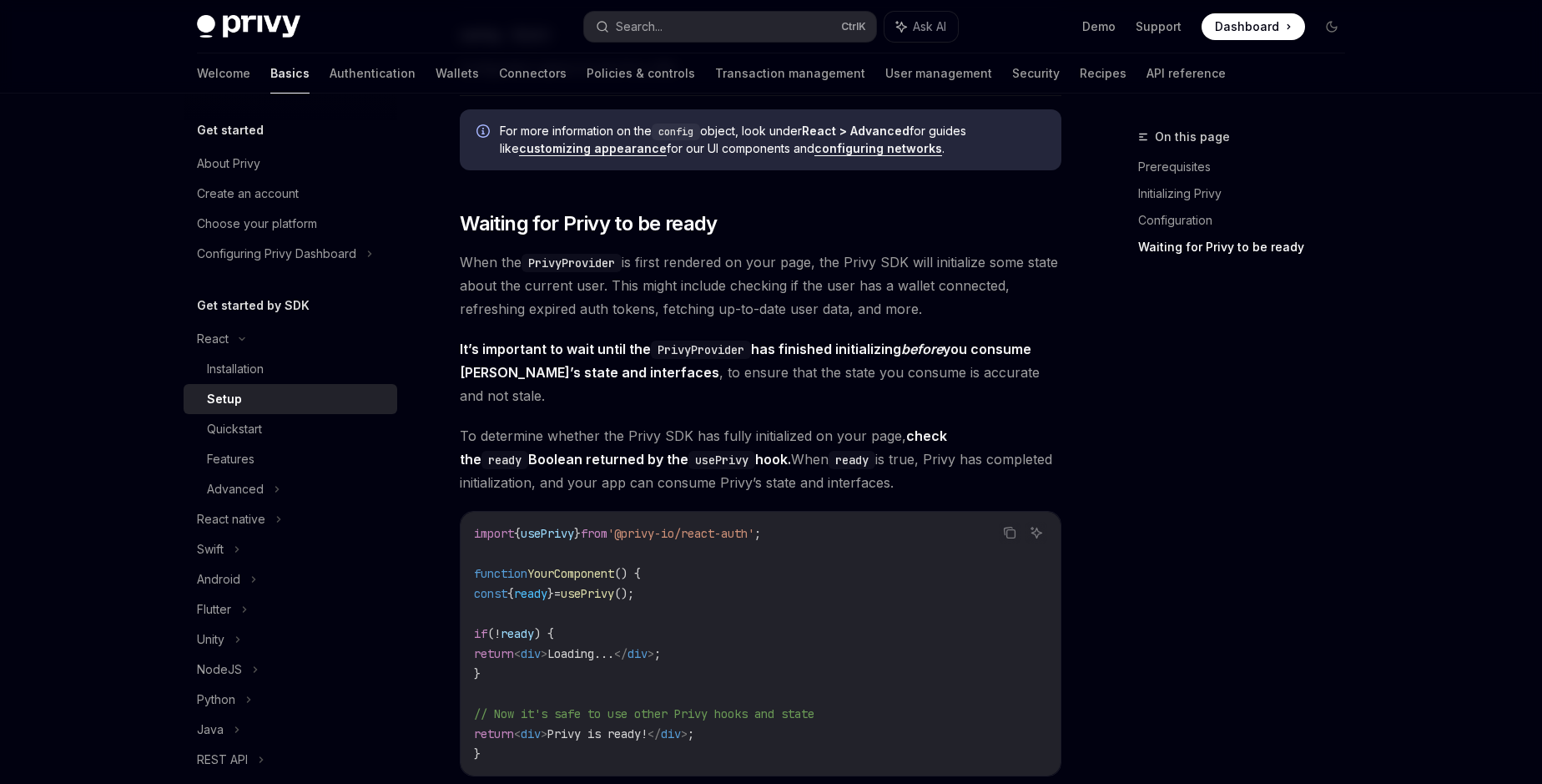
scroll to position [1713, 0]
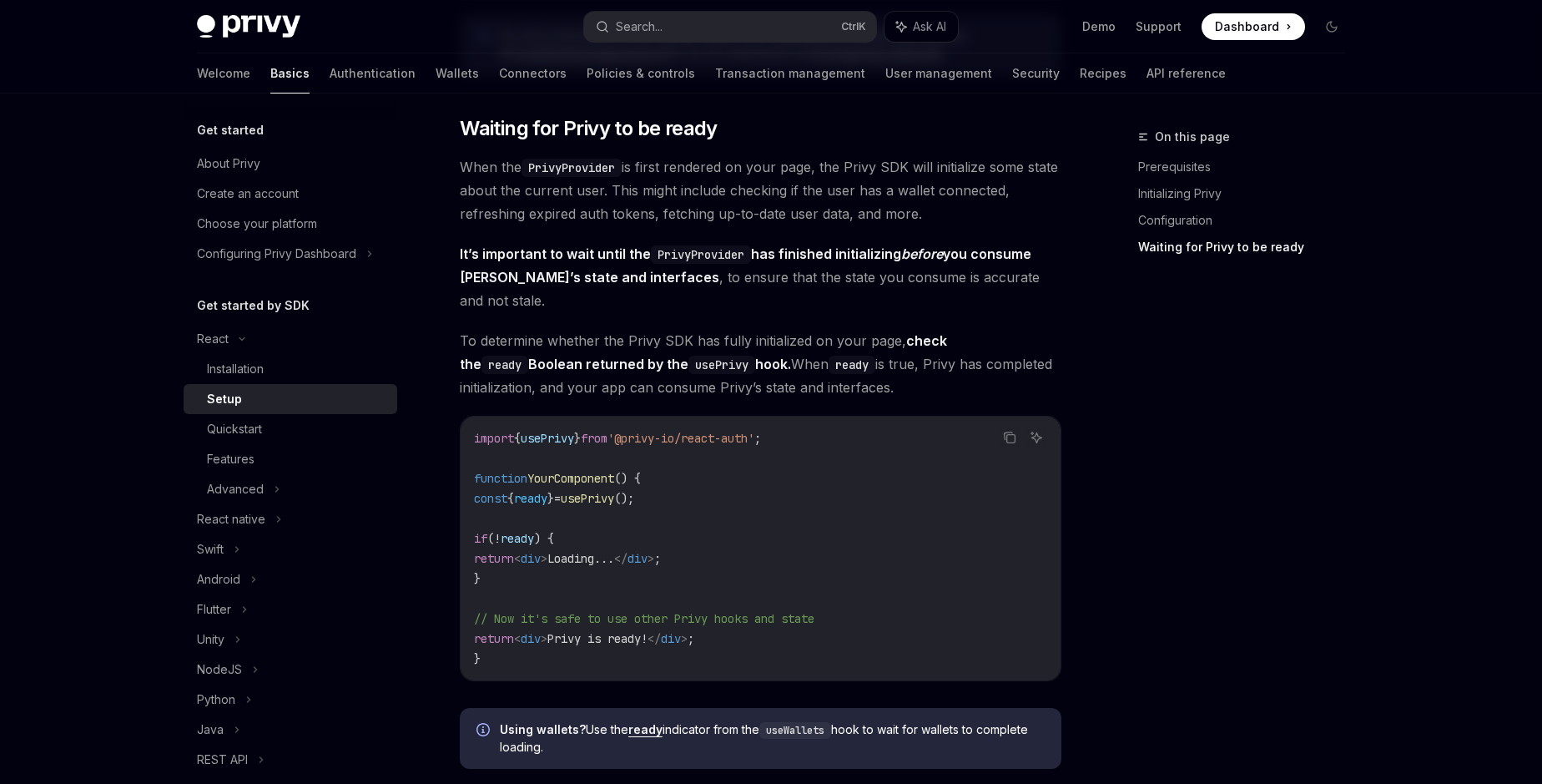
click at [588, 193] on span "When the PrivyProvider is first rendered on your page, the Privy SDK will initi…" at bounding box center [760, 190] width 602 height 70
click at [545, 213] on span "When the PrivyProvider is first rendered on your page, the Privy SDK will initi…" at bounding box center [760, 190] width 602 height 70
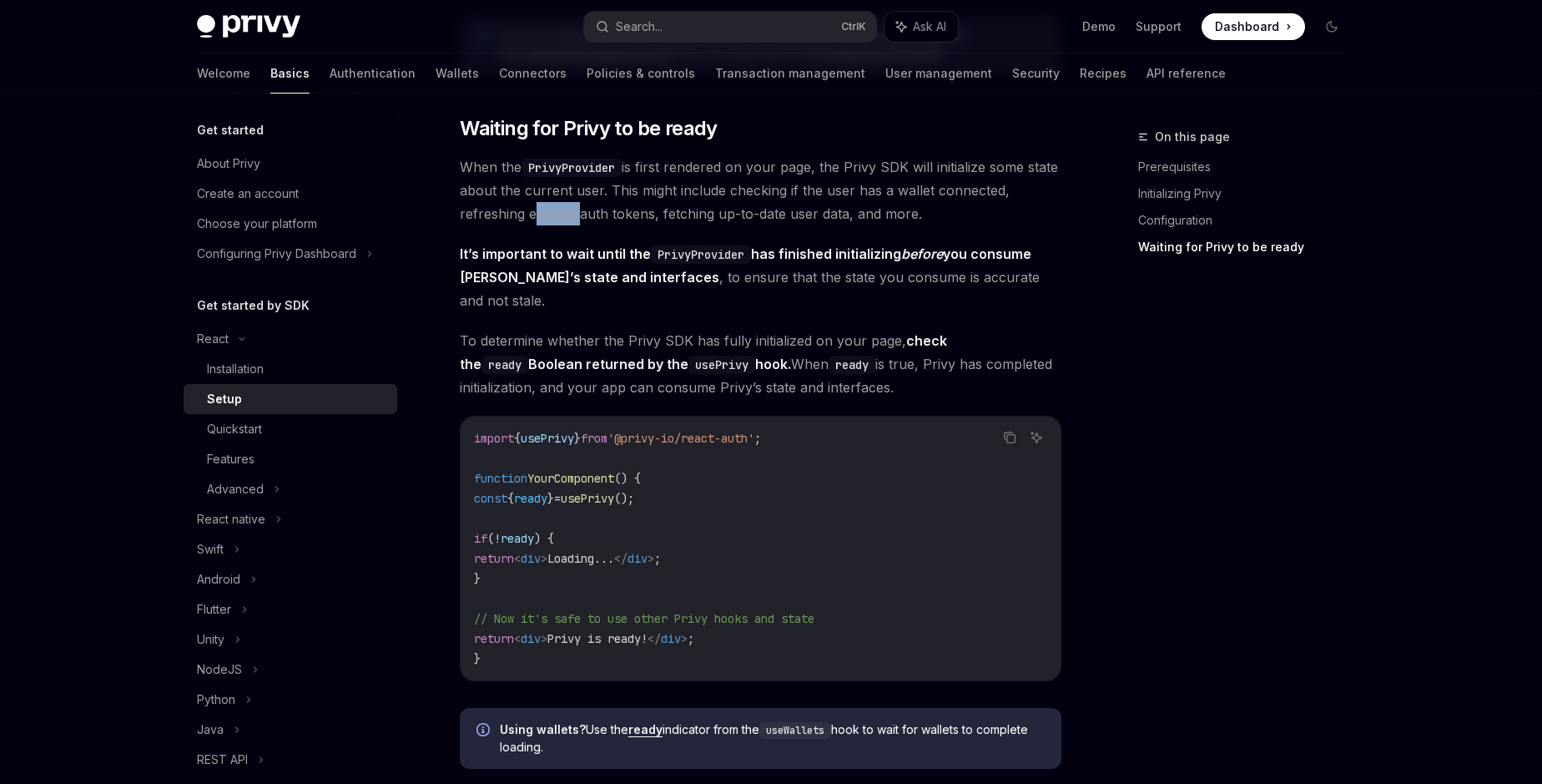
click at [545, 213] on span "When the PrivyProvider is first rendered on your page, the Privy SDK will initi…" at bounding box center [760, 190] width 602 height 70
click at [578, 329] on span "To determine whether the Privy SDK has fully initialized on your page, check th…" at bounding box center [760, 363] width 602 height 70
click at [613, 362] on span "To determine whether the Privy SDK has fully initialized on your page, check th…" at bounding box center [760, 363] width 602 height 70
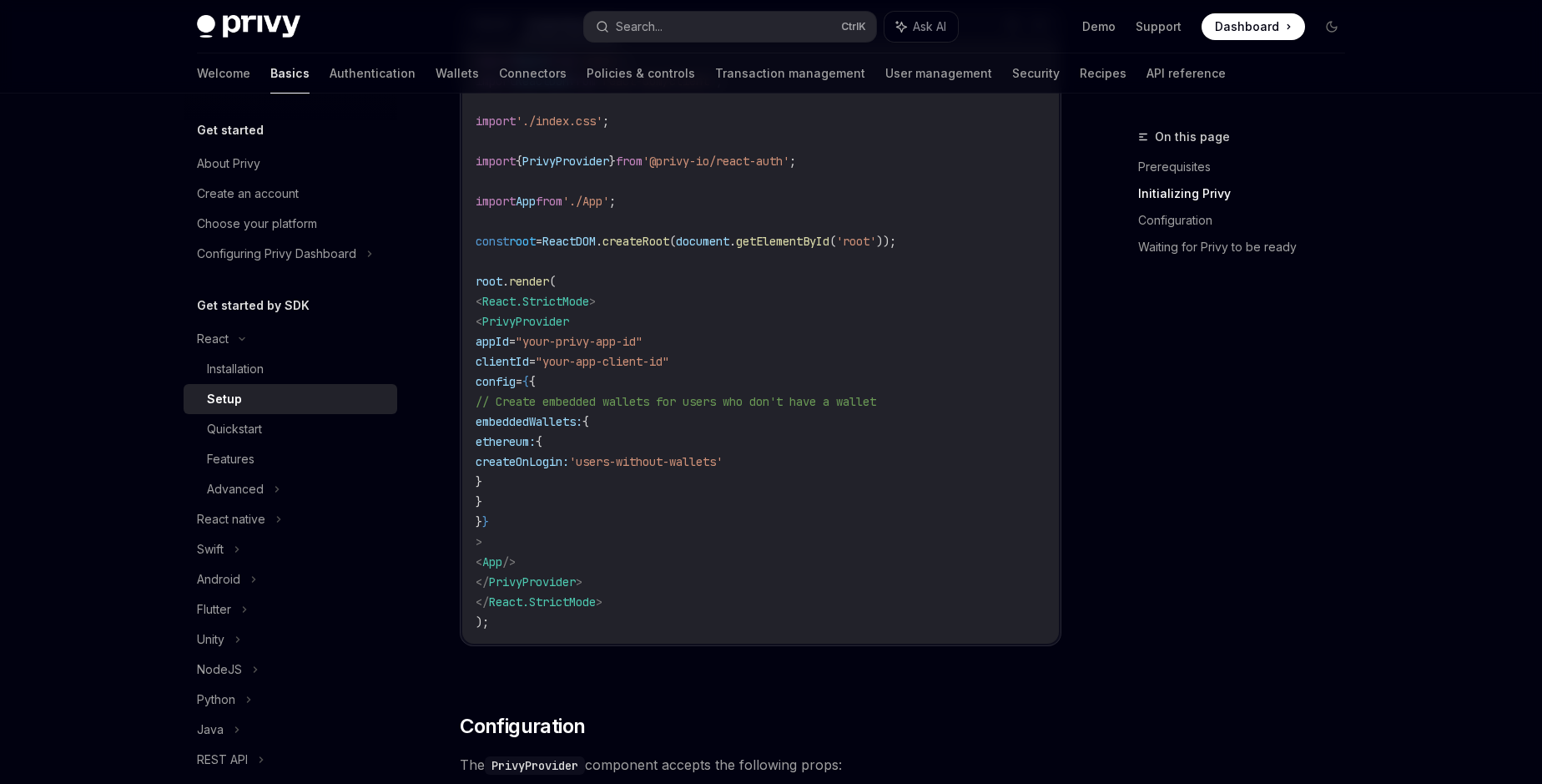
scroll to position [0, 0]
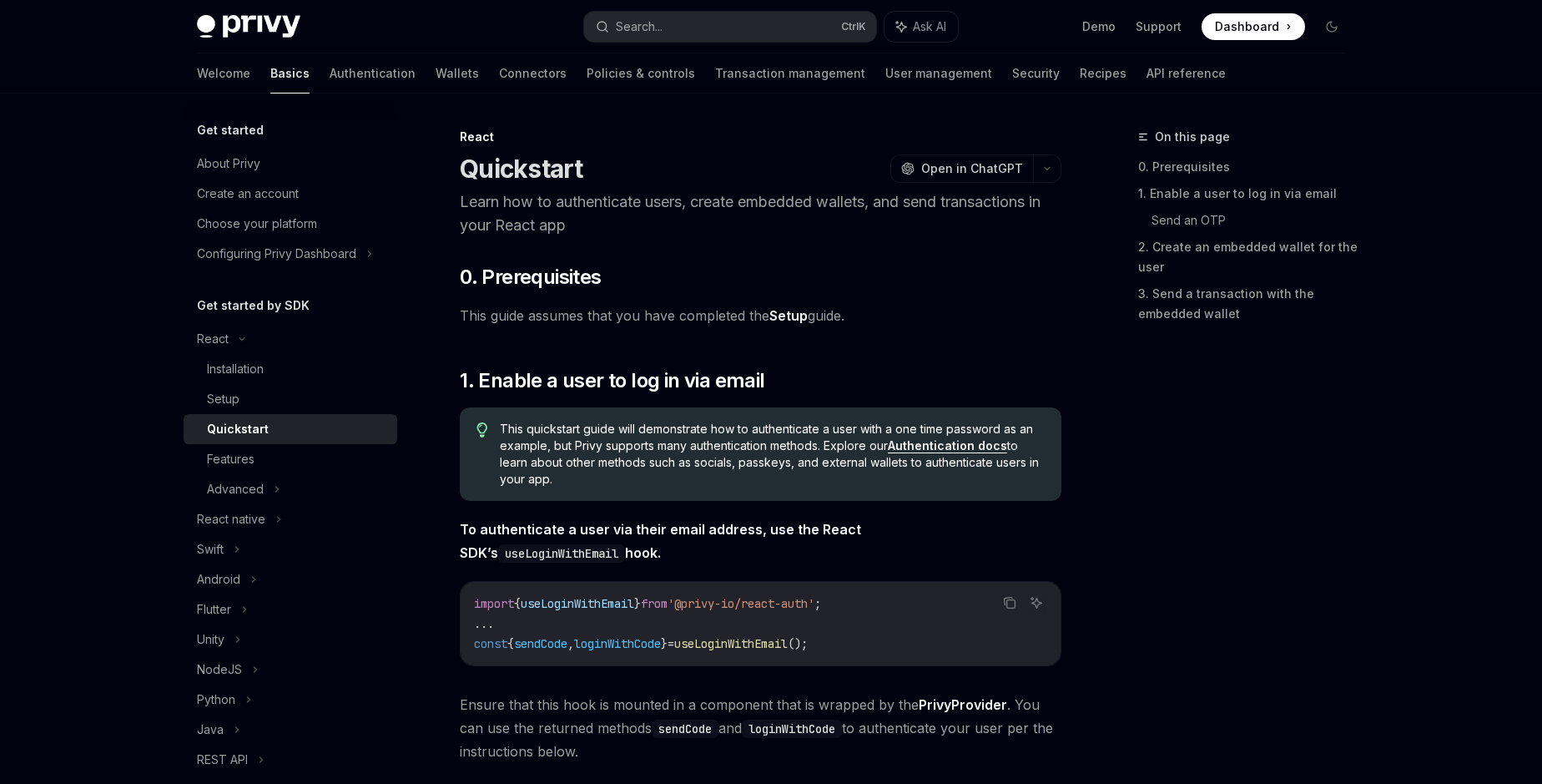
type textarea "*"
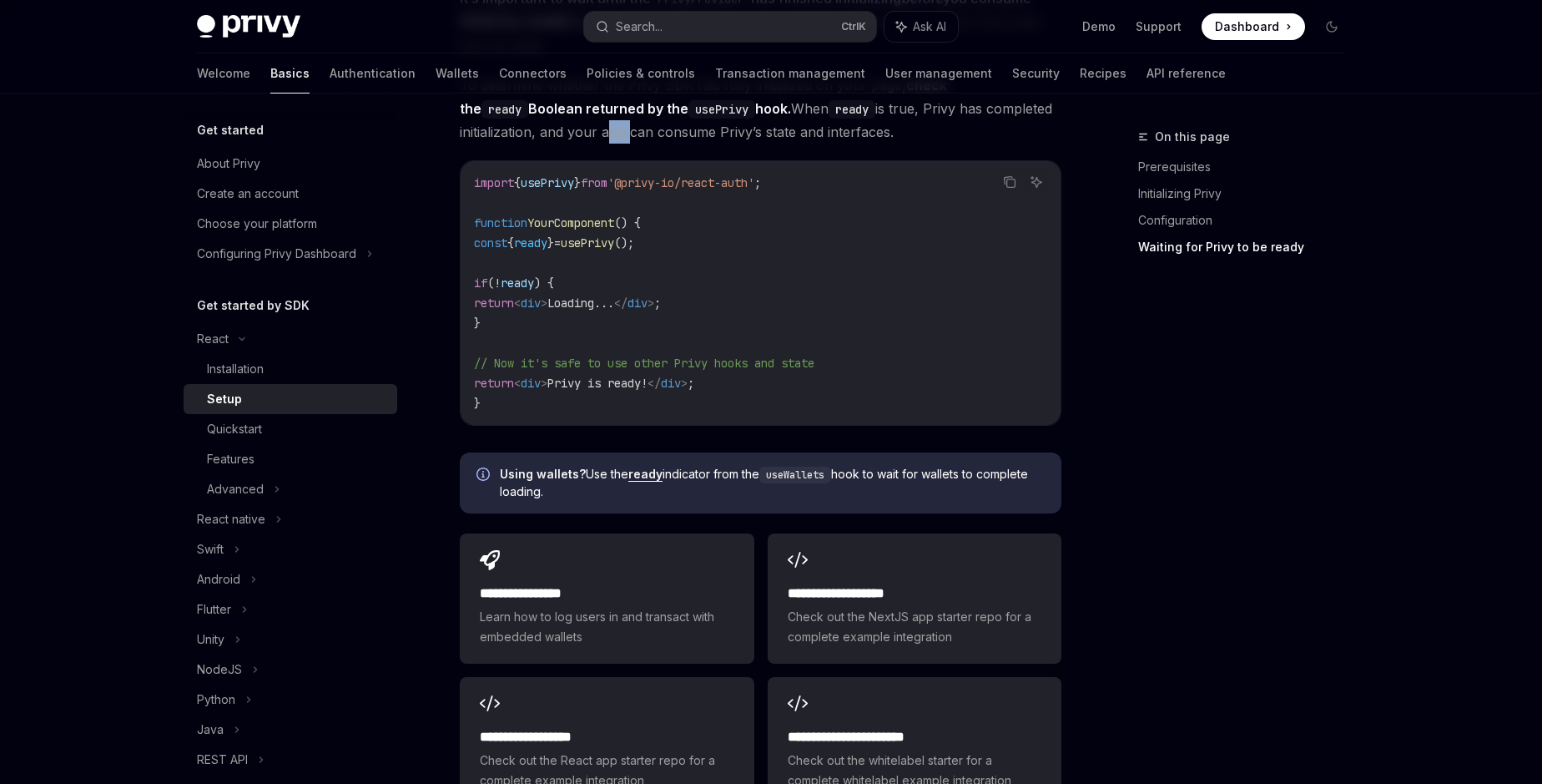
scroll to position [2223, 0]
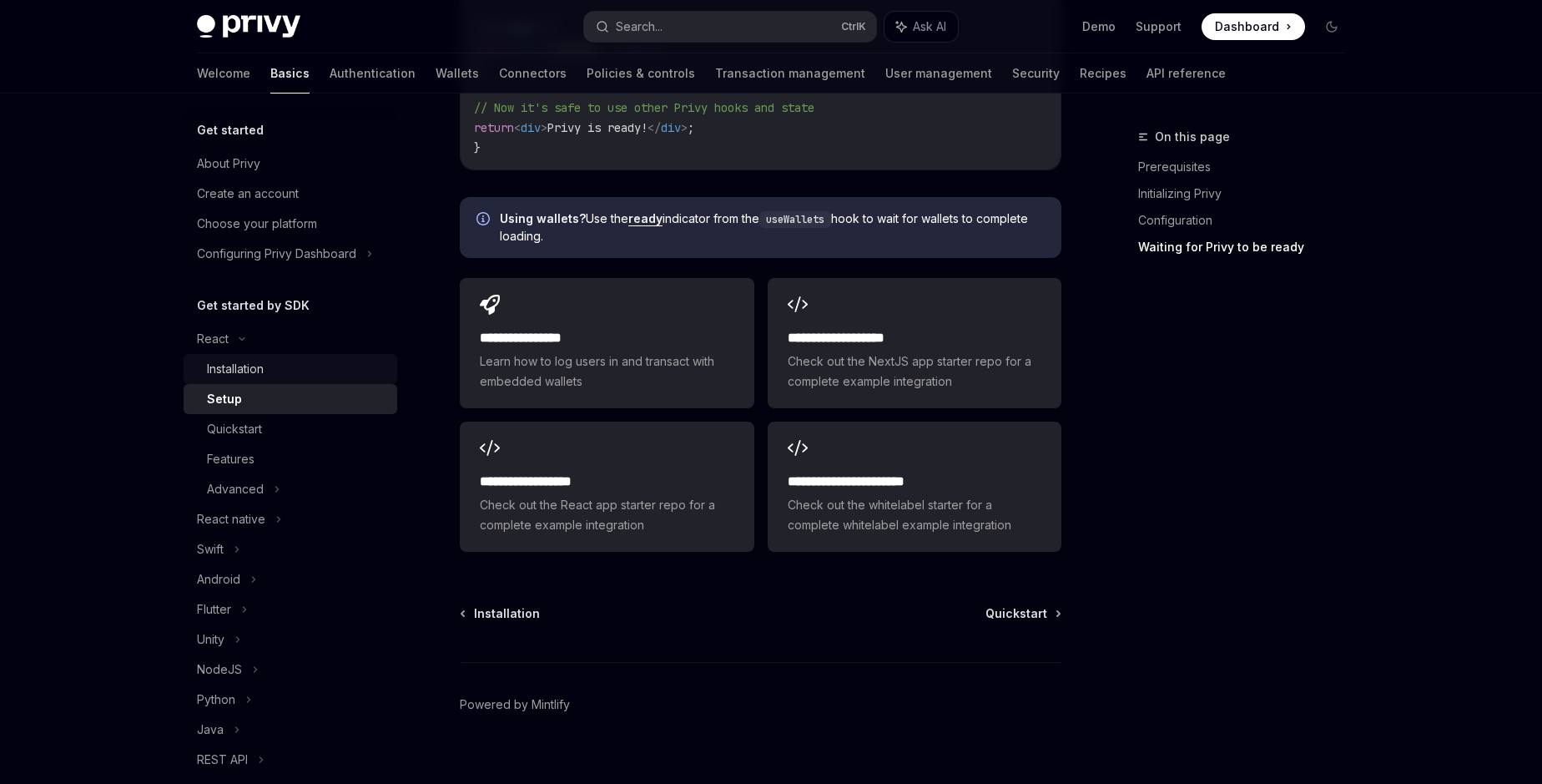
click at [232, 376] on div "Installation" at bounding box center [235, 369] width 57 height 20
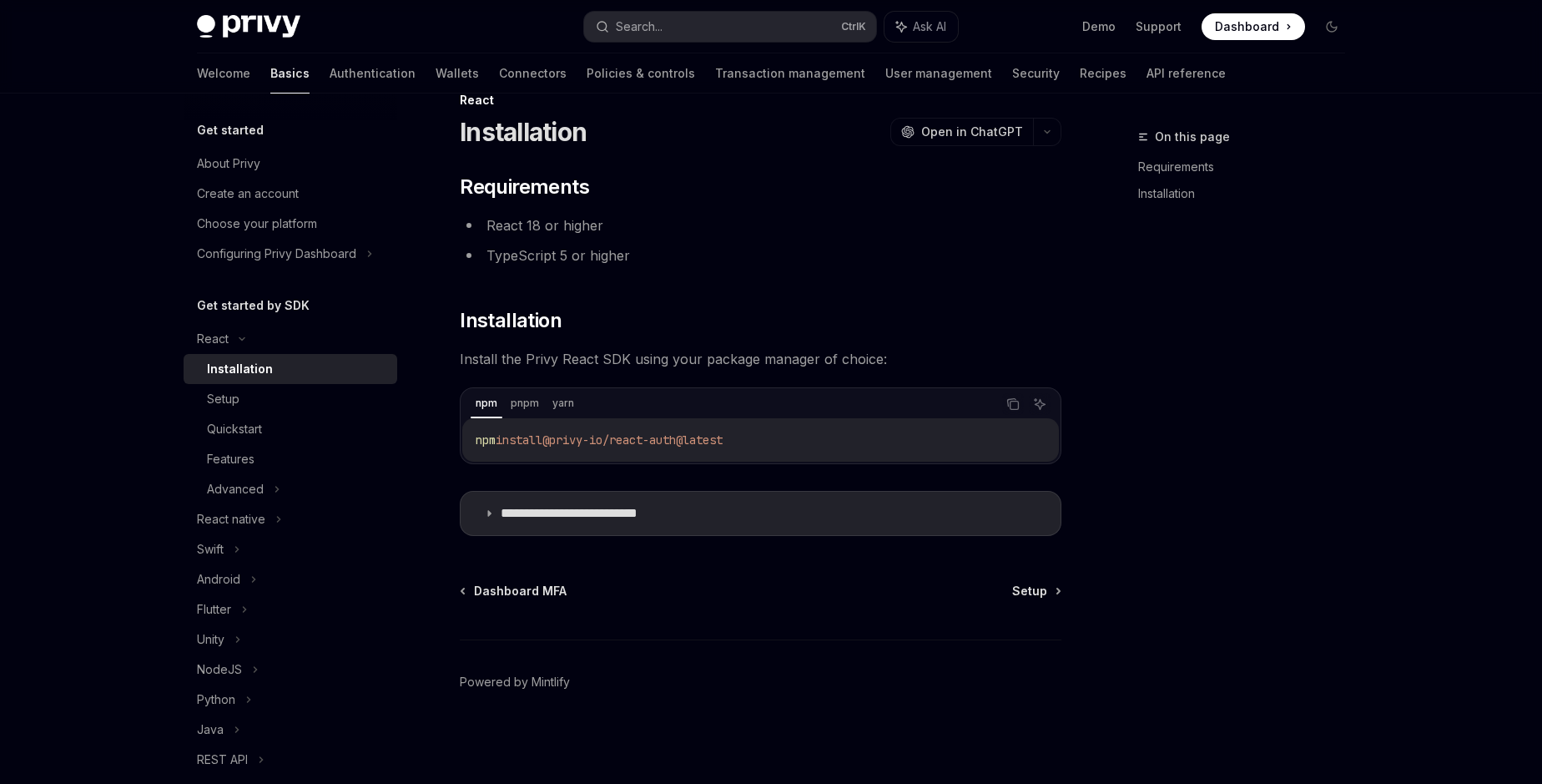
scroll to position [37, 0]
click at [217, 403] on div "Setup" at bounding box center [223, 399] width 33 height 20
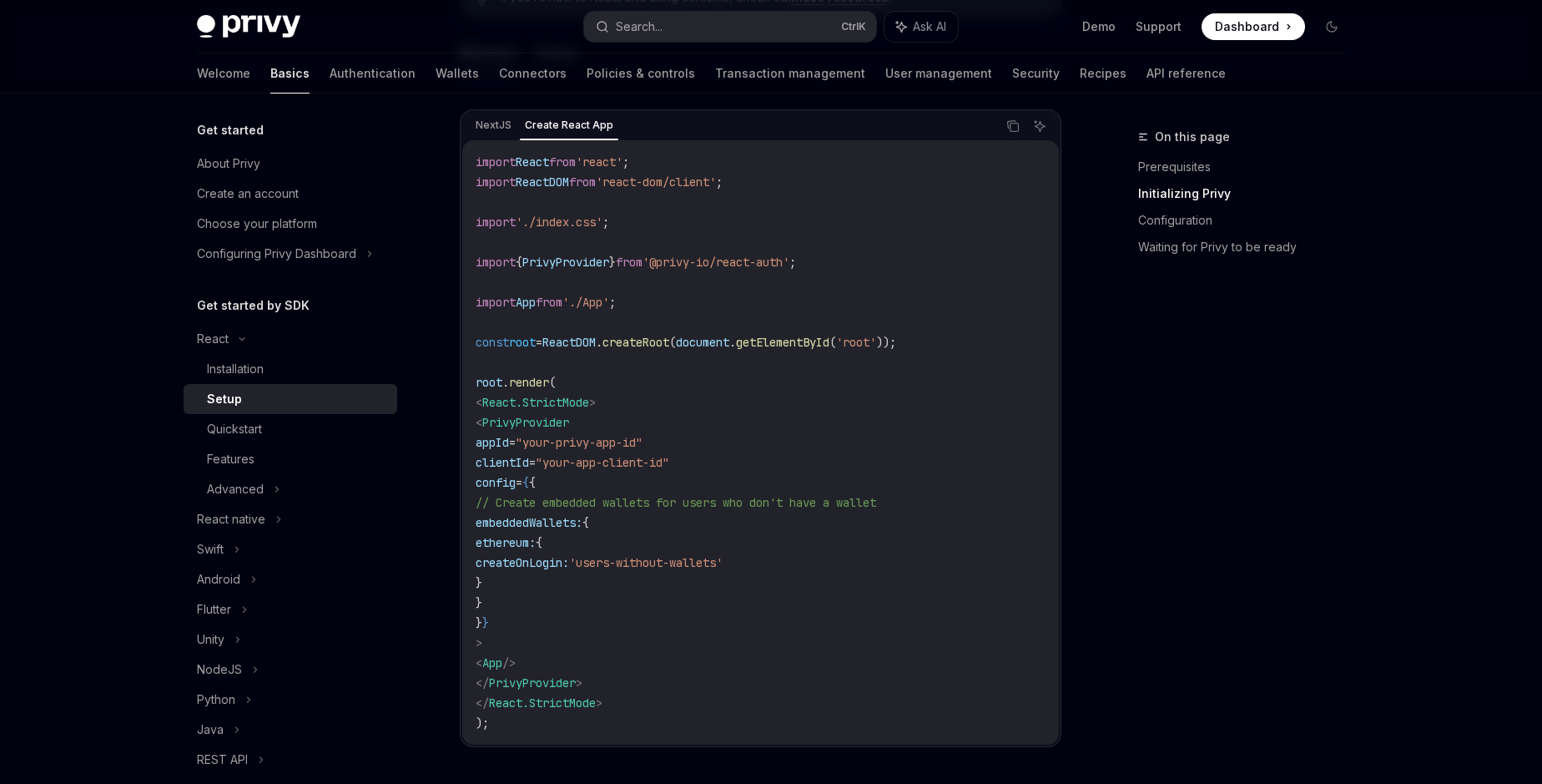
scroll to position [608, 0]
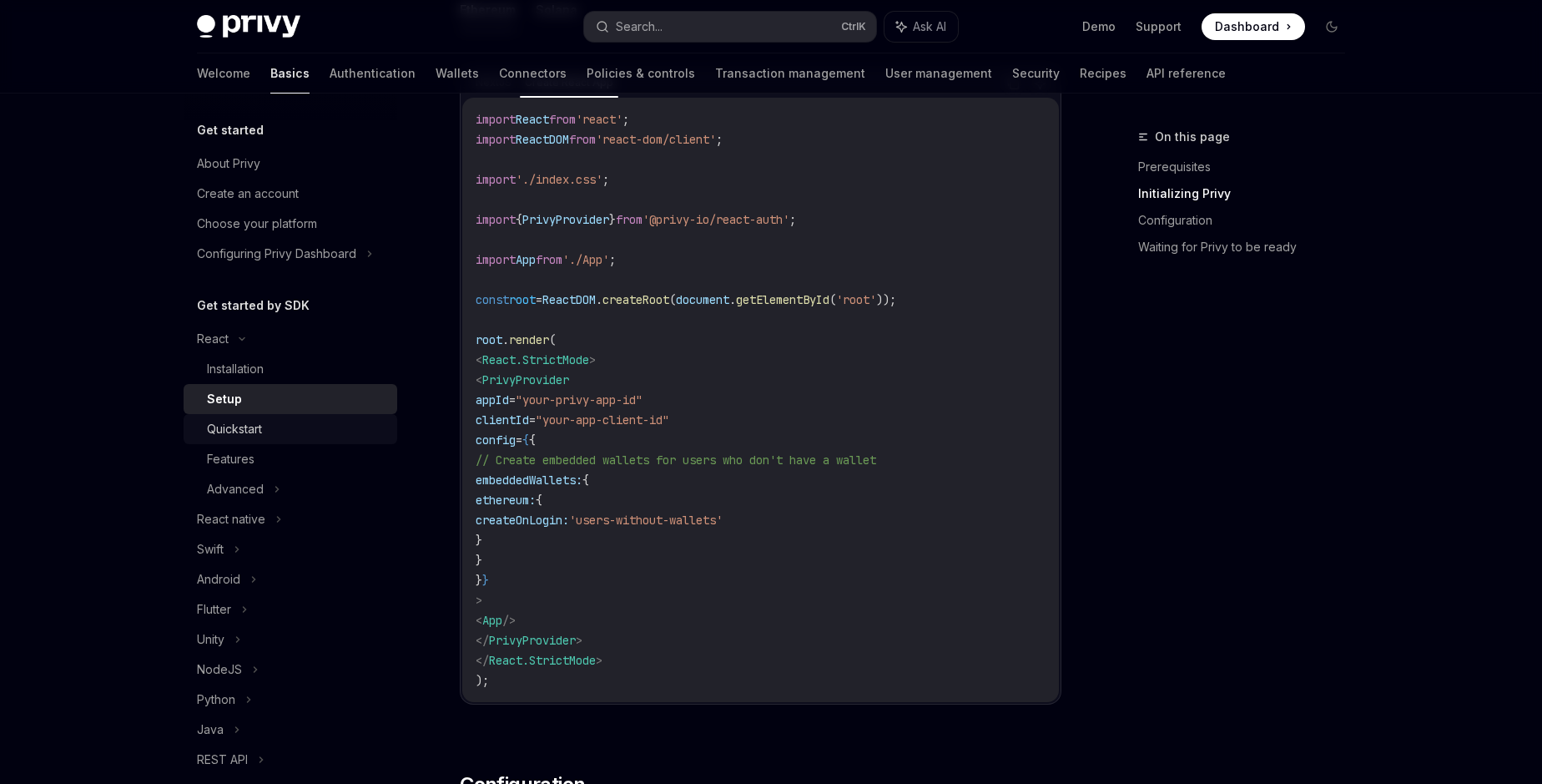
click at [221, 439] on link "Quickstart" at bounding box center [290, 429] width 213 height 30
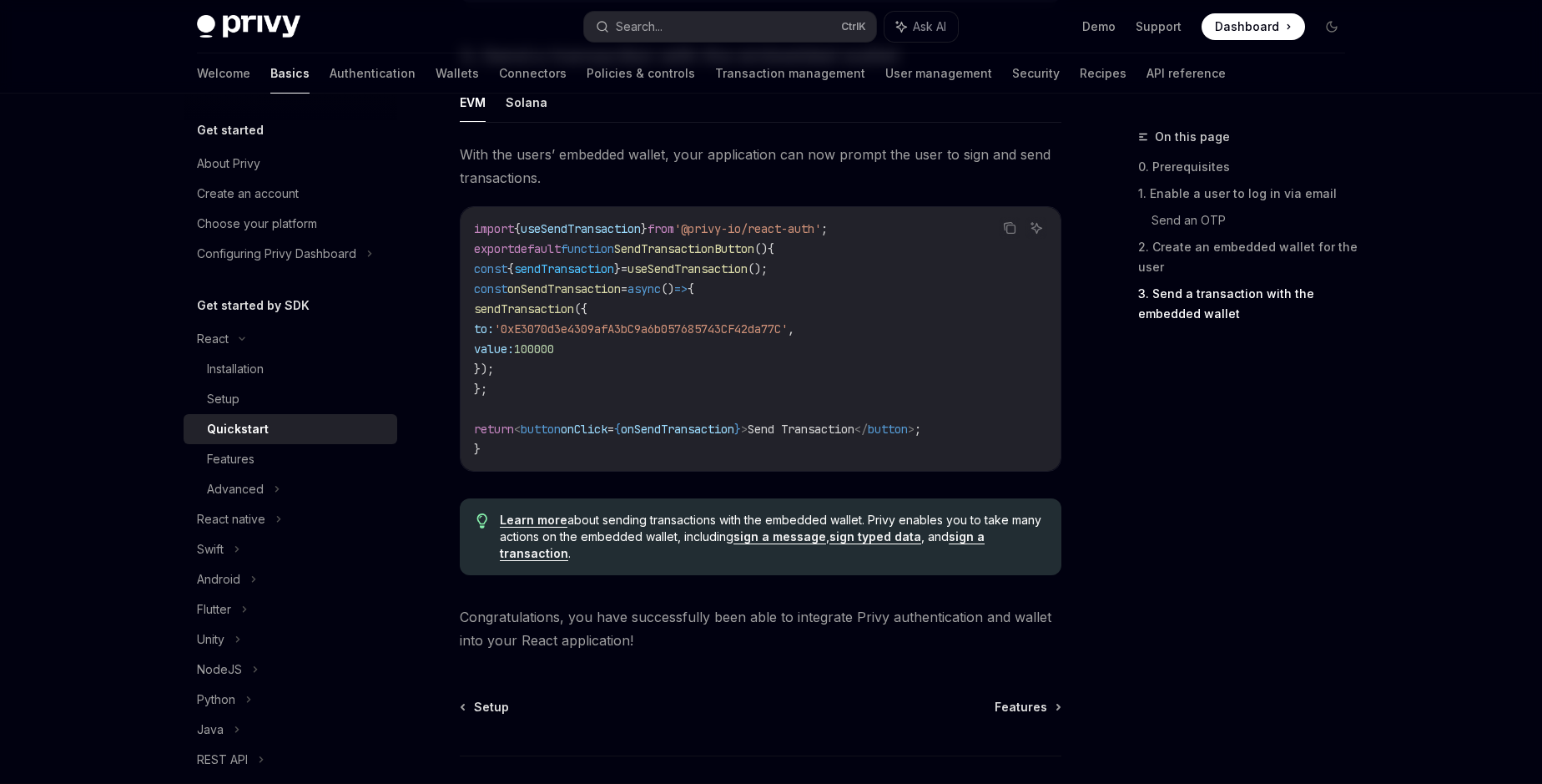
scroll to position [1630, 0]
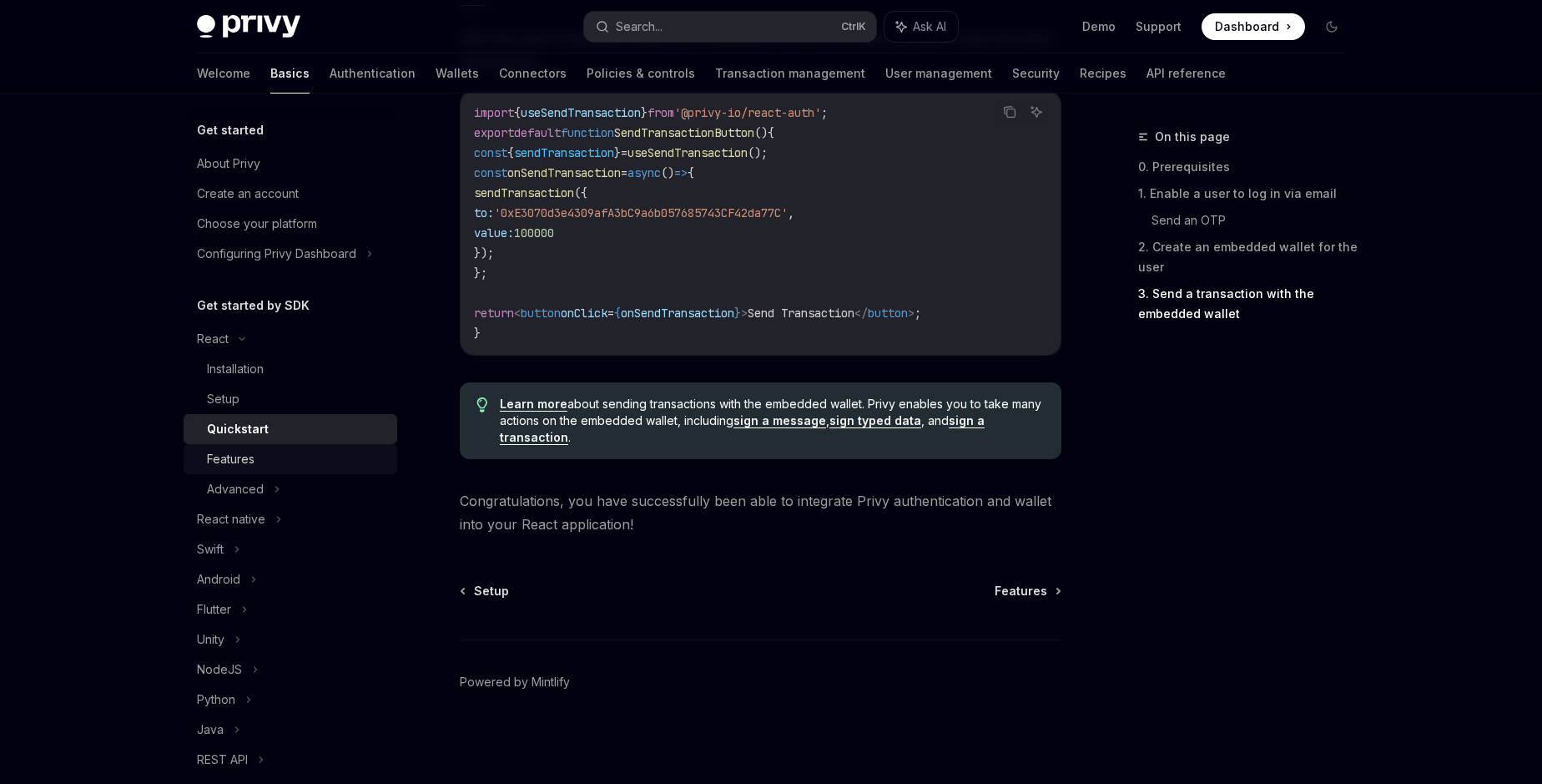
click at [240, 460] on div "Features" at bounding box center [230, 459] width 48 height 20
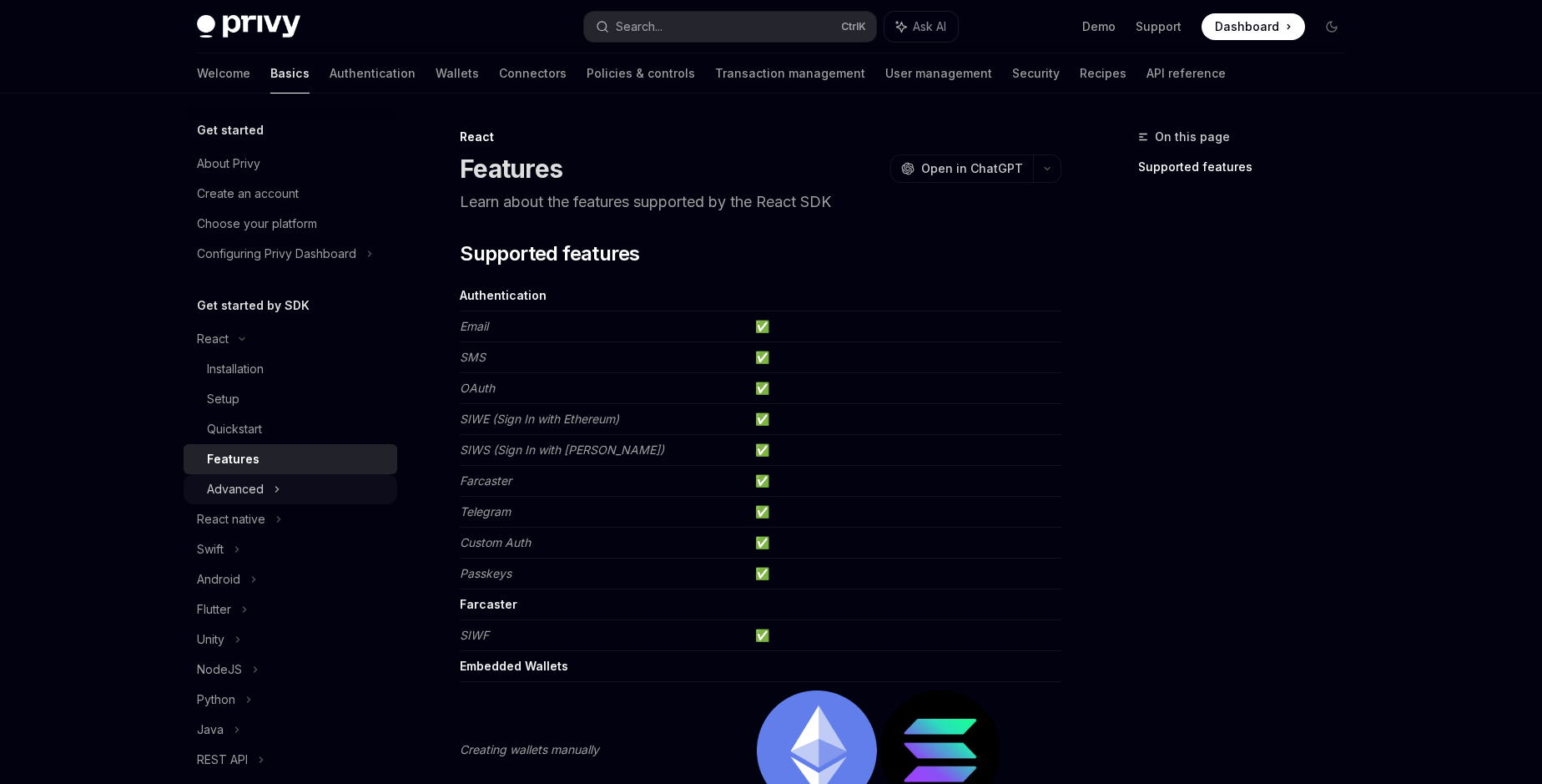
click at [242, 491] on div "Advanced" at bounding box center [235, 489] width 57 height 20
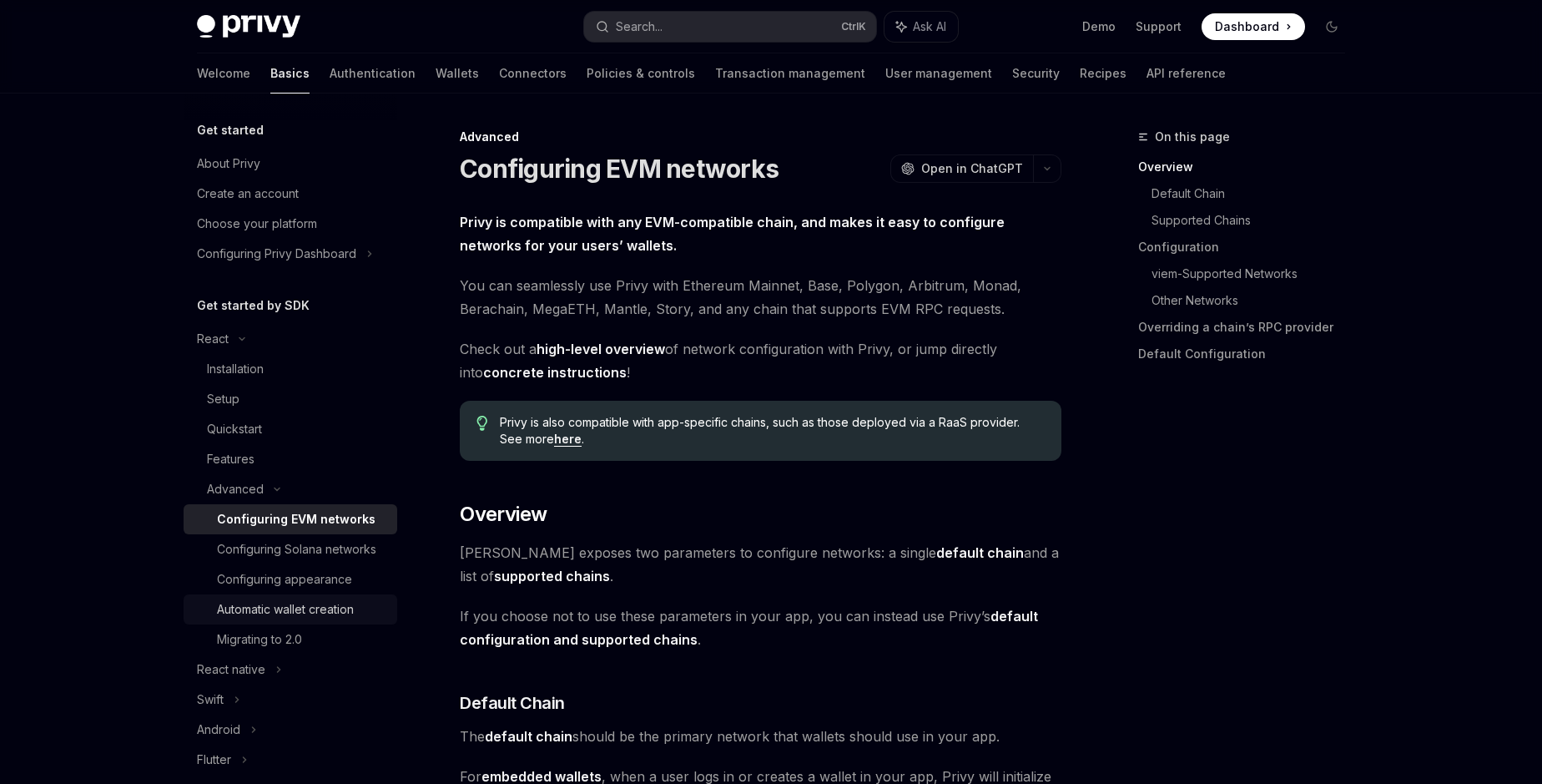
click at [282, 612] on div "Automatic wallet creation" at bounding box center [285, 609] width 137 height 20
type textarea "*"
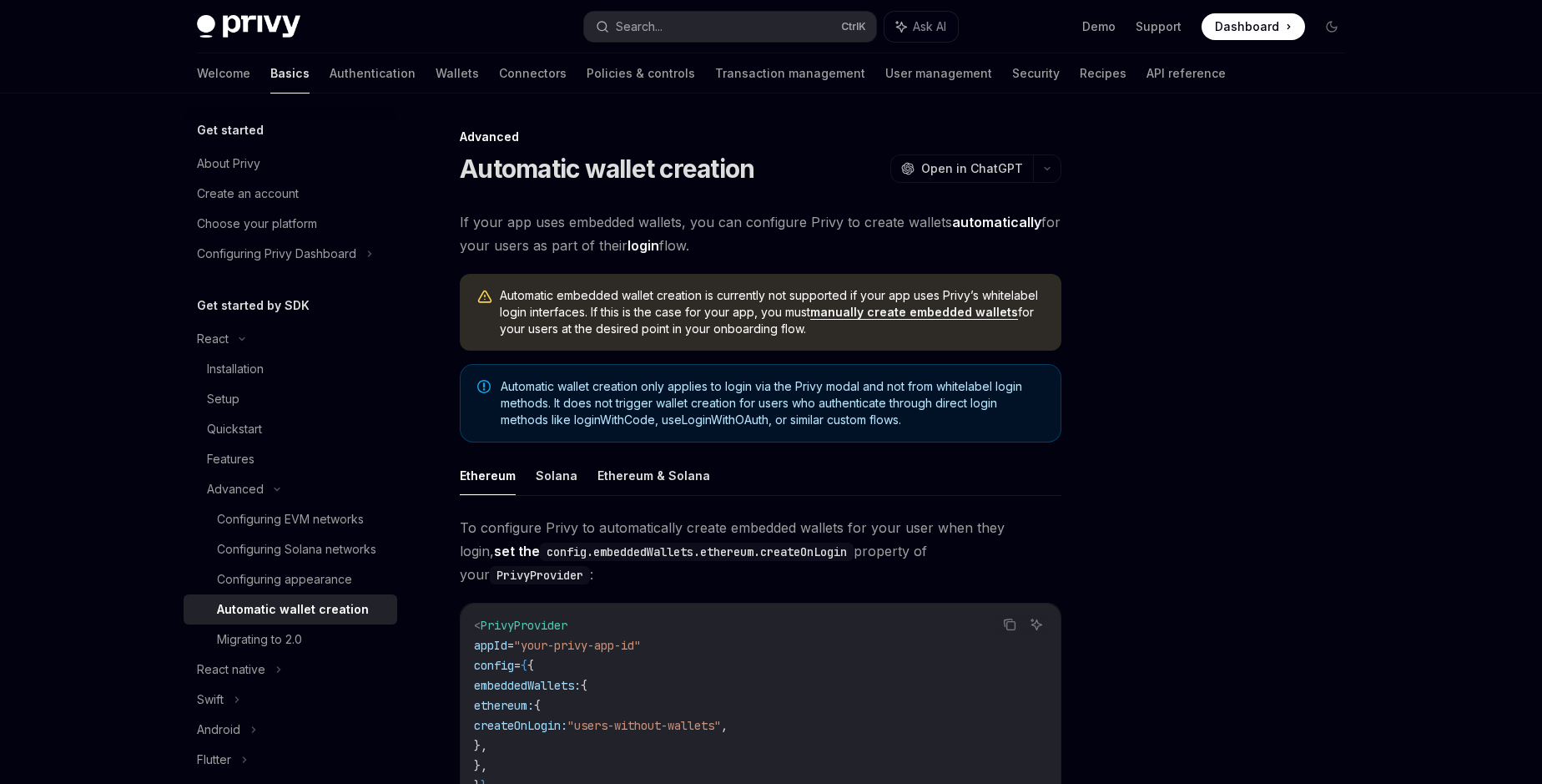
click at [558, 298] on span "Automatic embedded wallet creation is currently not supported if your app uses …" at bounding box center [772, 313] width 545 height 50
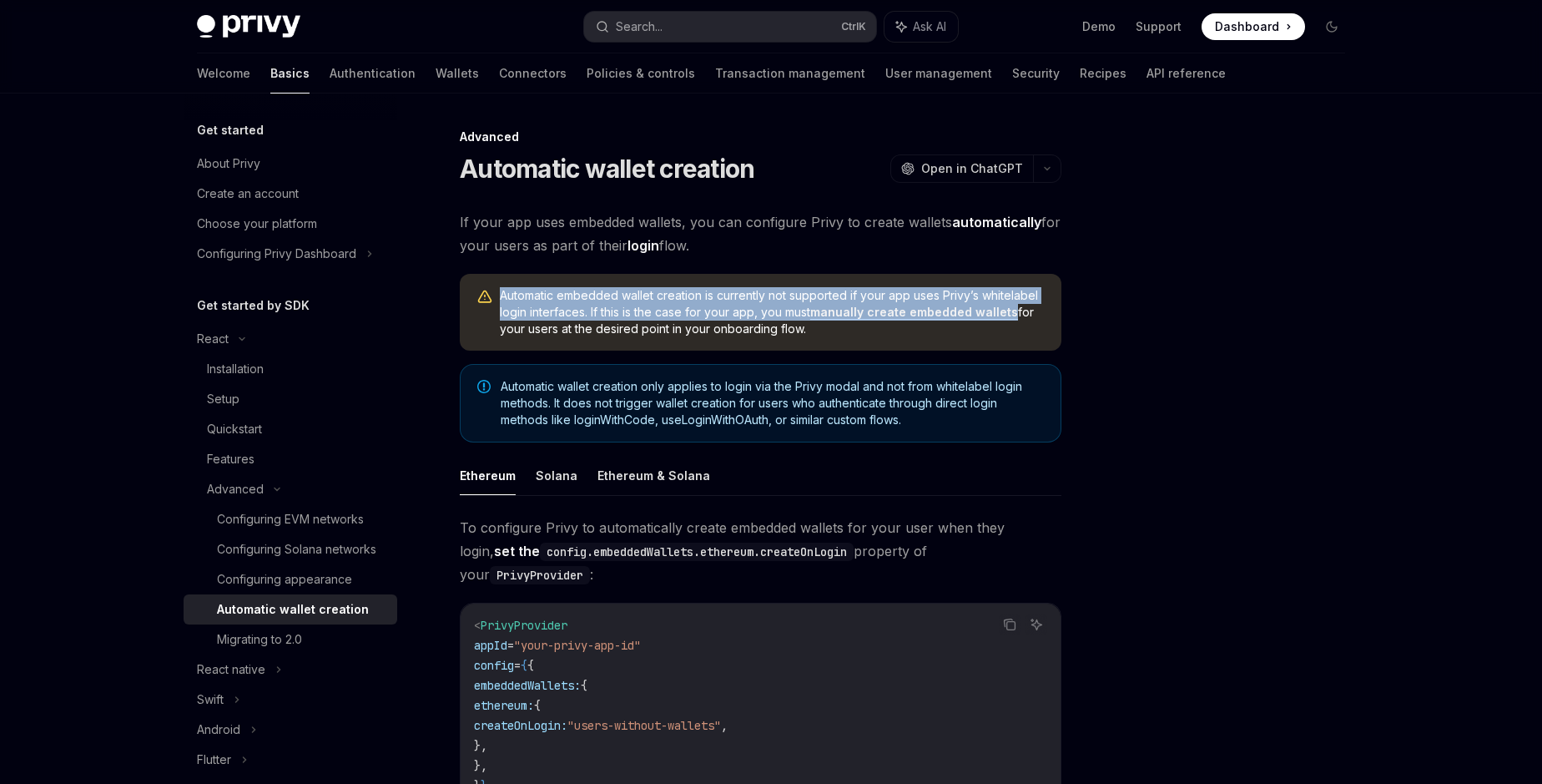
click at [558, 298] on span "Automatic embedded wallet creation is currently not supported if your app uses …" at bounding box center [772, 313] width 545 height 50
click at [558, 311] on span "Automatic embedded wallet creation is currently not supported if your app uses …" at bounding box center [772, 313] width 545 height 50
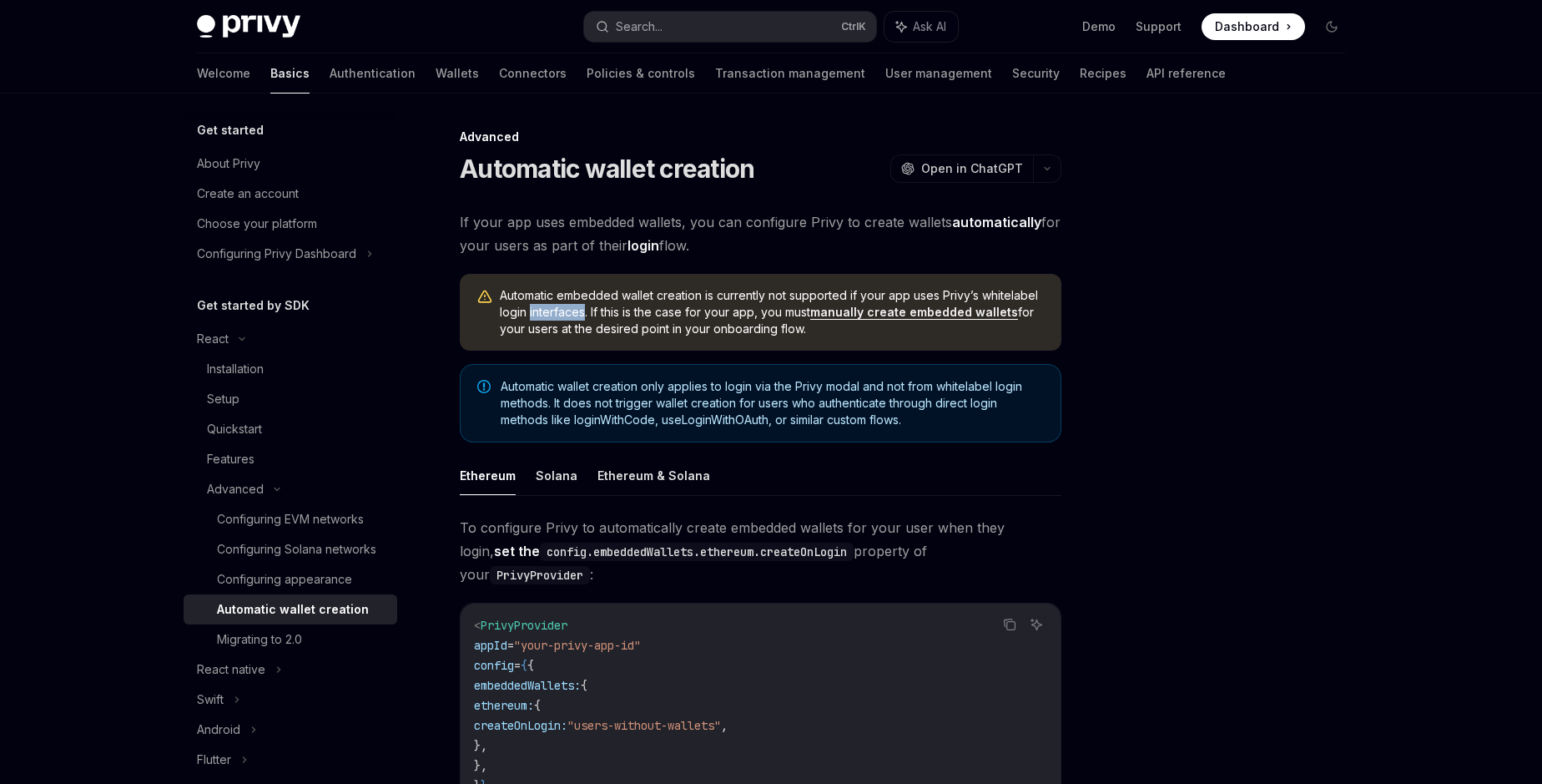
click at [558, 311] on span "Automatic embedded wallet creation is currently not supported if your app uses …" at bounding box center [772, 313] width 545 height 50
click at [676, 313] on span "Automatic embedded wallet creation is currently not supported if your app uses …" at bounding box center [772, 313] width 545 height 50
click at [621, 330] on span "Automatic embedded wallet creation is currently not supported if your app uses …" at bounding box center [772, 313] width 545 height 50
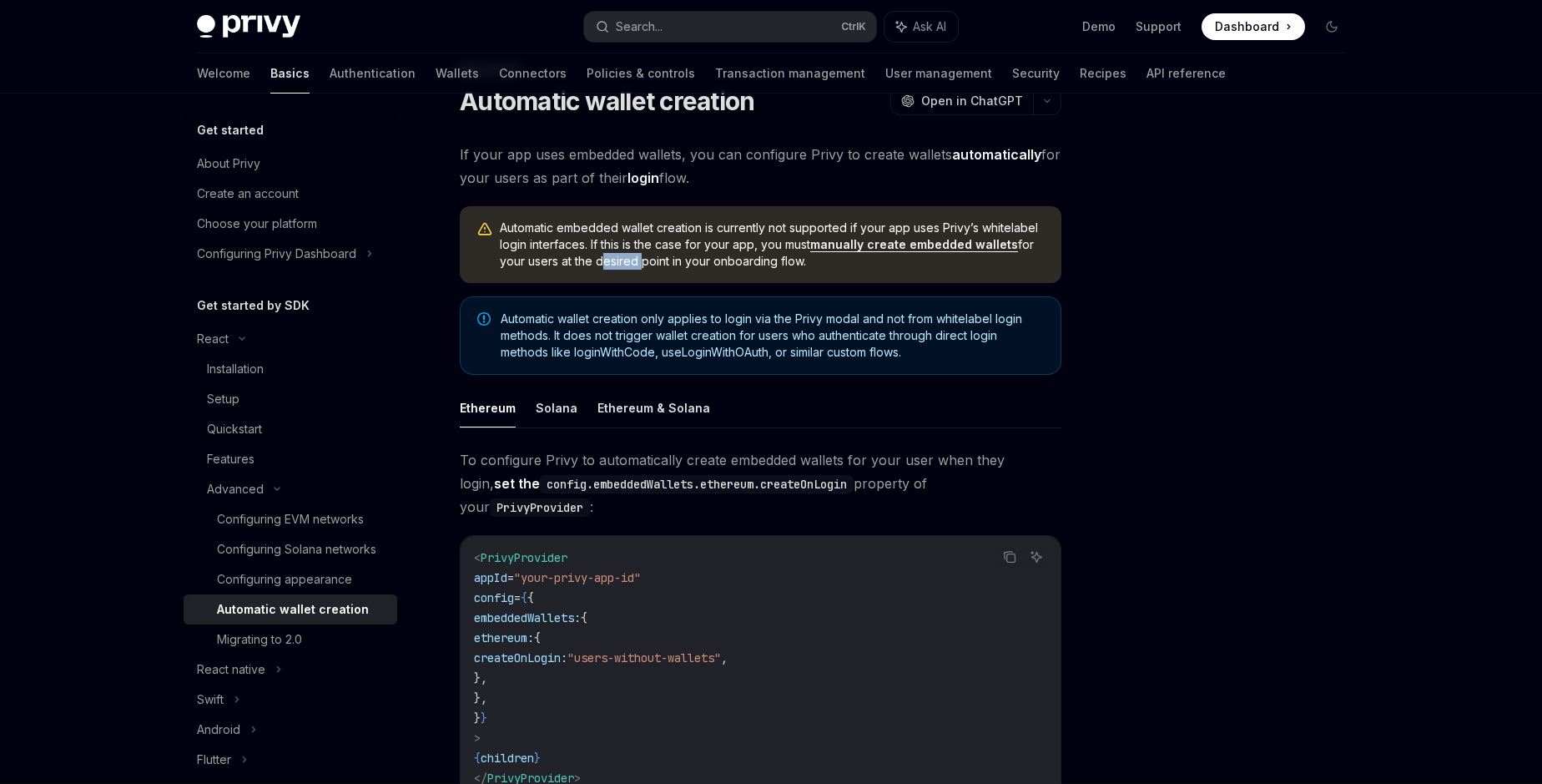
scroll to position [95, 0]
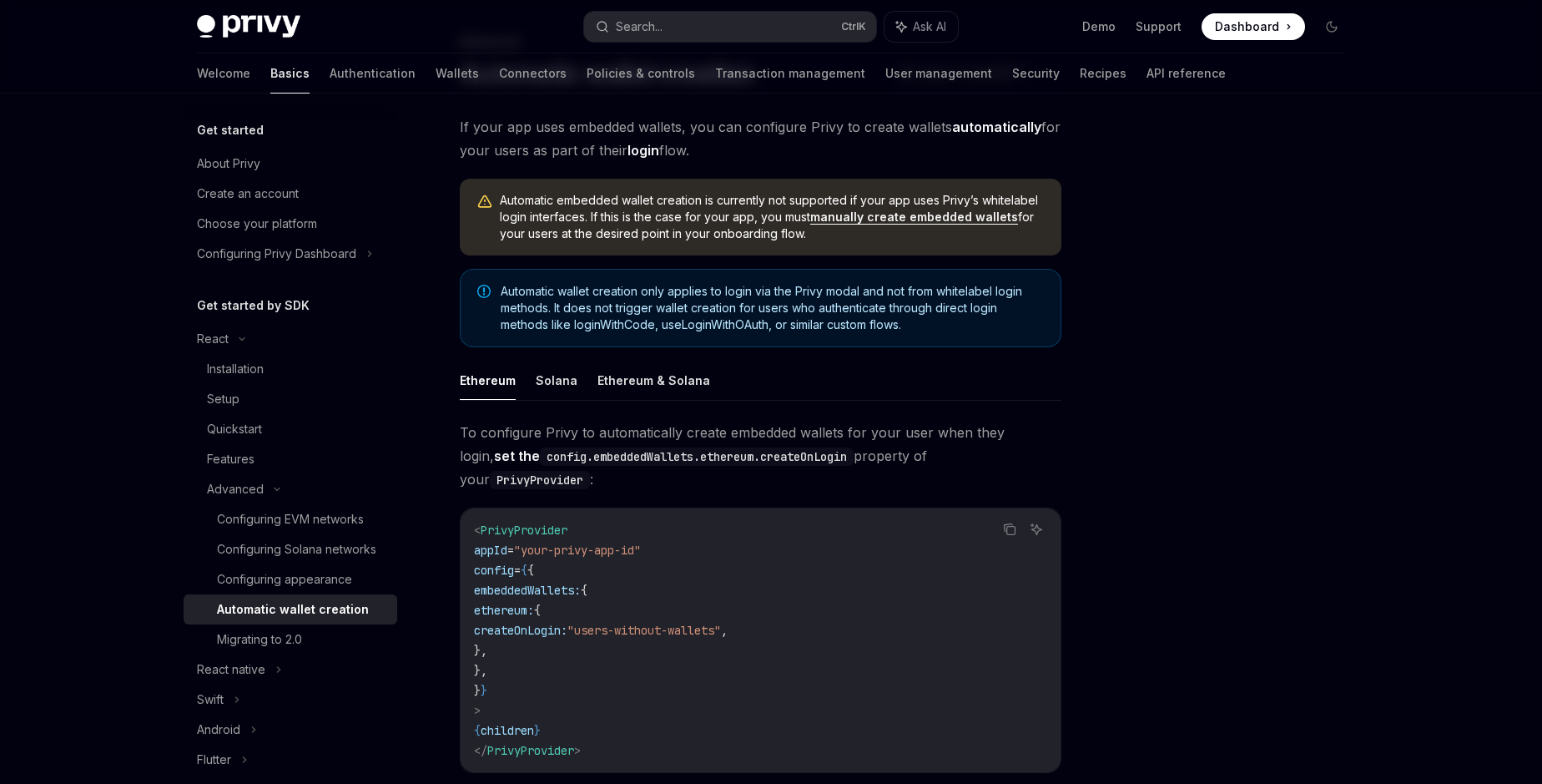
click at [994, 434] on span "To configure Privy to automatically create embedded wallets for your user when …" at bounding box center [760, 455] width 602 height 70
click at [866, 456] on span "To configure Privy to automatically create embedded wallets for your user when …" at bounding box center [760, 455] width 602 height 70
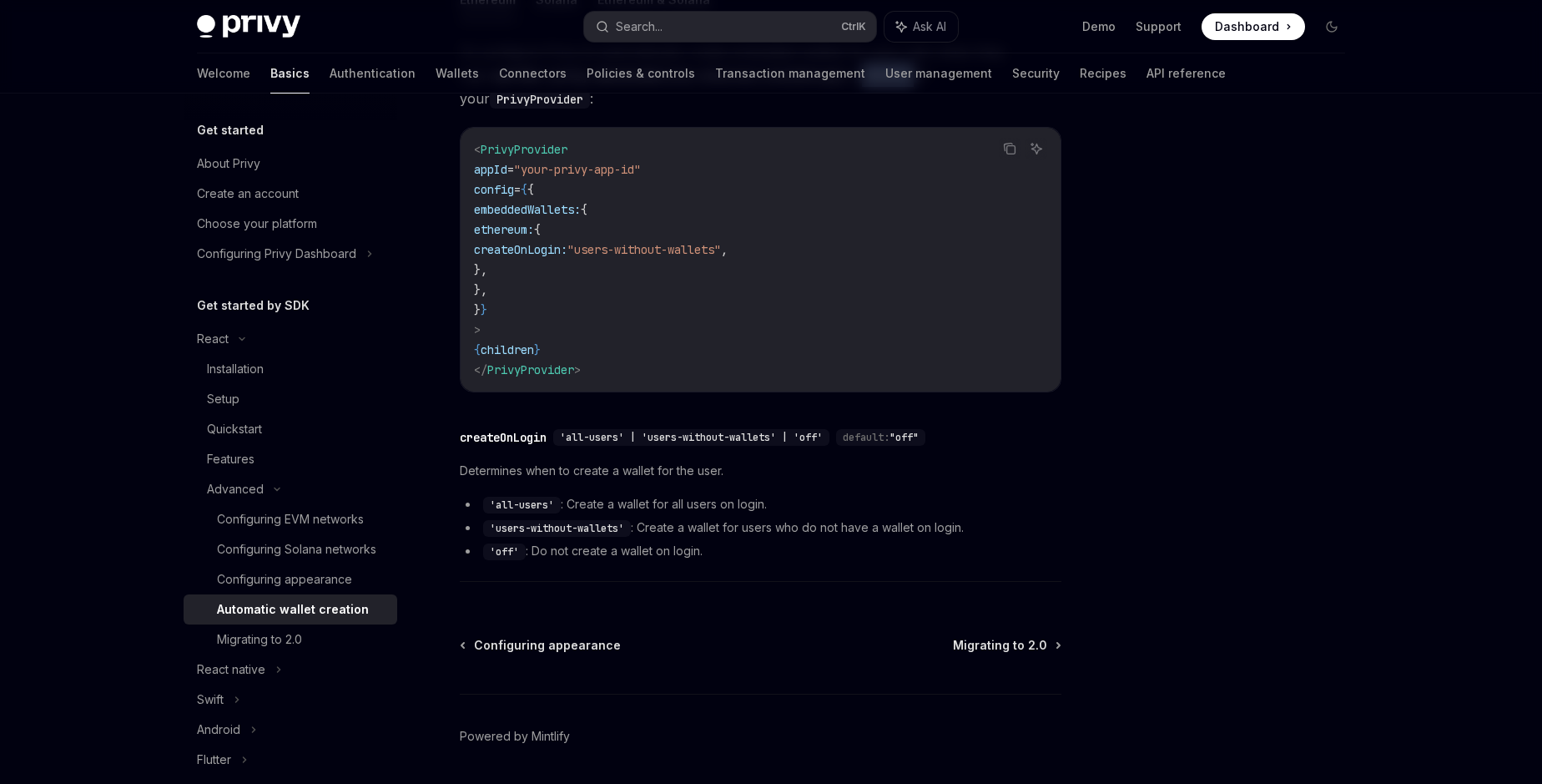
scroll to position [507, 0]
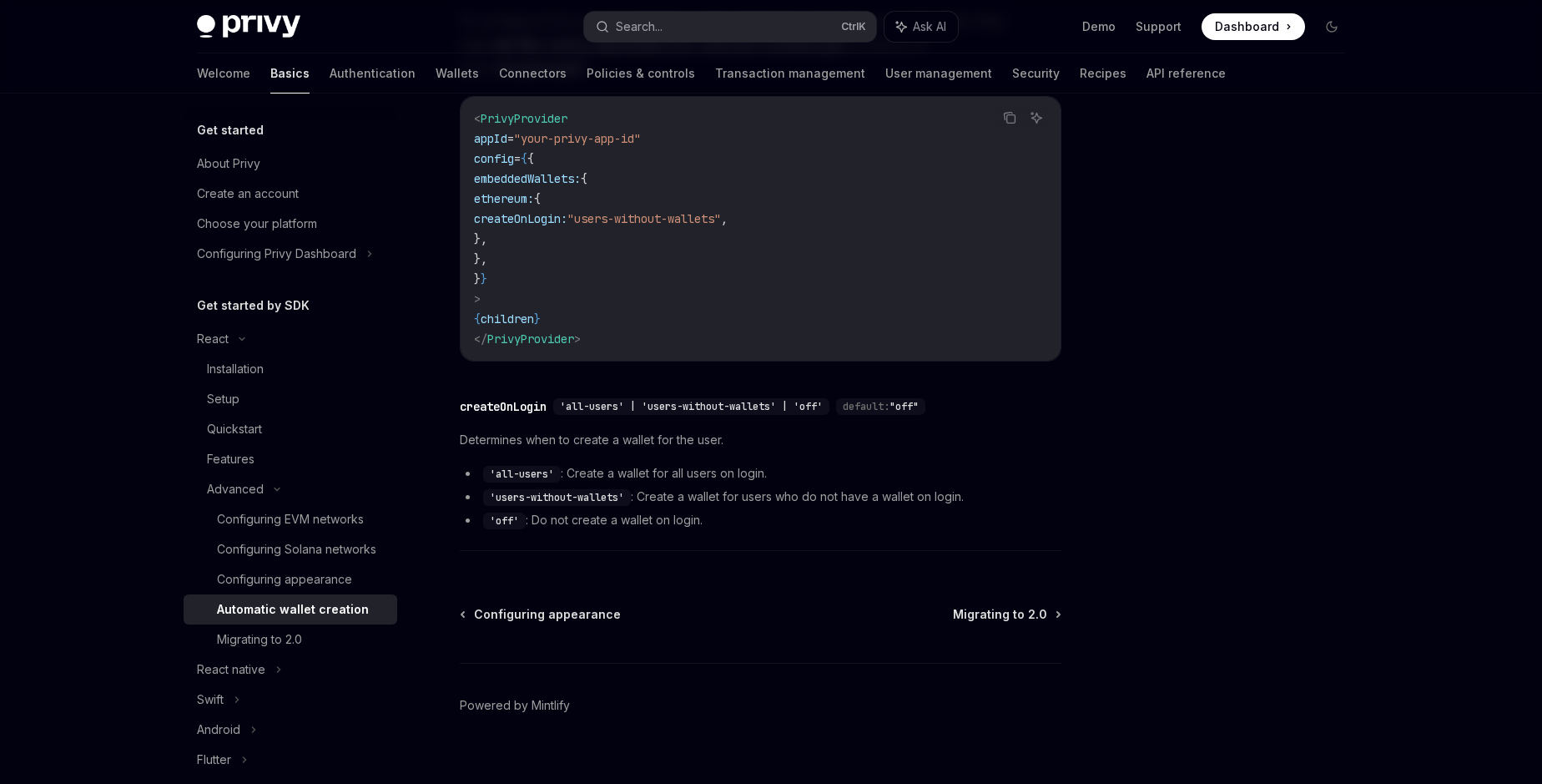
click at [618, 429] on span "Determines when to create a wallet for the user." at bounding box center [760, 439] width 602 height 20
click at [600, 463] on li "'all-users' : Create a wallet for all users on login." at bounding box center [760, 473] width 602 height 20
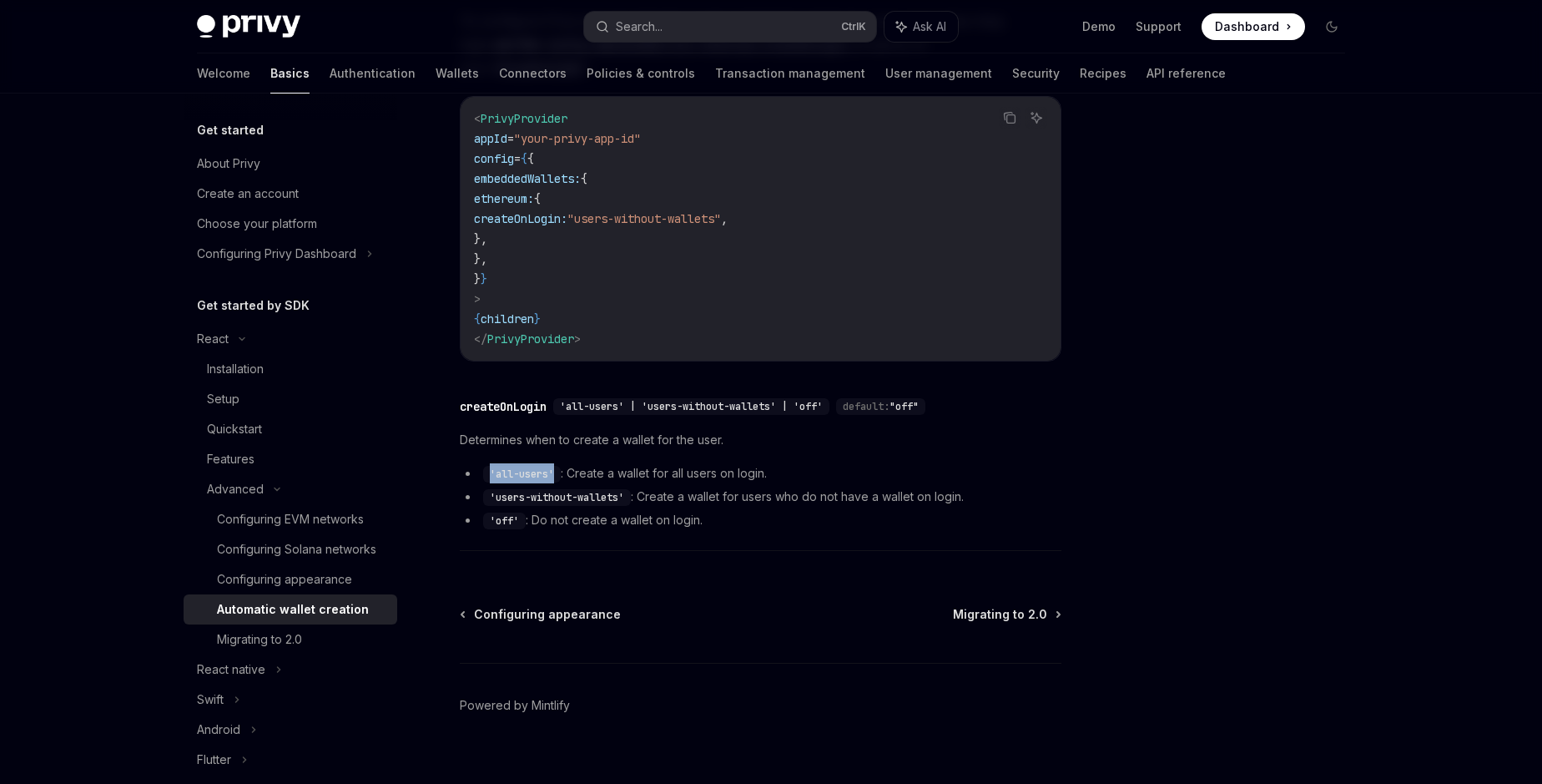
click at [600, 463] on li "'all-users' : Create a wallet for all users on login." at bounding box center [760, 473] width 602 height 20
click at [672, 487] on li "'users-without-wallets' : Create a wallet for users who do not have a wallet on…" at bounding box center [760, 497] width 602 height 20
click at [544, 510] on li "'off' : Do not create a wallet on login." at bounding box center [760, 520] width 602 height 20
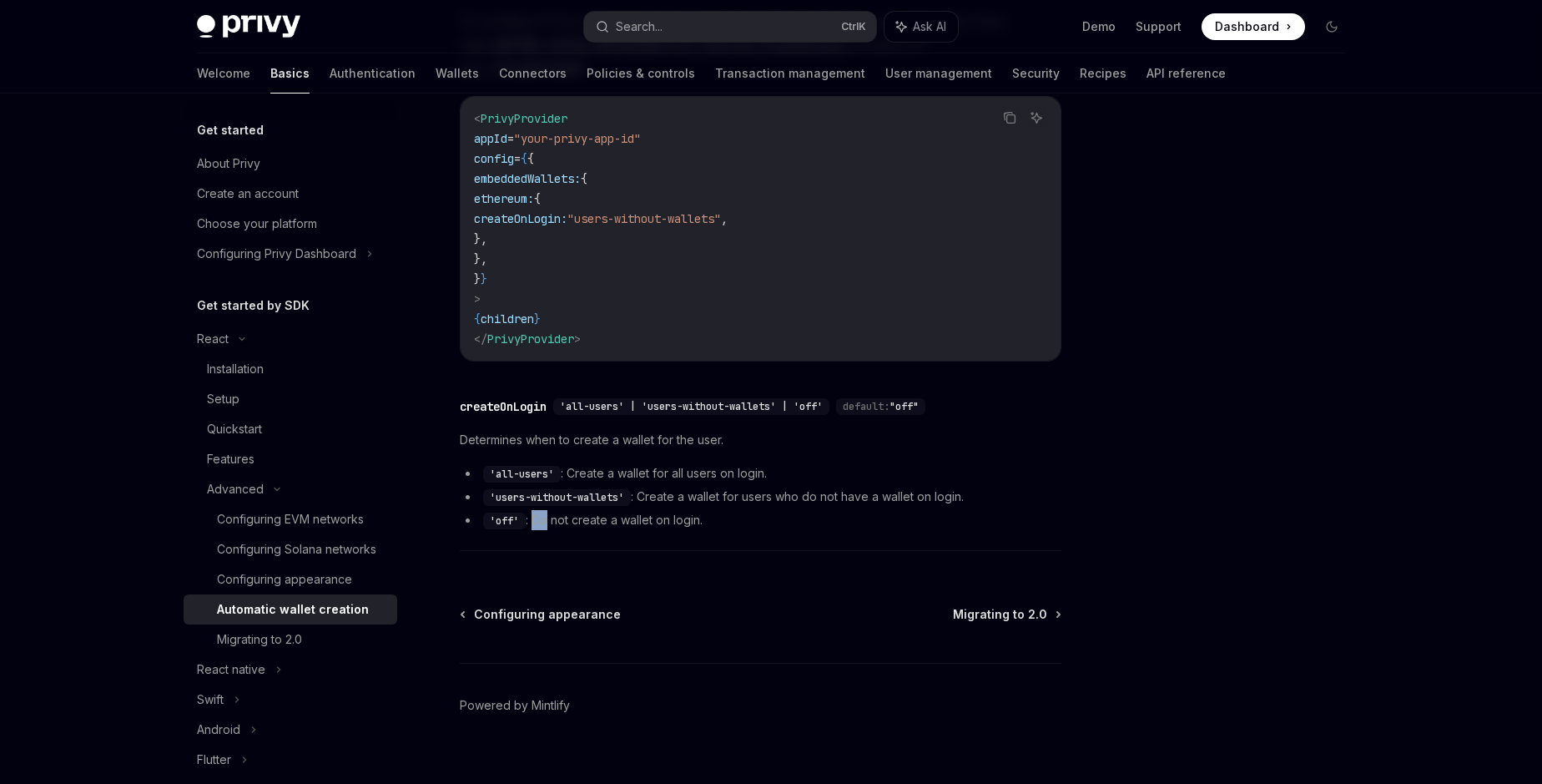
click at [544, 510] on li "'off' : Do not create a wallet on login." at bounding box center [760, 520] width 602 height 20
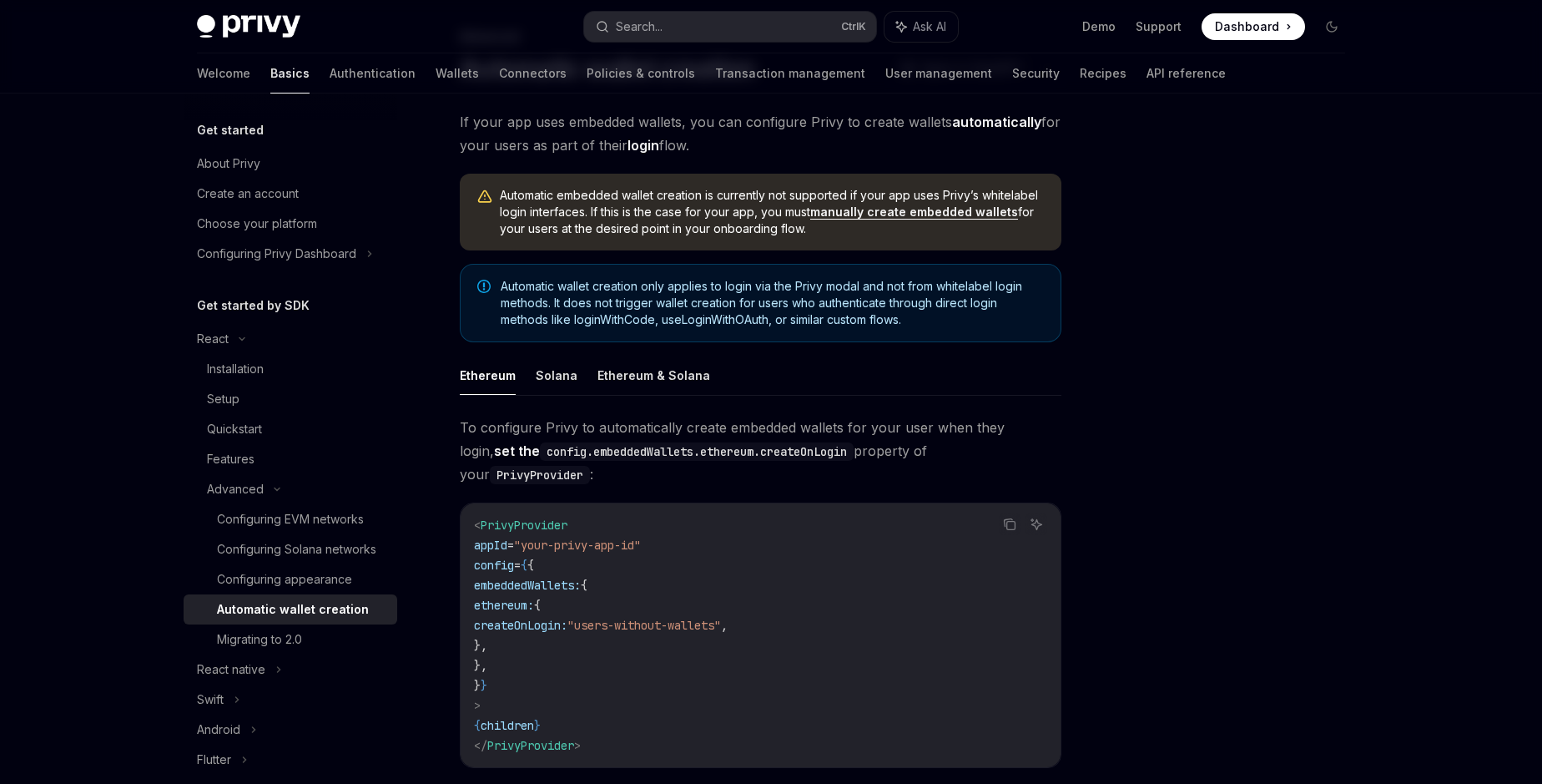
scroll to position [31, 0]
